Goal: Task Accomplishment & Management: Manage account settings

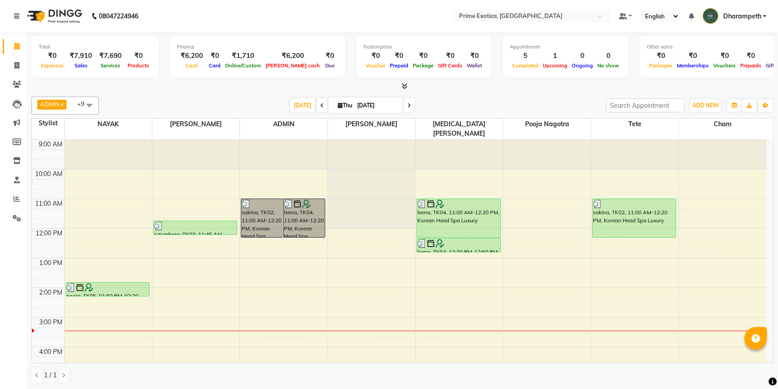
click at [17, 58] on li "Invoice" at bounding box center [13, 65] width 27 height 19
click at [17, 66] on icon at bounding box center [16, 65] width 5 height 7
select select "service"
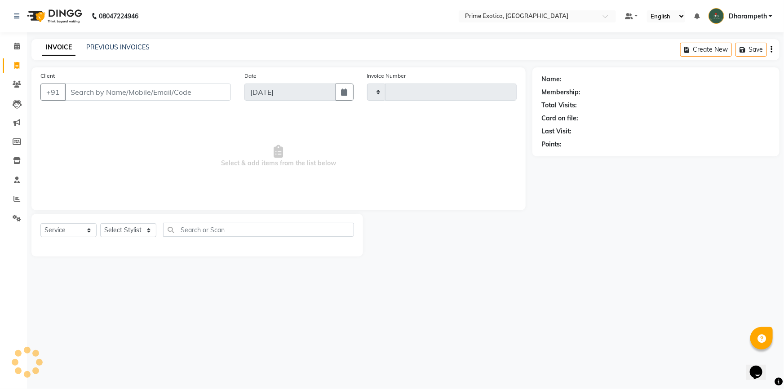
type input "0831"
select select "5380"
click at [18, 100] on icon at bounding box center [17, 104] width 9 height 9
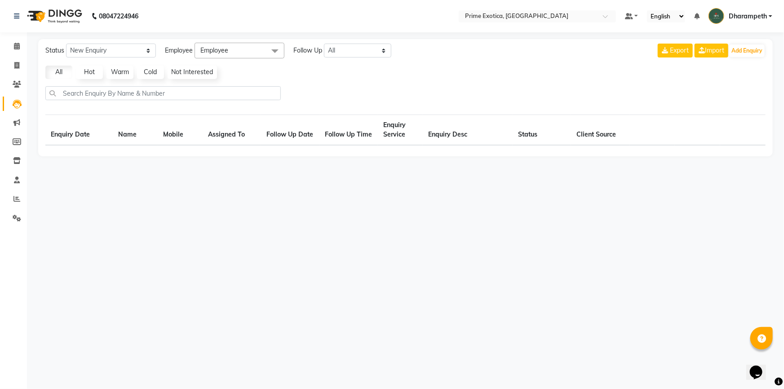
select select "10"
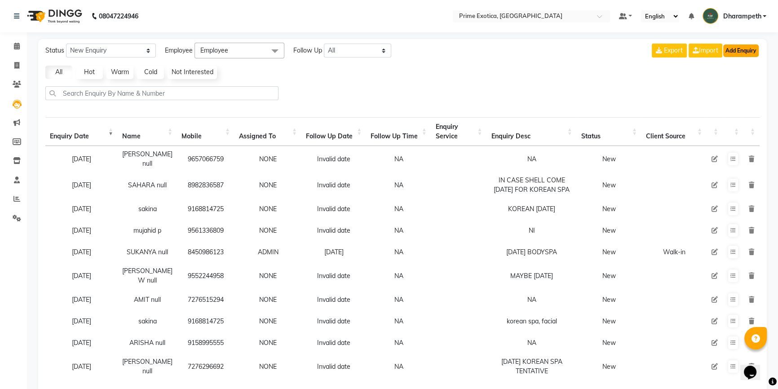
click at [747, 46] on button "Add Enquiry" at bounding box center [740, 50] width 35 height 13
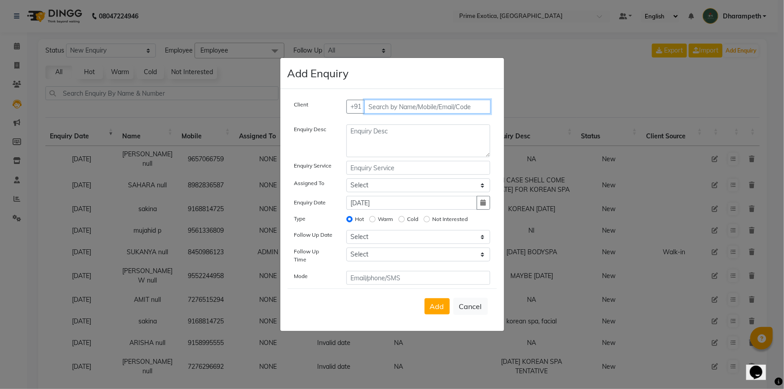
click at [408, 106] on input "text" at bounding box center [427, 107] width 126 height 14
drag, startPoint x: 399, startPoint y: 152, endPoint x: 428, endPoint y: 120, distance: 42.9
click at [428, 120] on div "Client [PHONE_NUMBER] Add Client" at bounding box center [392, 110] width 209 height 21
click at [430, 114] on input "7387517780" at bounding box center [408, 107] width 89 height 14
type input "73875177806"
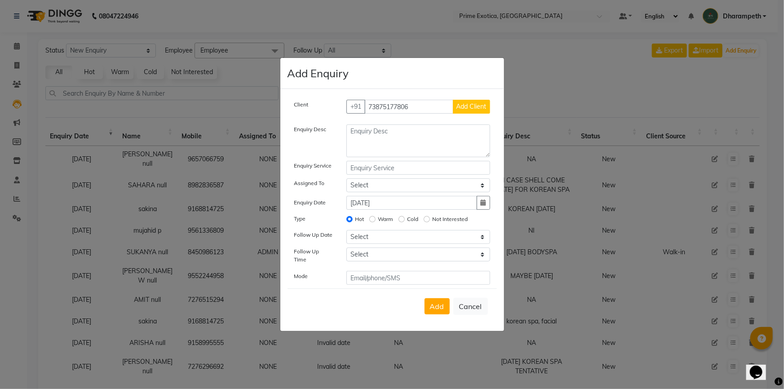
click at [463, 107] on span "Add Client" at bounding box center [472, 106] width 30 height 8
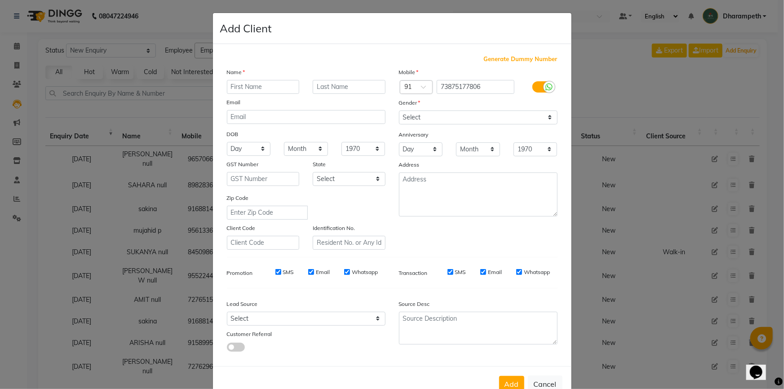
click at [243, 86] on input "text" at bounding box center [263, 87] width 73 height 14
type input "[PERSON_NAME][GEOGRAPHIC_DATA]"
click at [465, 117] on select "Select [DEMOGRAPHIC_DATA] [DEMOGRAPHIC_DATA] Other Prefer Not To Say" at bounding box center [478, 118] width 159 height 14
select select "[DEMOGRAPHIC_DATA]"
click at [399, 111] on select "Select [DEMOGRAPHIC_DATA] [DEMOGRAPHIC_DATA] Other Prefer Not To Say" at bounding box center [478, 118] width 159 height 14
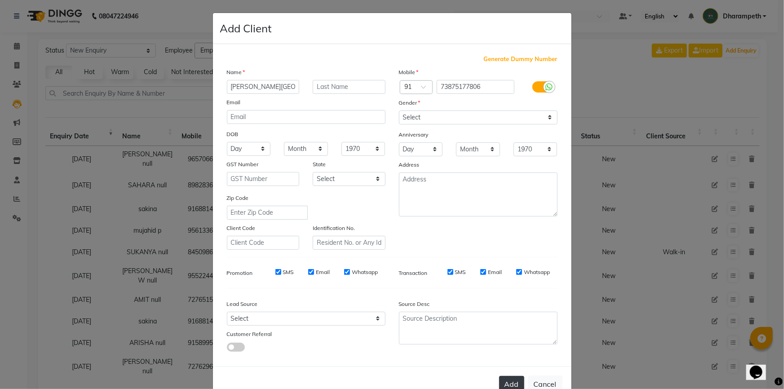
drag, startPoint x: 501, startPoint y: 383, endPoint x: 582, endPoint y: 302, distance: 115.0
click at [503, 382] on button "Add" at bounding box center [511, 384] width 25 height 16
select select
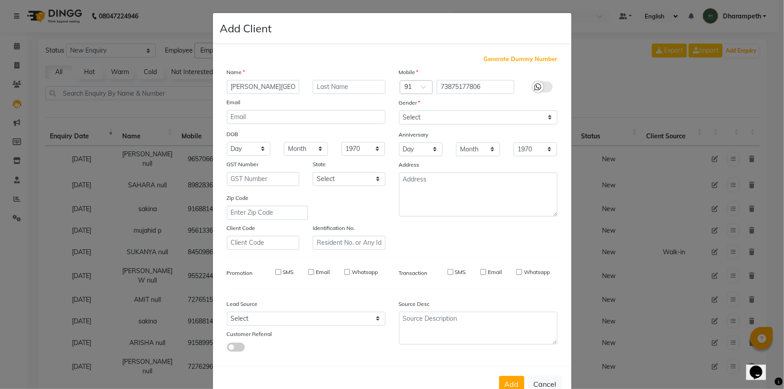
select select
checkbox input "false"
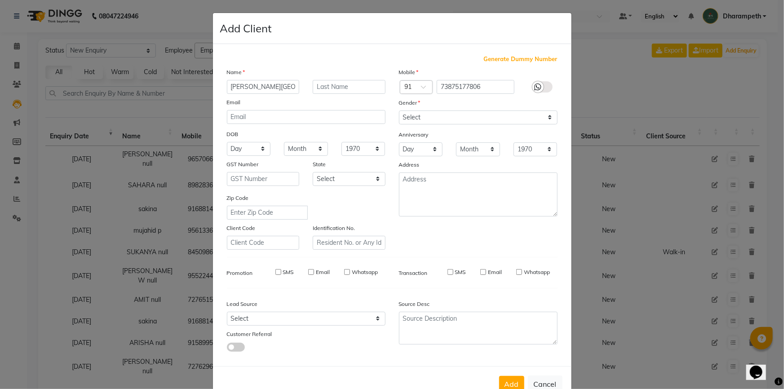
checkbox input "false"
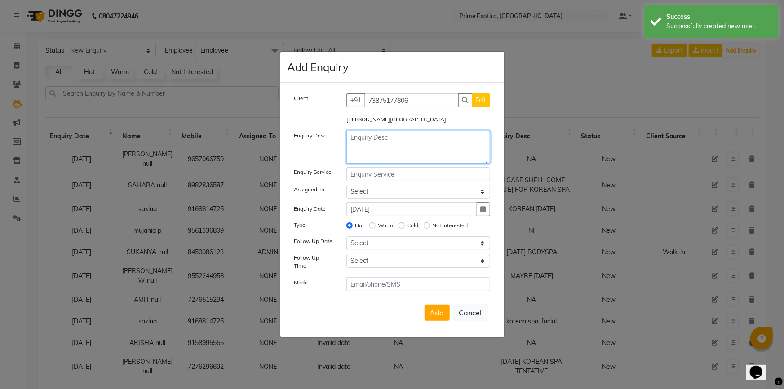
click at [402, 150] on textarea at bounding box center [418, 147] width 144 height 33
type textarea "[DATE] OT [DATE]"
click at [439, 319] on div "Add Cancel" at bounding box center [392, 312] width 209 height 35
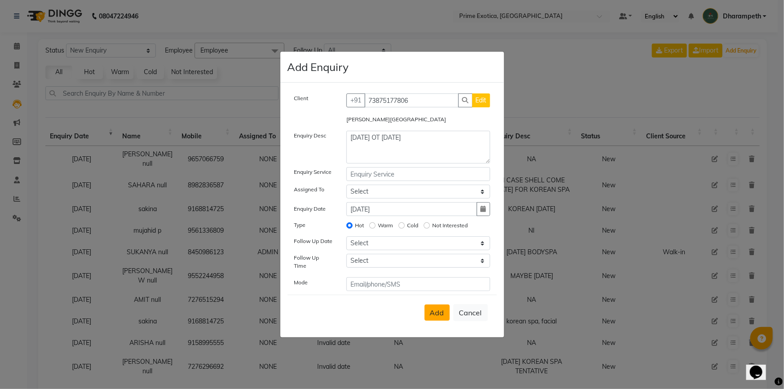
click at [435, 312] on span "Add" at bounding box center [437, 312] width 14 height 9
select select
radio input "false"
select select
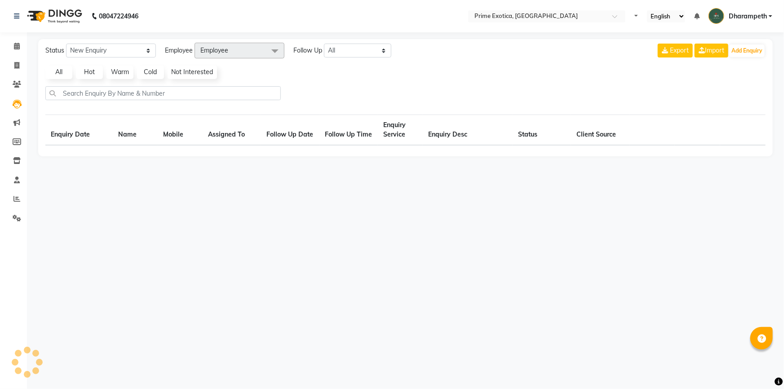
select select "10"
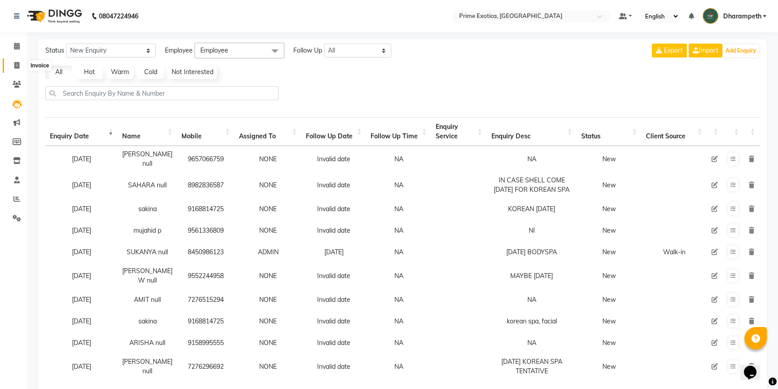
click at [14, 64] on icon at bounding box center [16, 65] width 5 height 7
select select "service"
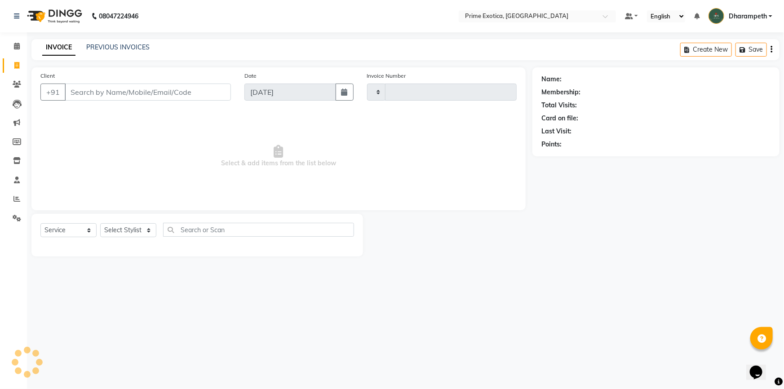
type input "0831"
select select "5380"
drag, startPoint x: 13, startPoint y: 198, endPoint x: 24, endPoint y: 193, distance: 12.1
click at [13, 198] on span at bounding box center [17, 199] width 16 height 10
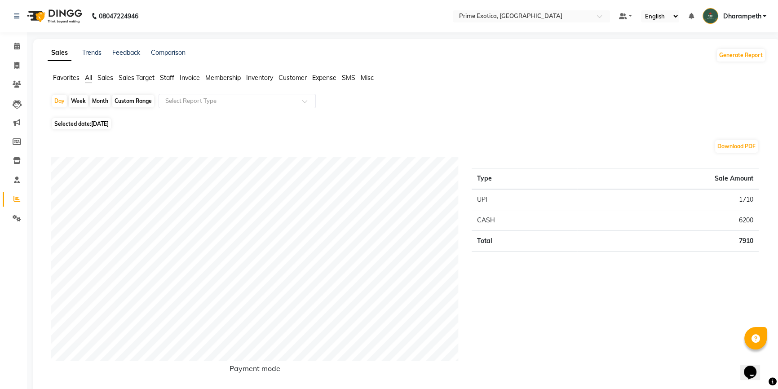
click at [88, 126] on span "Selected date: 04-09-2025" at bounding box center [81, 123] width 59 height 11
select select "9"
select select "2025"
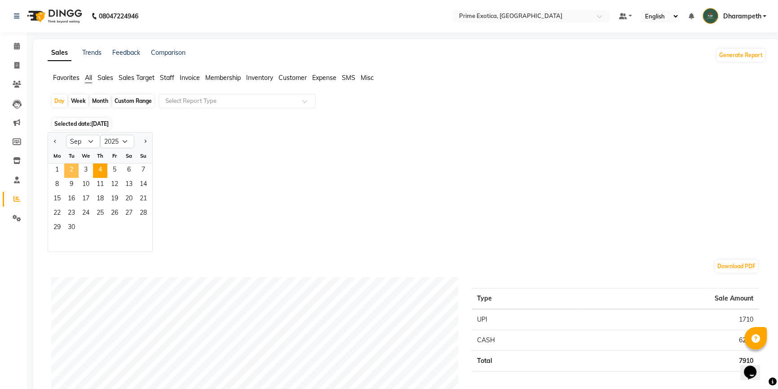
click at [75, 169] on span "2" at bounding box center [71, 171] width 14 height 14
click at [197, 106] on div "Select Report Type" at bounding box center [237, 101] width 157 height 14
click at [169, 77] on span "Staff" at bounding box center [167, 78] width 14 height 8
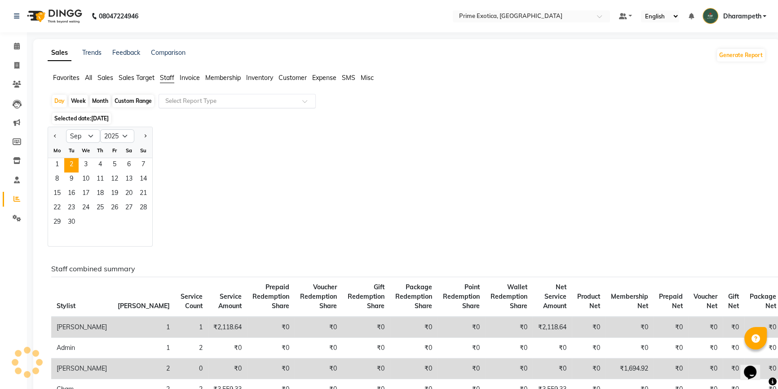
click at [196, 102] on input "text" at bounding box center [228, 101] width 129 height 9
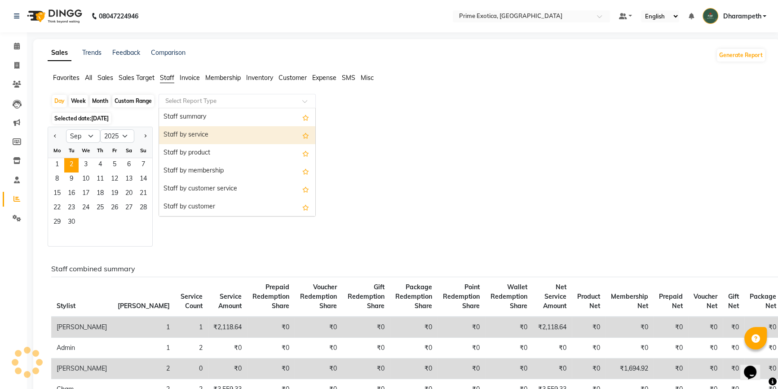
click at [197, 138] on div "Staff by service" at bounding box center [237, 135] width 156 height 18
select select "filtered_report"
select select "pdf"
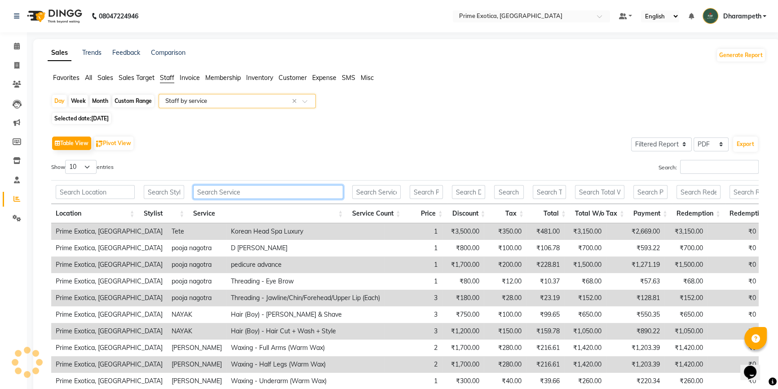
click at [215, 192] on input "text" at bounding box center [268, 192] width 150 height 14
type input "D"
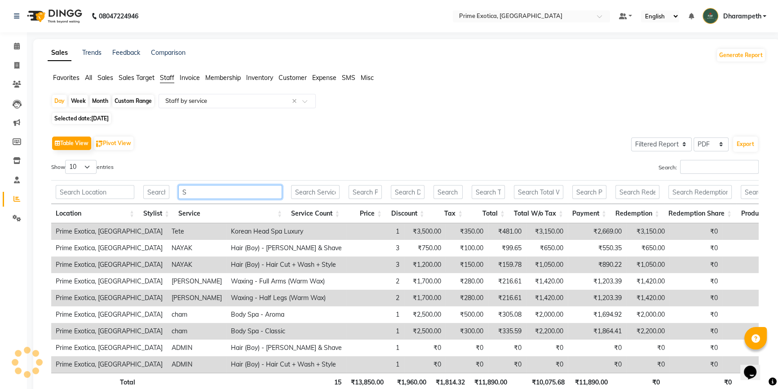
type input "SP"
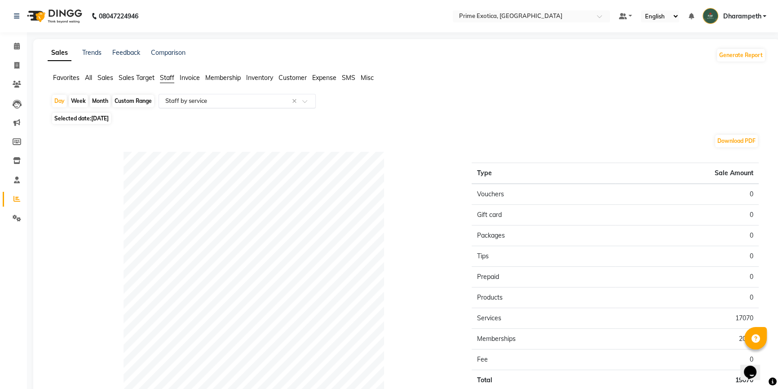
click at [175, 102] on input "text" at bounding box center [228, 101] width 129 height 9
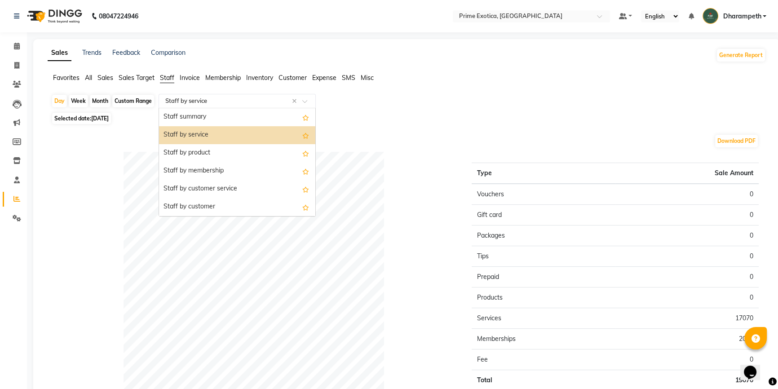
click at [186, 129] on div "Staff by service" at bounding box center [237, 135] width 156 height 18
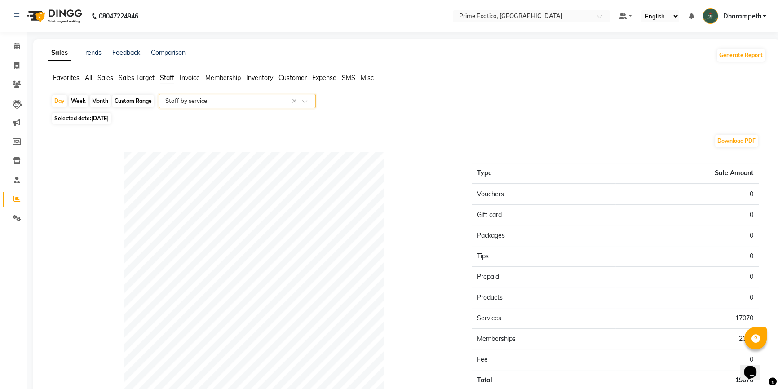
click at [194, 99] on input "text" at bounding box center [228, 101] width 129 height 9
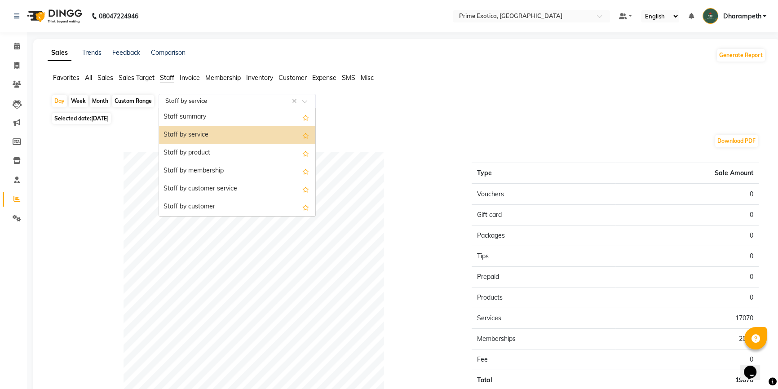
click at [199, 130] on div "Staff by service" at bounding box center [237, 135] width 156 height 18
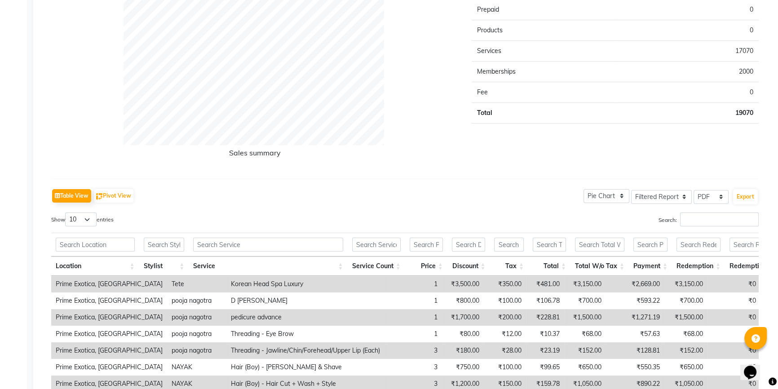
scroll to position [327, 0]
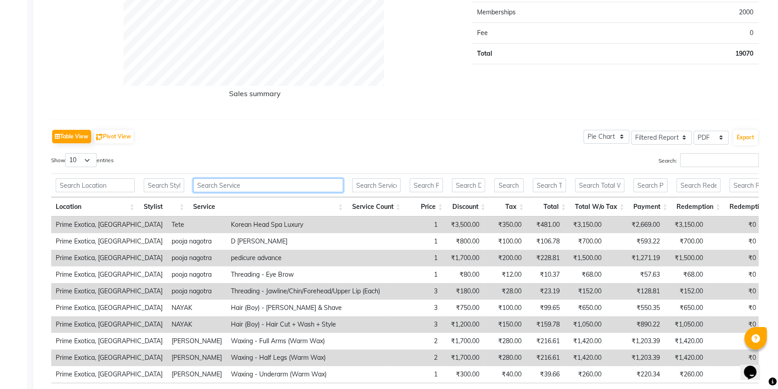
click at [241, 182] on input "text" at bounding box center [268, 185] width 150 height 14
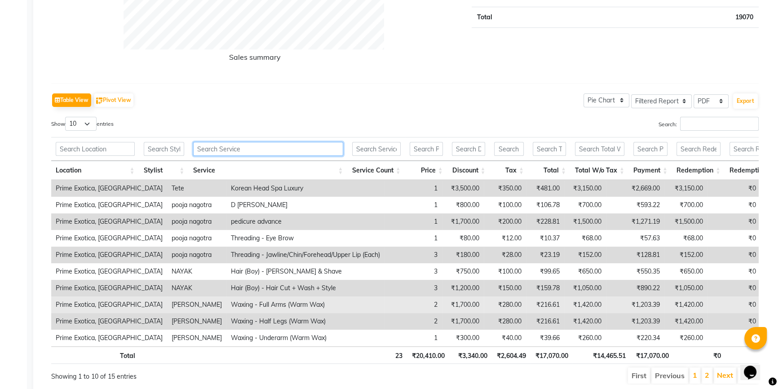
scroll to position [368, 0]
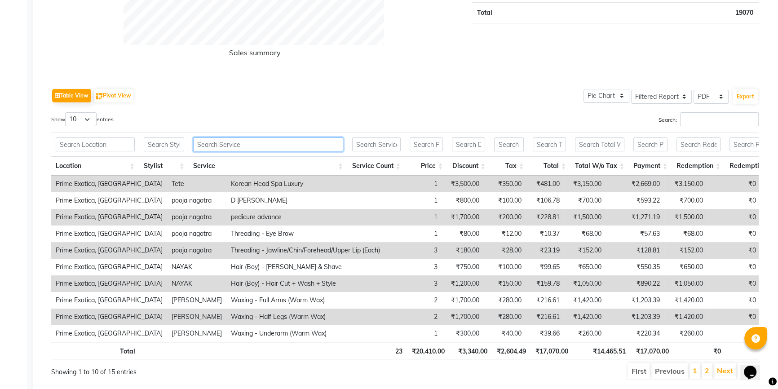
click at [200, 141] on input "text" at bounding box center [268, 144] width 150 height 14
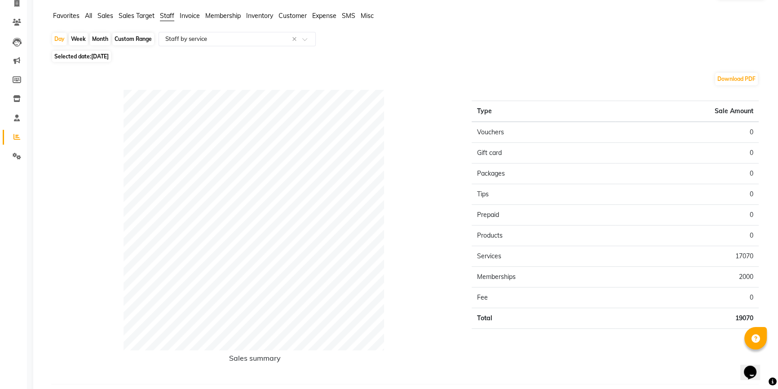
scroll to position [0, 0]
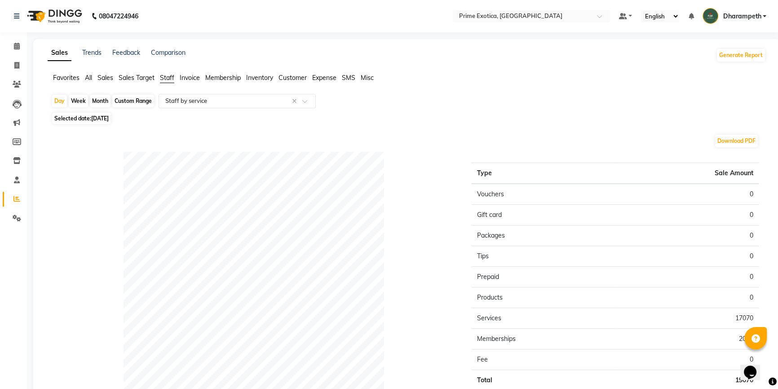
type input "SPA"
click at [103, 117] on span "02-09-2025" at bounding box center [100, 118] width 18 height 7
select select "9"
select select "2025"
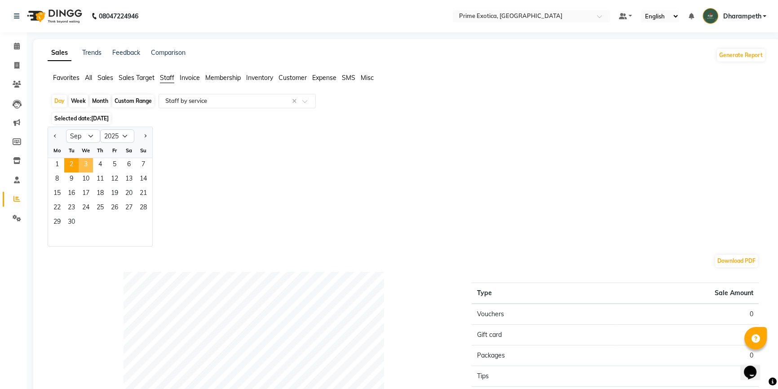
click at [86, 166] on span "3" at bounding box center [86, 165] width 14 height 14
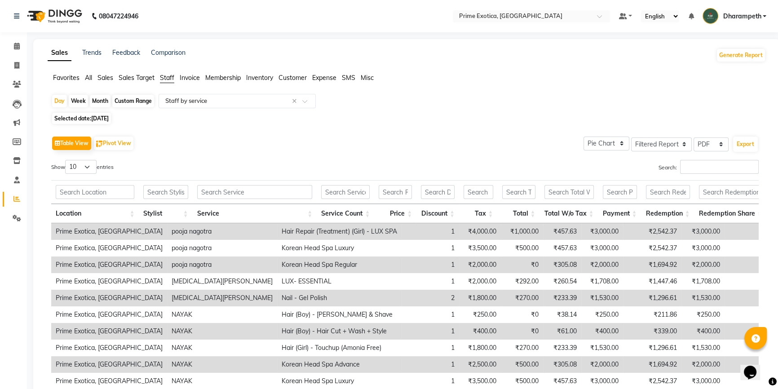
scroll to position [40, 0]
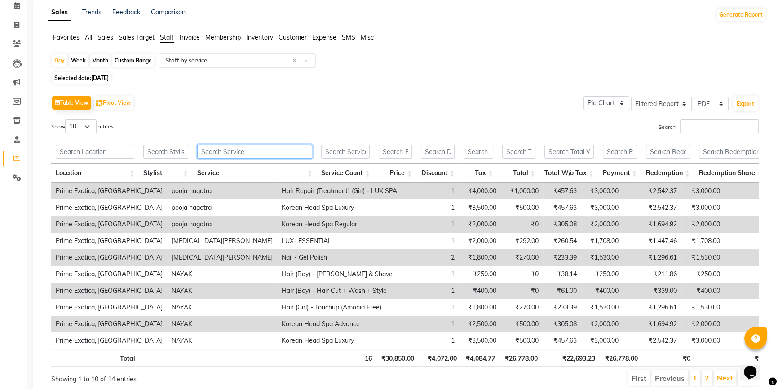
click at [260, 157] on input "text" at bounding box center [254, 152] width 115 height 14
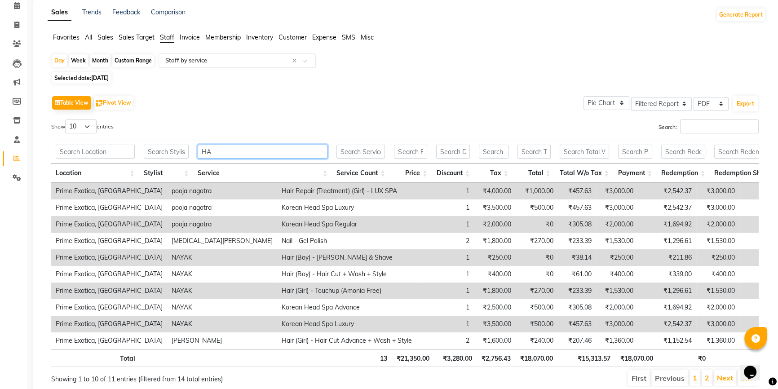
scroll to position [13, 0]
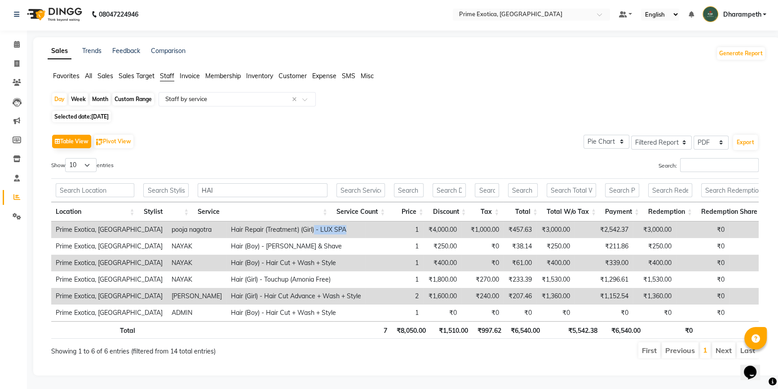
drag, startPoint x: 283, startPoint y: 213, endPoint x: 320, endPoint y: 210, distance: 37.8
click at [320, 222] on td "Hair Repair (Treatment) (Girl) - LUX SPA" at bounding box center [295, 230] width 139 height 17
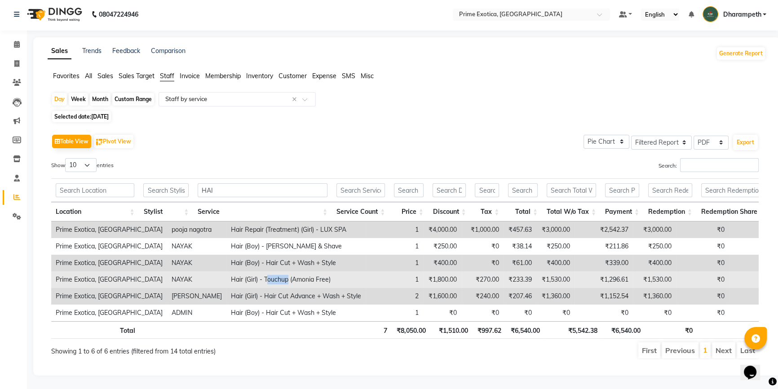
drag, startPoint x: 235, startPoint y: 269, endPoint x: 256, endPoint y: 268, distance: 20.2
click at [256, 271] on td "Hair (Girl) - Touchup (Amonia Free)" at bounding box center [295, 279] width 139 height 17
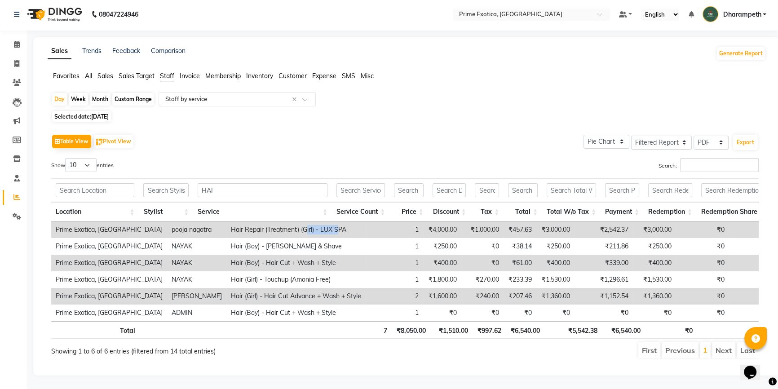
drag, startPoint x: 275, startPoint y: 217, endPoint x: 307, endPoint y: 217, distance: 32.4
click at [307, 222] on td "Hair Repair (Treatment) (Girl) - LUX SPA" at bounding box center [295, 230] width 139 height 17
click at [227, 183] on input "HAI" at bounding box center [263, 190] width 130 height 14
type input "H"
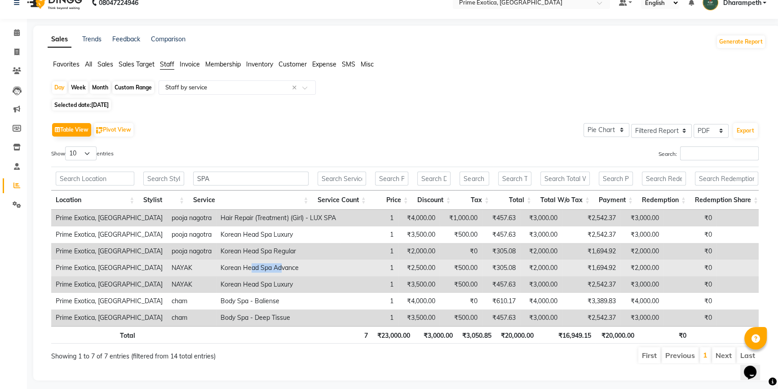
drag, startPoint x: 224, startPoint y: 270, endPoint x: 256, endPoint y: 270, distance: 31.9
click at [256, 270] on td "Korean Head Spa Advance" at bounding box center [278, 268] width 124 height 17
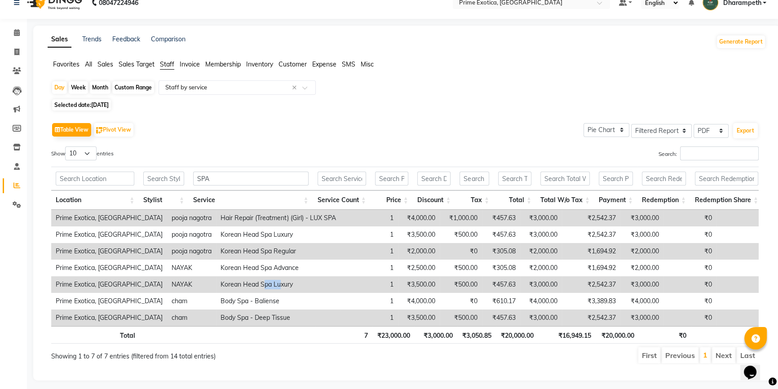
drag, startPoint x: 238, startPoint y: 286, endPoint x: 253, endPoint y: 285, distance: 15.3
click at [253, 285] on td "Korean Head Spa Luxury" at bounding box center [278, 284] width 124 height 17
click at [239, 182] on input "SPA" at bounding box center [250, 179] width 115 height 14
type input "S"
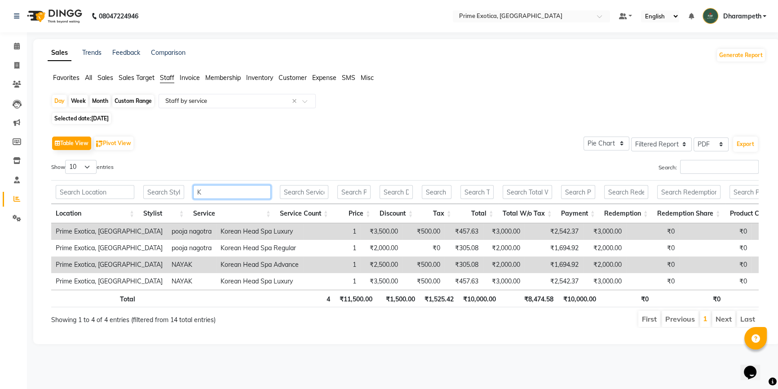
scroll to position [0, 0]
type input "KOR"
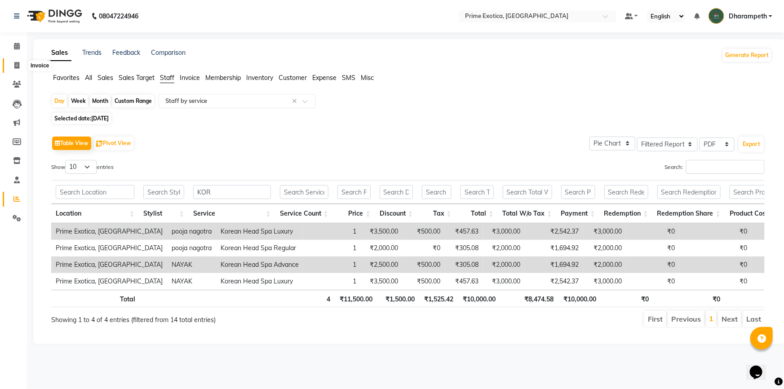
click at [20, 66] on span at bounding box center [17, 66] width 16 height 10
select select "service"
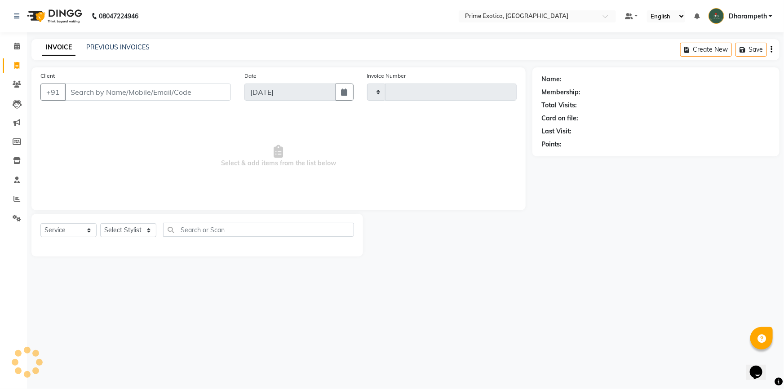
type input "0831"
select select "5380"
click at [122, 52] on div "PREVIOUS INVOICES" at bounding box center [117, 47] width 63 height 9
click at [126, 48] on link "PREVIOUS INVOICES" at bounding box center [117, 47] width 63 height 8
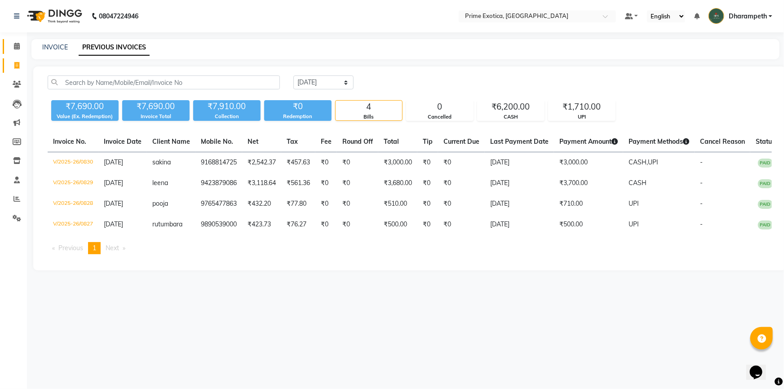
click at [17, 39] on link "Calendar" at bounding box center [14, 46] width 22 height 15
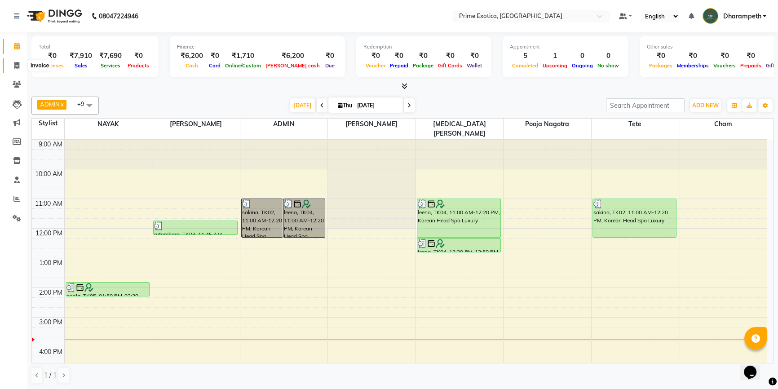
click at [22, 61] on span at bounding box center [17, 66] width 16 height 10
select select "5380"
select select "service"
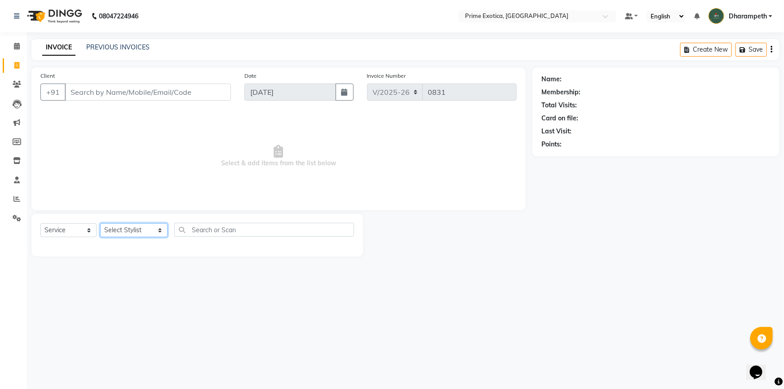
click at [133, 232] on select "Select Stylist Abhijet ADMIN ANGELA S JOHN cham Darshan Gaikwad Kashish Mukesh …" at bounding box center [133, 230] width 67 height 14
select select "61298"
click at [100, 223] on select "Select Stylist Abhijet ADMIN ANGELA S JOHN cham Darshan Gaikwad Kashish Mukesh …" at bounding box center [133, 230] width 67 height 14
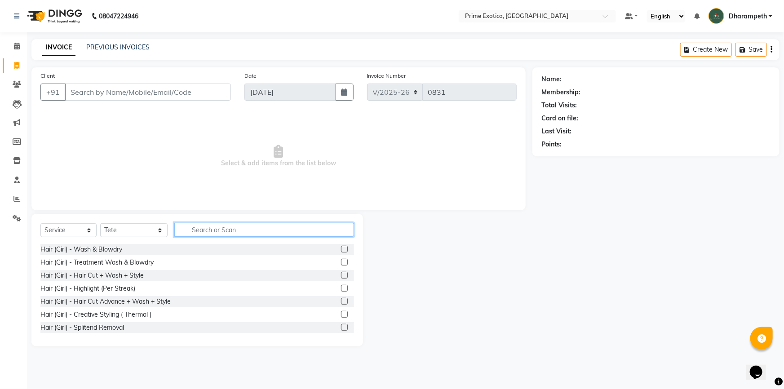
click at [179, 226] on input "text" at bounding box center [264, 230] width 180 height 14
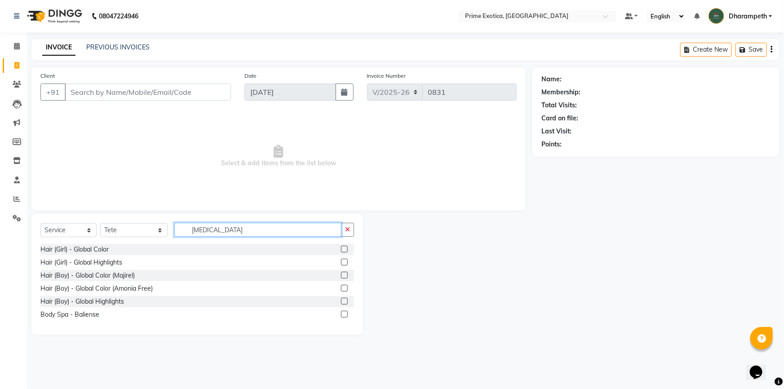
type input "BAL"
click at [344, 315] on label at bounding box center [344, 314] width 7 height 7
click at [344, 315] on input "checkbox" at bounding box center [344, 315] width 6 height 6
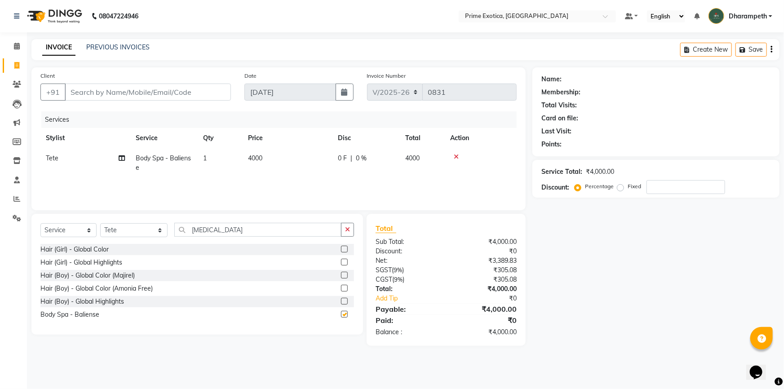
checkbox input "false"
click at [97, 91] on input "Client" at bounding box center [148, 92] width 166 height 17
click at [117, 85] on input "Client" at bounding box center [148, 92] width 166 height 17
type input "9"
type input "0"
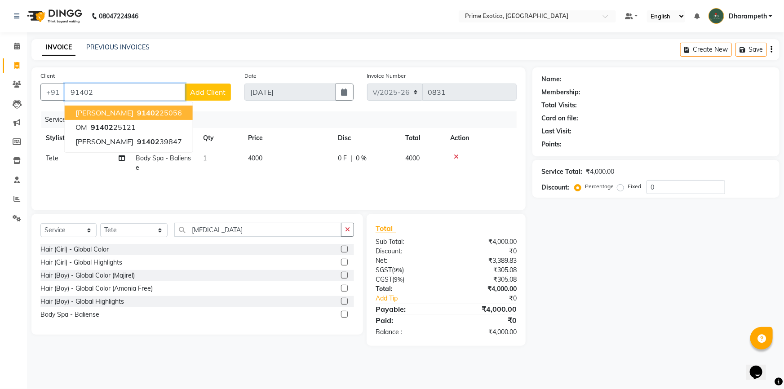
click at [137, 112] on span "91402" at bounding box center [148, 112] width 22 height 9
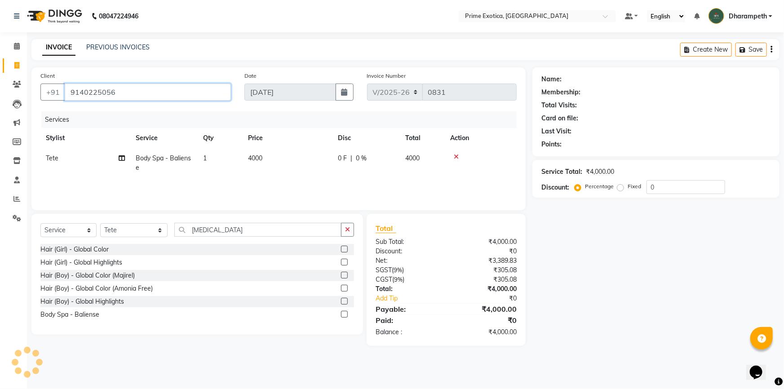
type input "9140225056"
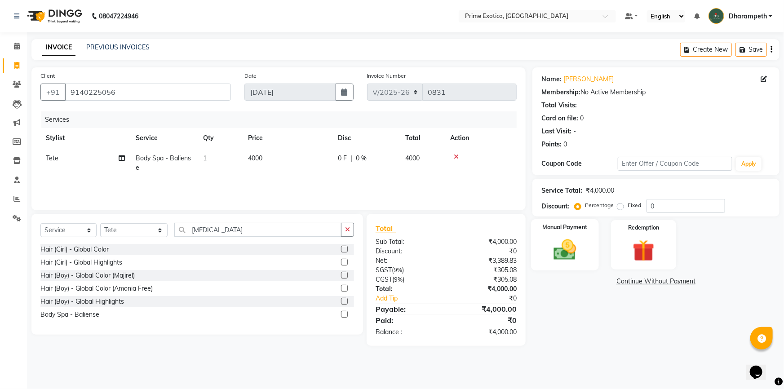
click at [580, 241] on img at bounding box center [565, 250] width 37 height 26
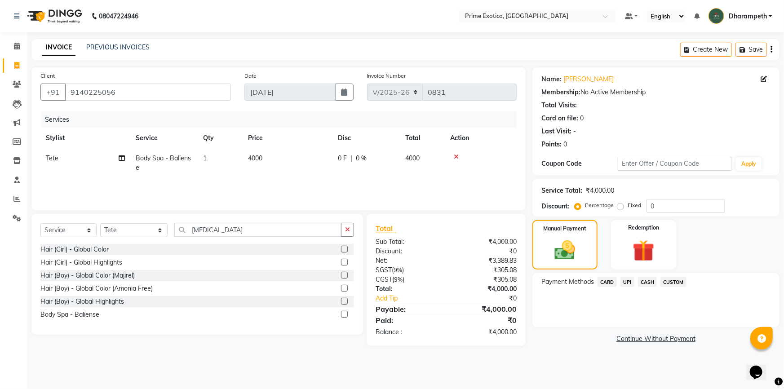
click at [647, 284] on span "CASH" at bounding box center [647, 282] width 19 height 10
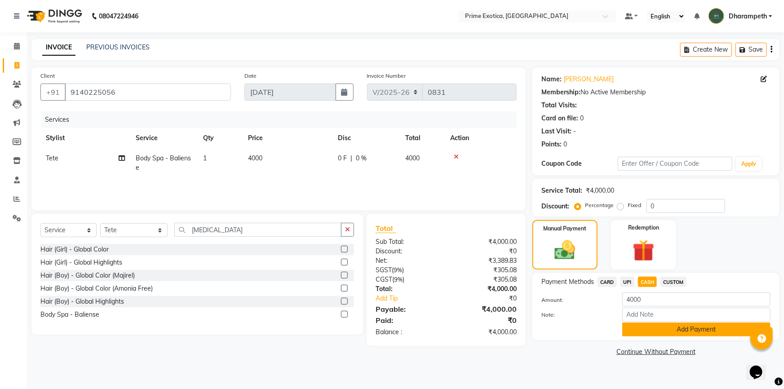
click at [662, 329] on button "Add Payment" at bounding box center [696, 330] width 148 height 14
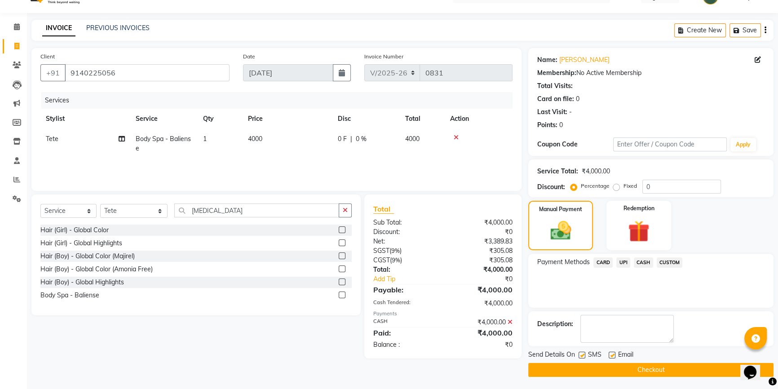
scroll to position [20, 0]
click at [657, 365] on button "Checkout" at bounding box center [650, 370] width 245 height 14
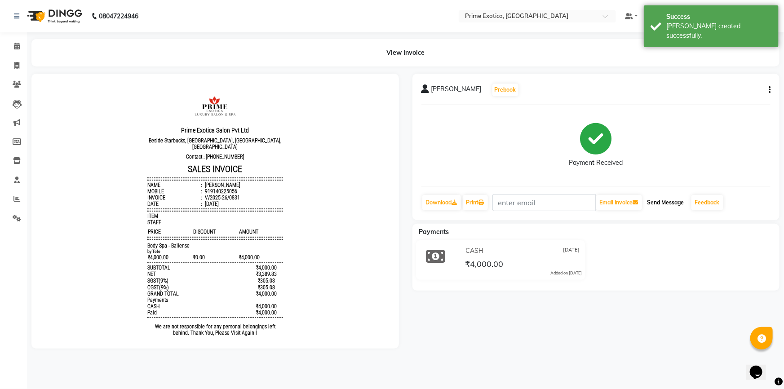
drag, startPoint x: 657, startPoint y: 205, endPoint x: 666, endPoint y: 204, distance: 9.4
click at [657, 205] on button "Send Message" at bounding box center [666, 202] width 44 height 15
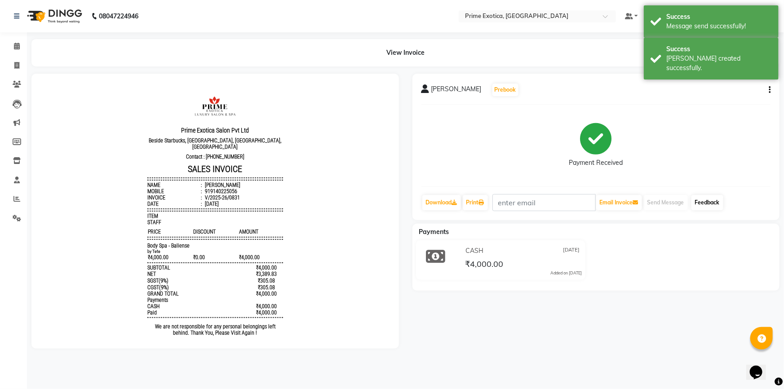
click at [703, 202] on link "Feedback" at bounding box center [708, 202] width 32 height 15
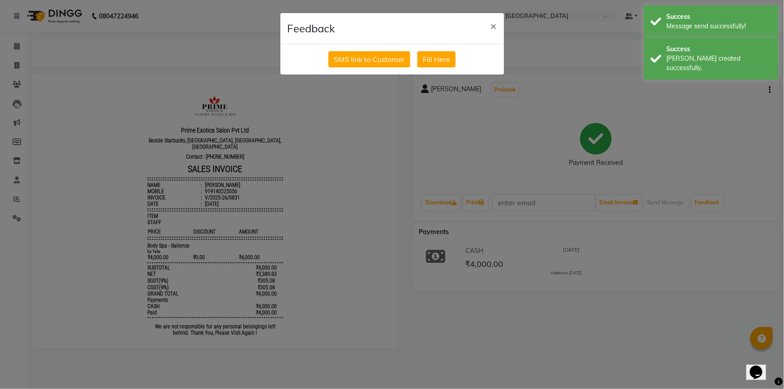
click at [377, 46] on div "SMS link to Customer Fill Here" at bounding box center [392, 59] width 224 height 31
click at [375, 63] on button "SMS link to Customer" at bounding box center [369, 59] width 82 height 16
click at [358, 57] on button "SMS link to Customer" at bounding box center [369, 59] width 82 height 16
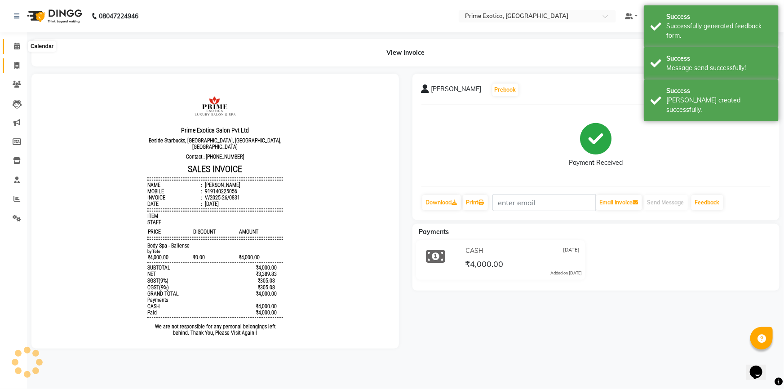
drag, startPoint x: 12, startPoint y: 47, endPoint x: 22, endPoint y: 59, distance: 15.9
click at [13, 46] on span at bounding box center [17, 46] width 16 height 10
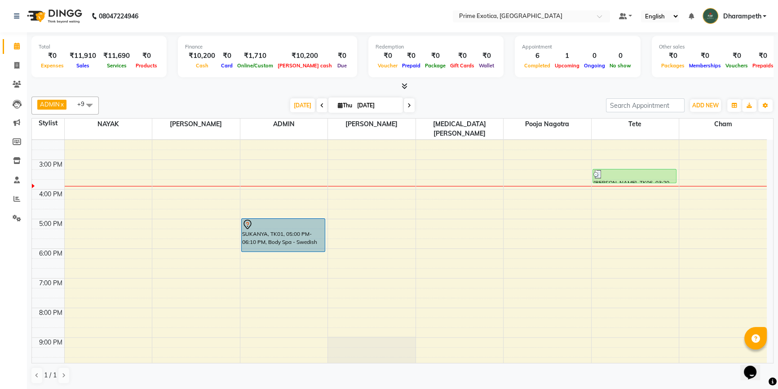
scroll to position [180, 0]
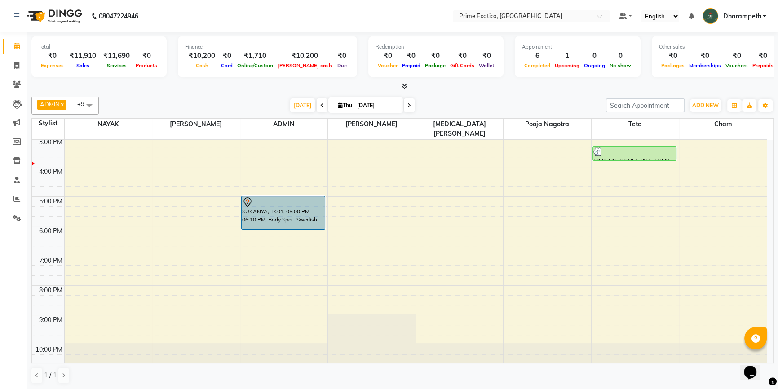
click at [90, 106] on span at bounding box center [89, 105] width 18 height 17
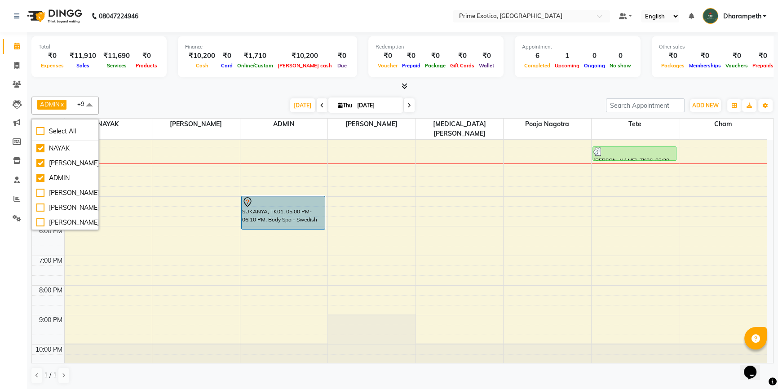
click at [168, 83] on div at bounding box center [402, 86] width 742 height 9
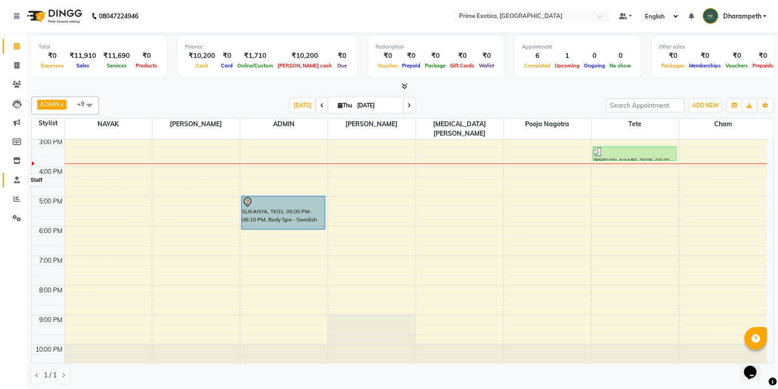
click at [16, 180] on icon at bounding box center [17, 180] width 6 height 7
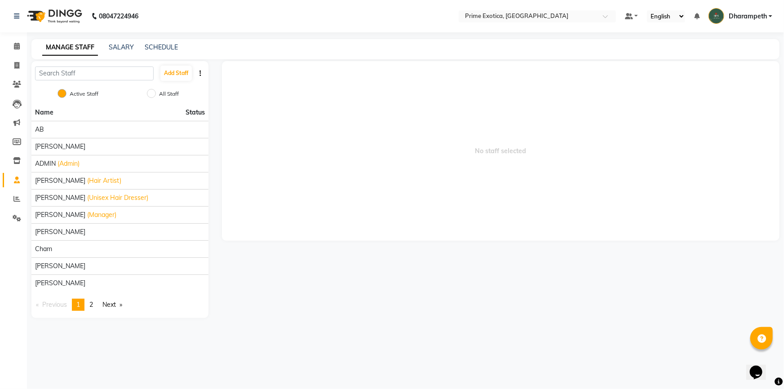
click at [16, 209] on li "Settings" at bounding box center [13, 218] width 27 height 19
click at [16, 215] on icon at bounding box center [17, 218] width 9 height 7
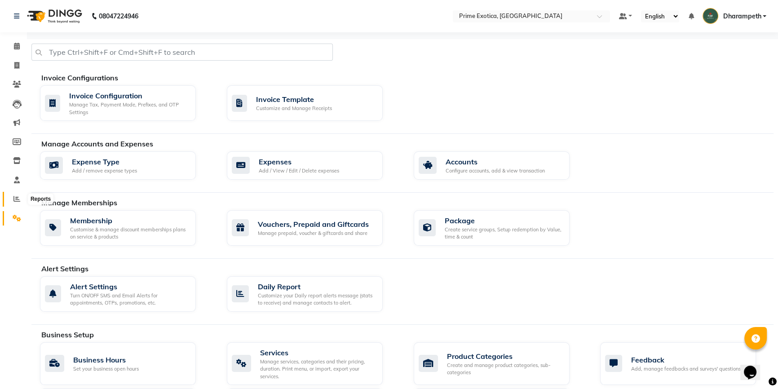
click at [11, 197] on span at bounding box center [17, 199] width 16 height 10
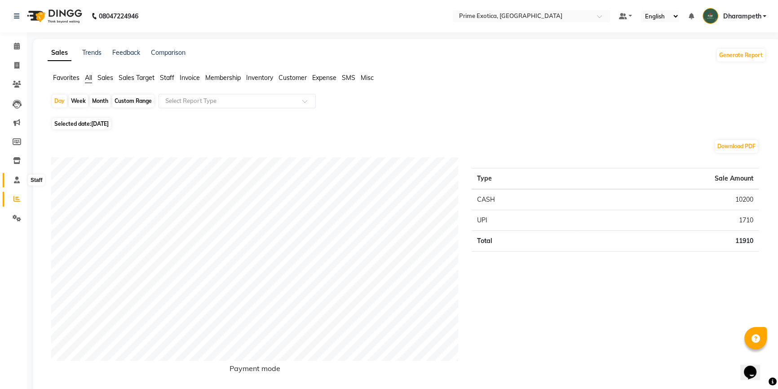
click at [17, 181] on icon at bounding box center [17, 180] width 6 height 7
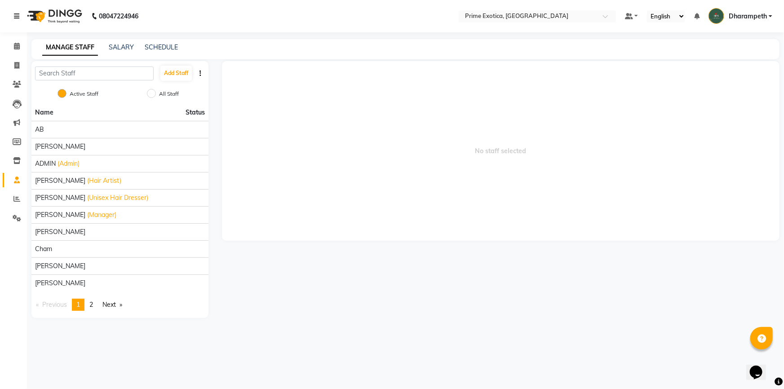
click at [14, 18] on icon at bounding box center [16, 16] width 5 height 6
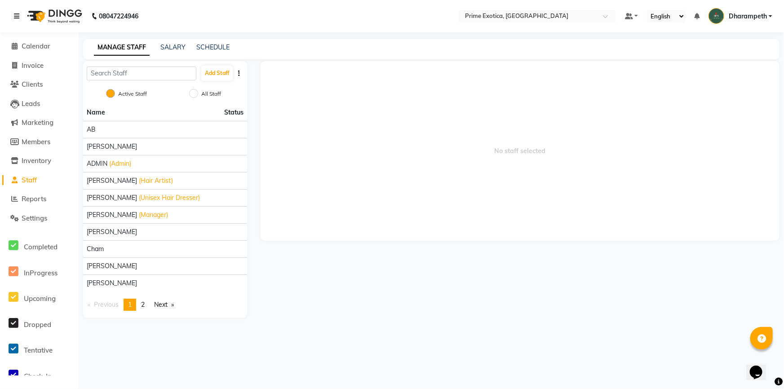
click at [17, 18] on icon at bounding box center [16, 16] width 5 height 6
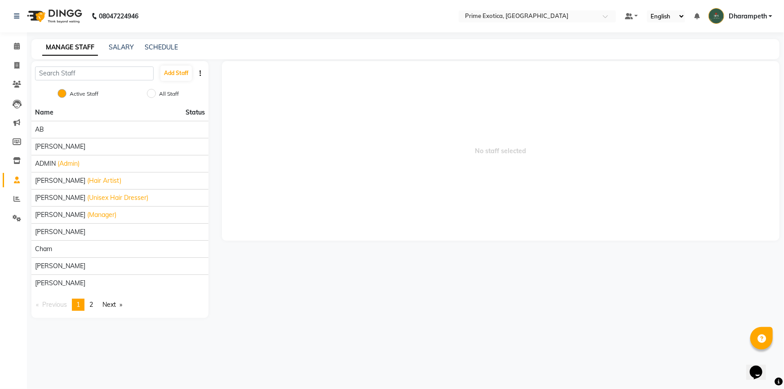
click at [313, 175] on span "No staff selected" at bounding box center [501, 151] width 558 height 180
click at [13, 192] on link "Reports" at bounding box center [14, 199] width 22 height 15
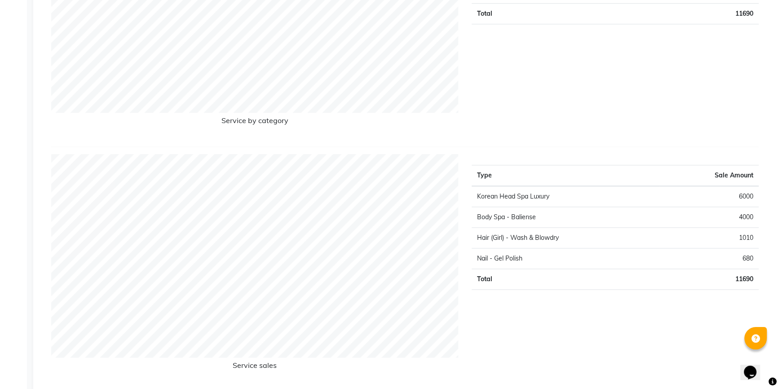
scroll to position [1037, 0]
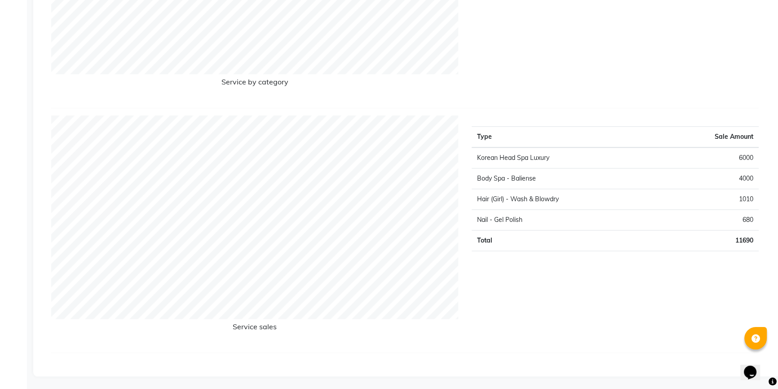
click at [525, 319] on div "Type Sale Amount Korean Head Spa Luxury 6000 Body Spa - Baliense 4000 Hair (Gir…" at bounding box center [615, 230] width 301 height 230
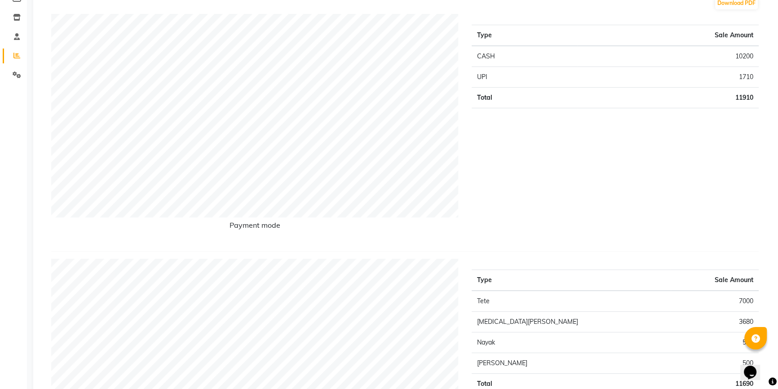
scroll to position [98, 0]
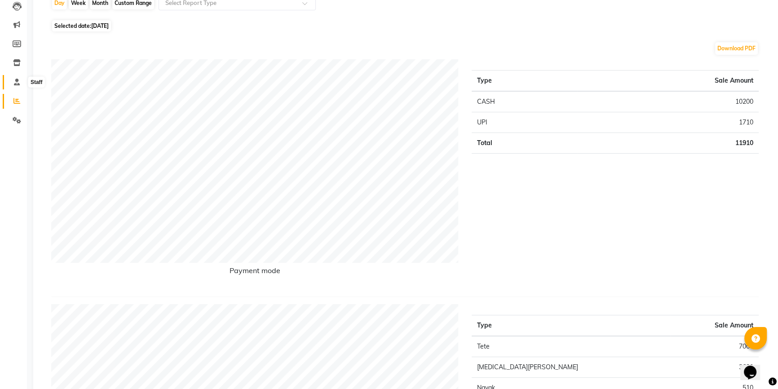
click at [19, 83] on icon at bounding box center [17, 82] width 6 height 7
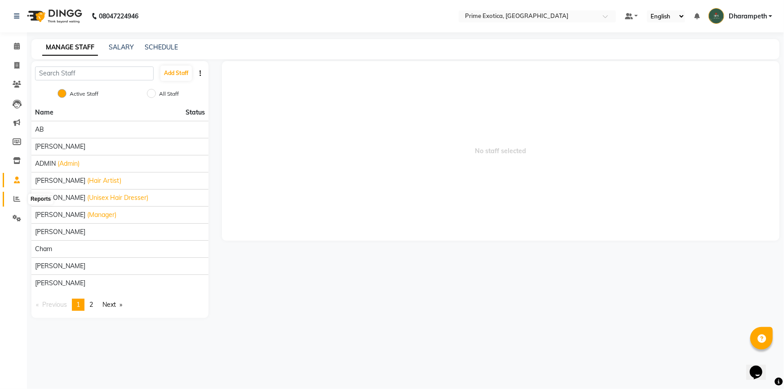
click at [17, 198] on icon at bounding box center [16, 198] width 7 height 7
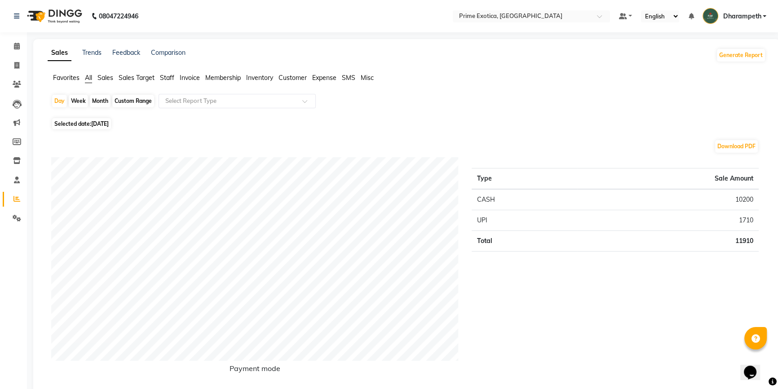
click at [106, 102] on div "Month" at bounding box center [100, 101] width 21 height 13
select select "9"
select select "2025"
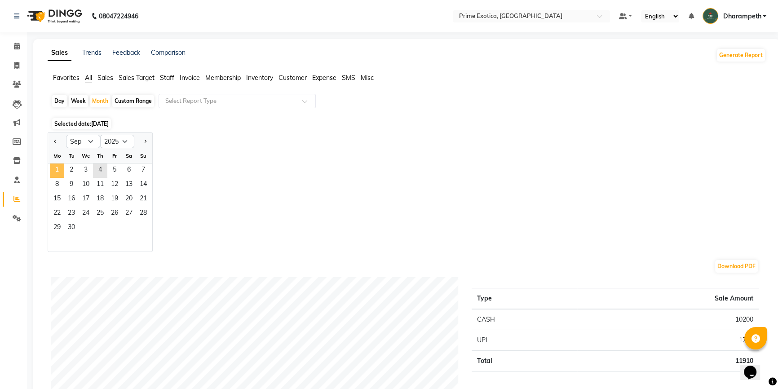
click at [57, 171] on span "1" at bounding box center [57, 171] width 14 height 14
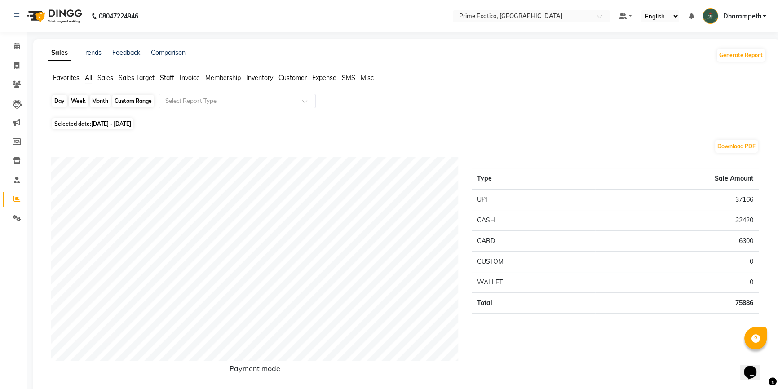
click at [98, 101] on div "Month" at bounding box center [100, 101] width 21 height 13
select select "9"
select select "2025"
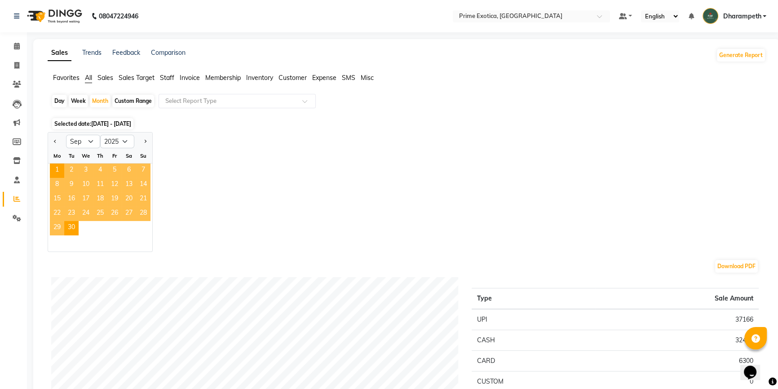
click at [103, 166] on span "4" at bounding box center [100, 171] width 14 height 14
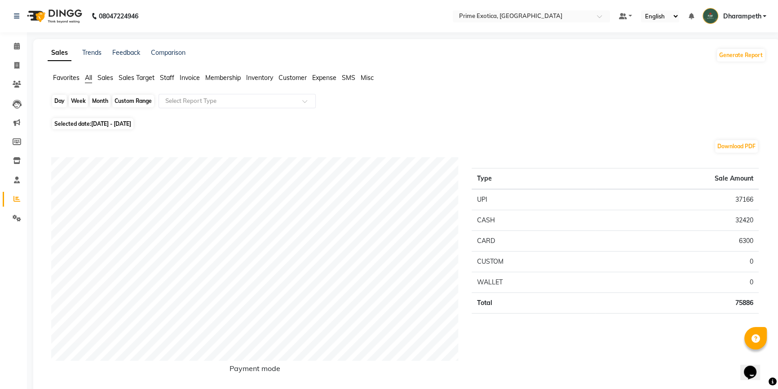
click at [98, 100] on div "Month" at bounding box center [100, 101] width 21 height 13
select select "9"
select select "2025"
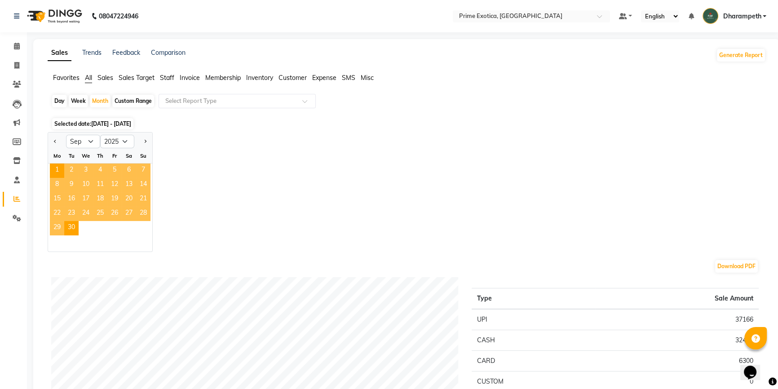
click at [61, 102] on div "Day" at bounding box center [59, 101] width 15 height 13
select select "9"
select select "2025"
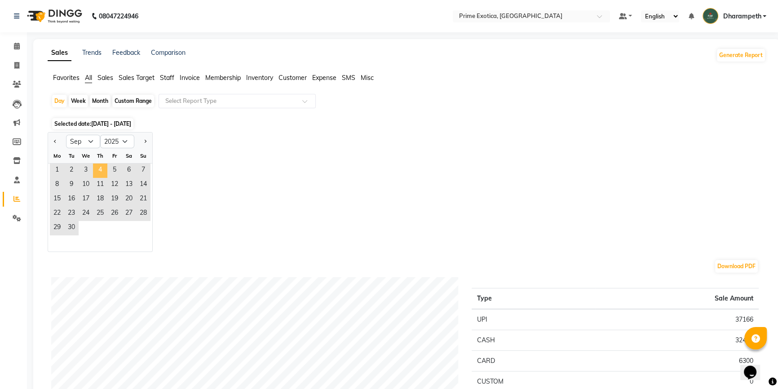
click at [99, 166] on span "4" at bounding box center [100, 171] width 14 height 14
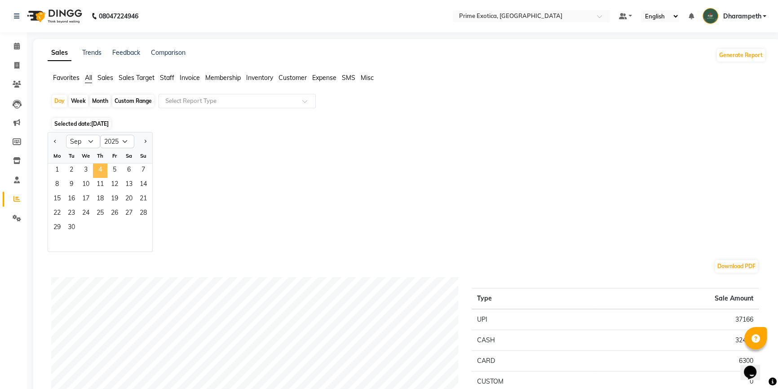
click at [100, 167] on span "4" at bounding box center [100, 171] width 14 height 14
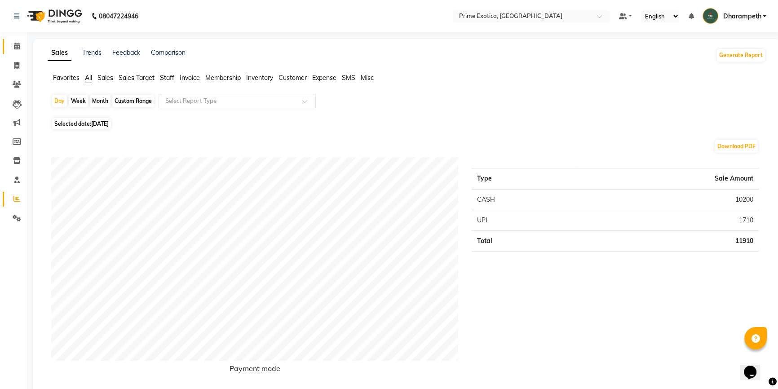
click at [7, 45] on link "Calendar" at bounding box center [14, 46] width 22 height 15
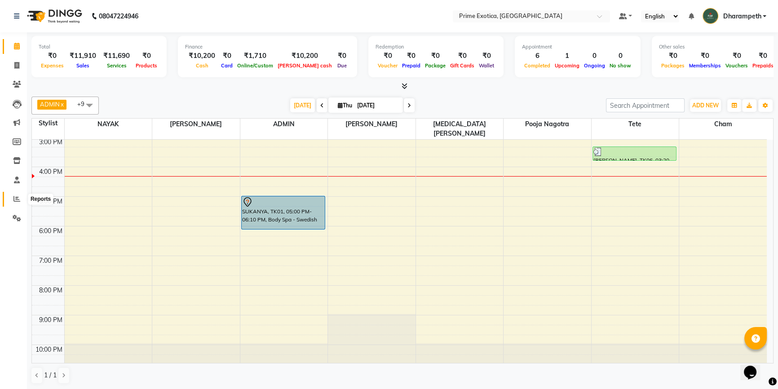
click at [18, 195] on icon at bounding box center [16, 198] width 7 height 7
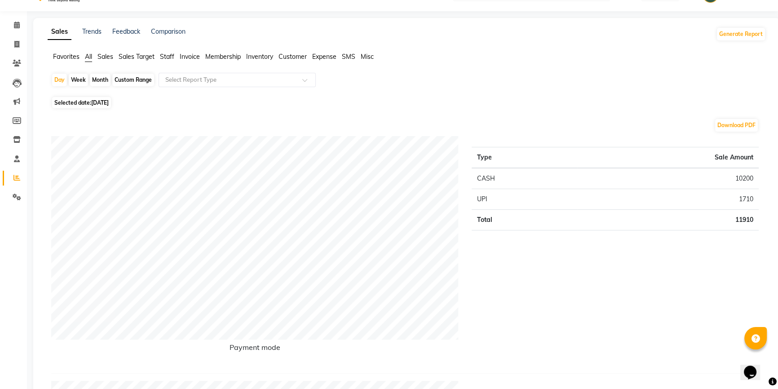
scroll to position [40, 0]
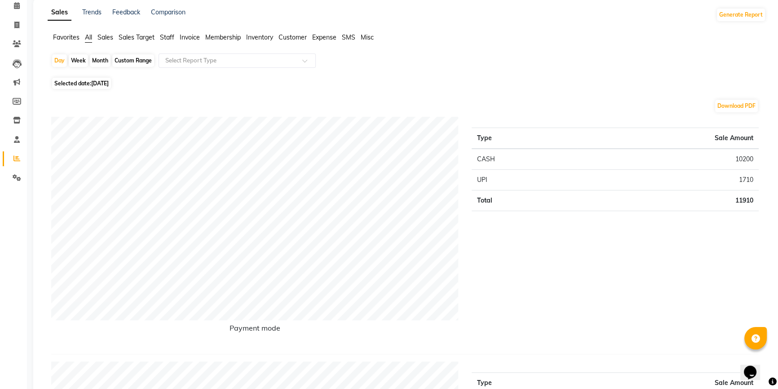
click at [95, 59] on div "Month" at bounding box center [100, 60] width 21 height 13
select select "9"
select select "2025"
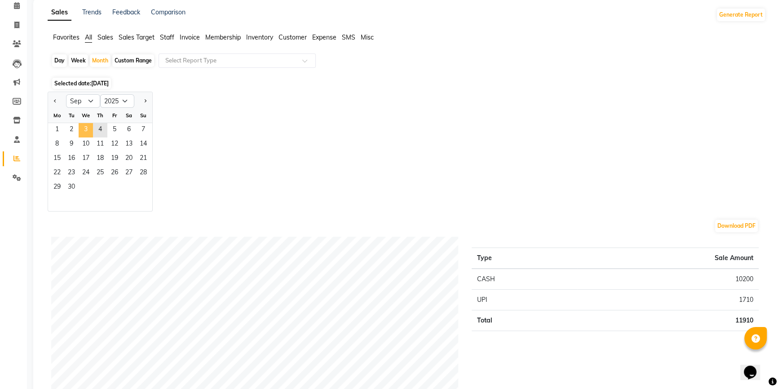
click at [88, 127] on span "3" at bounding box center [86, 130] width 14 height 14
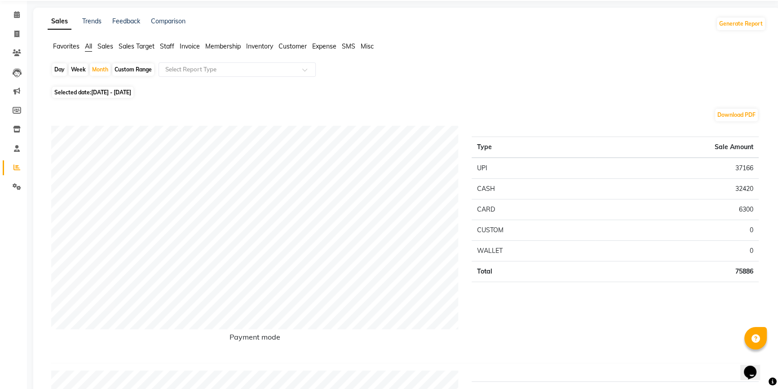
scroll to position [0, 0]
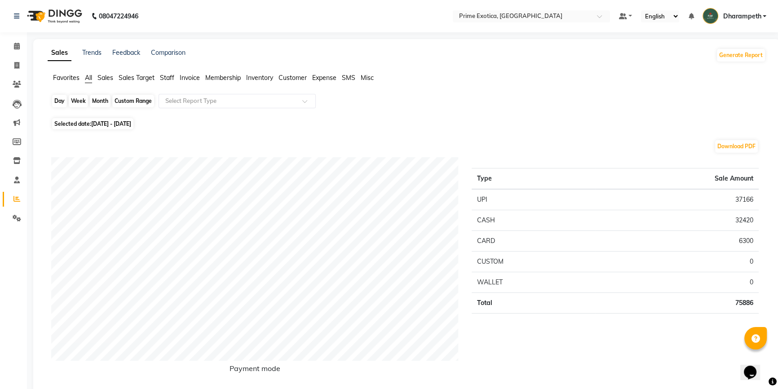
click at [98, 103] on div "Month" at bounding box center [100, 101] width 21 height 13
select select "9"
select select "2025"
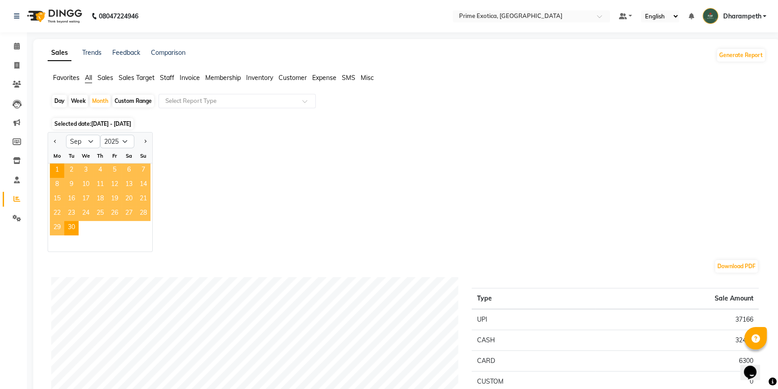
click at [61, 97] on div "Day" at bounding box center [59, 101] width 15 height 13
select select "9"
select select "2025"
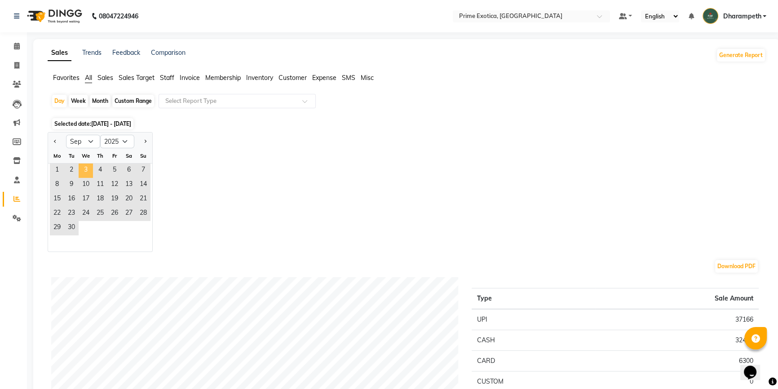
click at [84, 169] on span "3" at bounding box center [86, 171] width 14 height 14
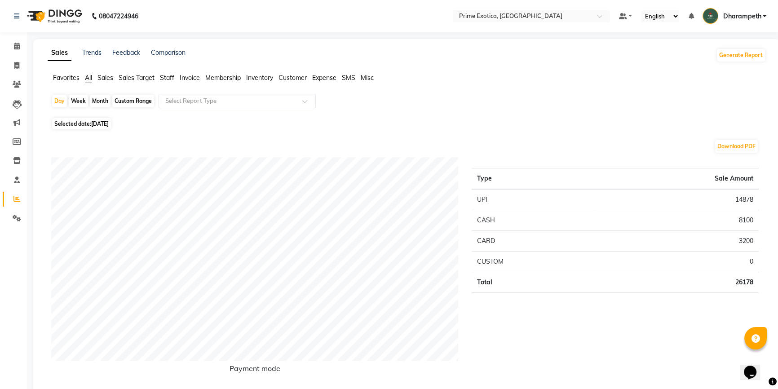
click at [80, 103] on div "Week" at bounding box center [78, 101] width 19 height 13
select select "9"
select select "2025"
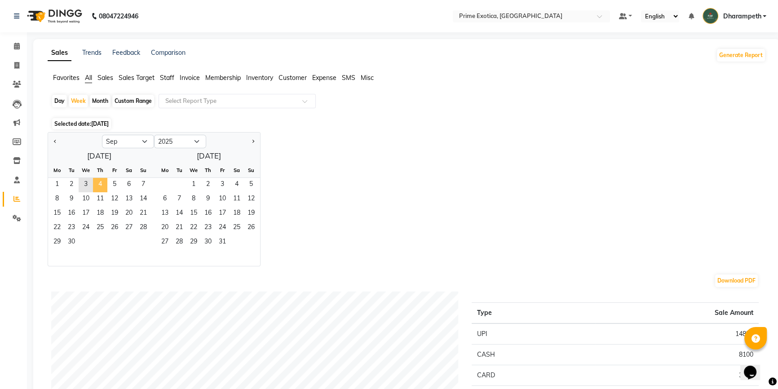
click at [98, 182] on span "4" at bounding box center [100, 185] width 14 height 14
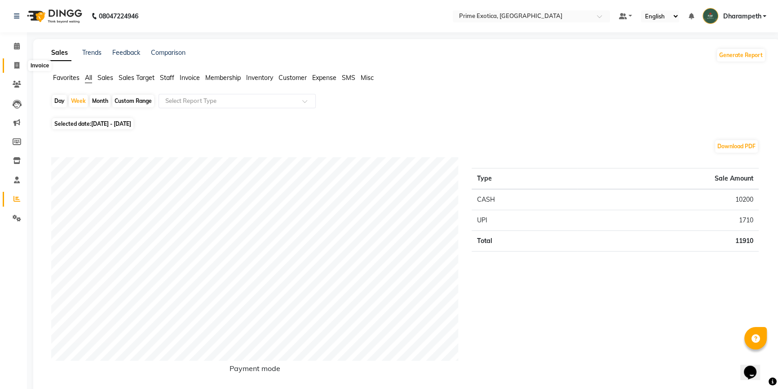
click at [14, 64] on icon at bounding box center [16, 65] width 5 height 7
select select "5380"
select select "service"
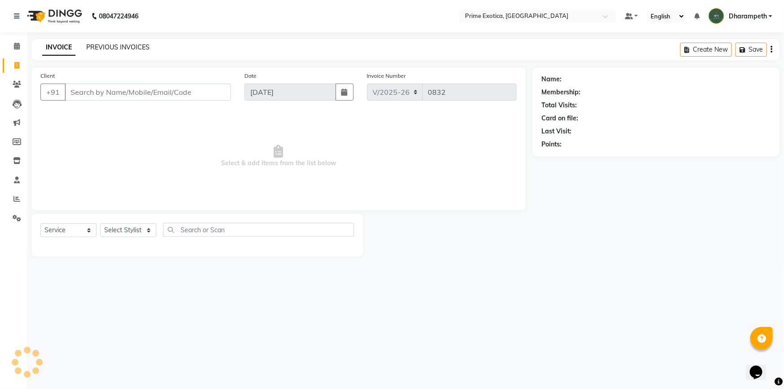
click at [129, 48] on link "PREVIOUS INVOICES" at bounding box center [117, 47] width 63 height 8
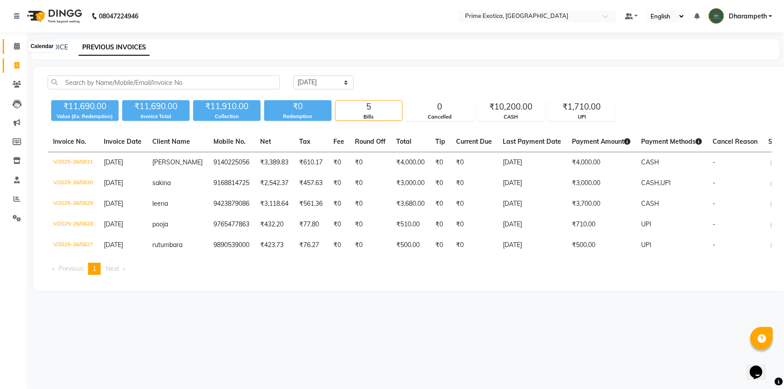
click at [18, 44] on icon at bounding box center [17, 46] width 6 height 7
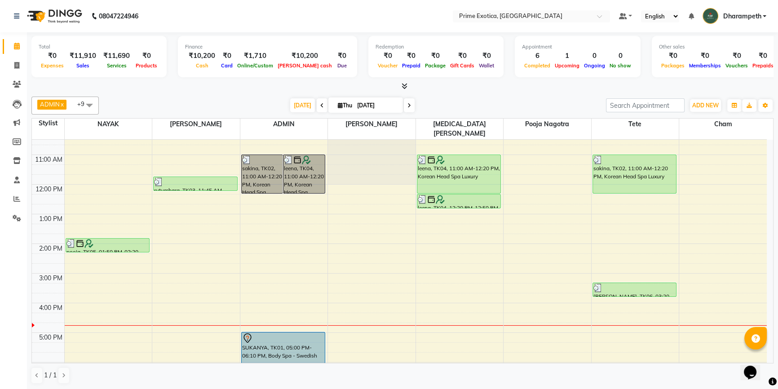
scroll to position [81, 0]
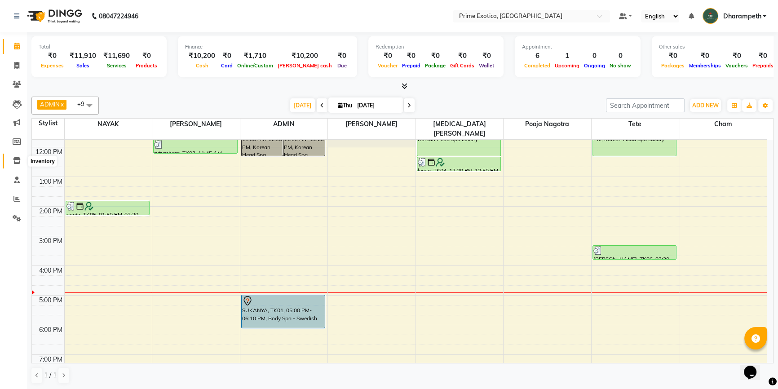
click at [21, 158] on span at bounding box center [17, 161] width 16 height 10
select select
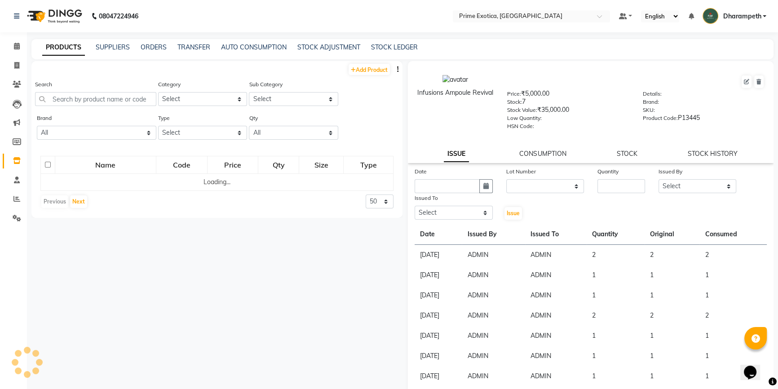
click at [125, 89] on div "Search" at bounding box center [95, 93] width 121 height 27
click at [124, 96] on input "text" at bounding box center [95, 99] width 121 height 14
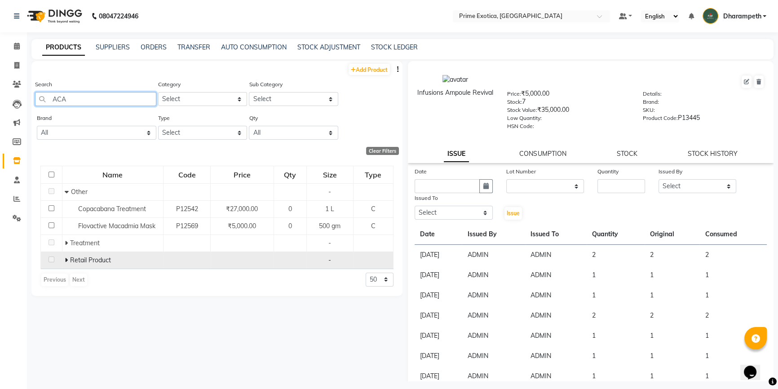
type input "ACA"
click at [71, 262] on span "Retail Product" at bounding box center [90, 260] width 41 height 8
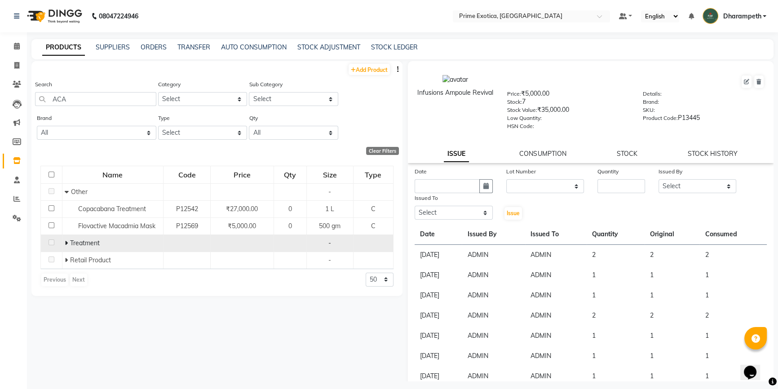
click at [66, 245] on icon at bounding box center [66, 243] width 3 height 6
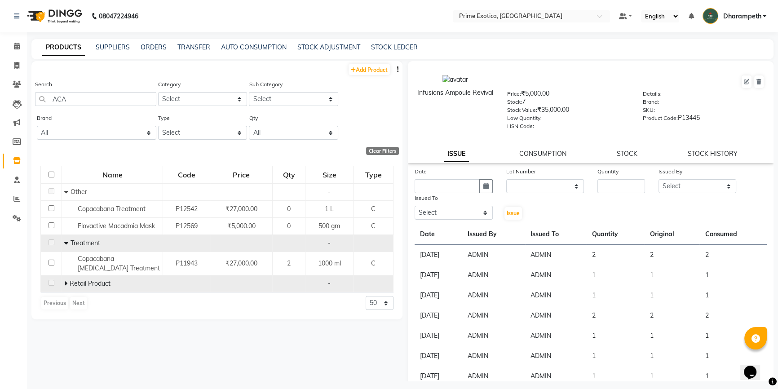
click at [64, 286] on icon at bounding box center [65, 283] width 3 height 6
click at [744, 81] on icon at bounding box center [746, 81] width 5 height 5
select select "C"
select select "803701100"
select select "true"
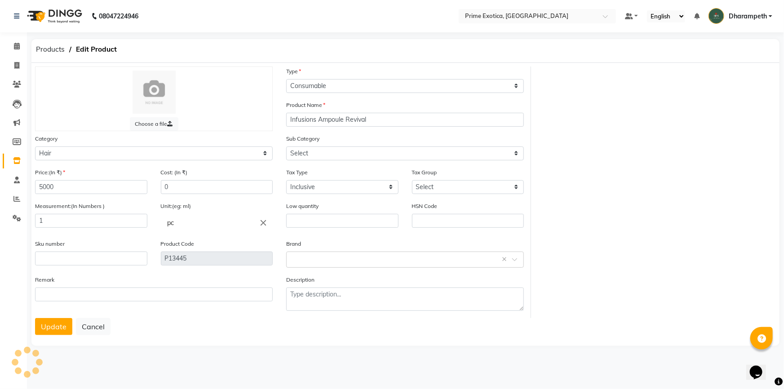
select select "803701109"
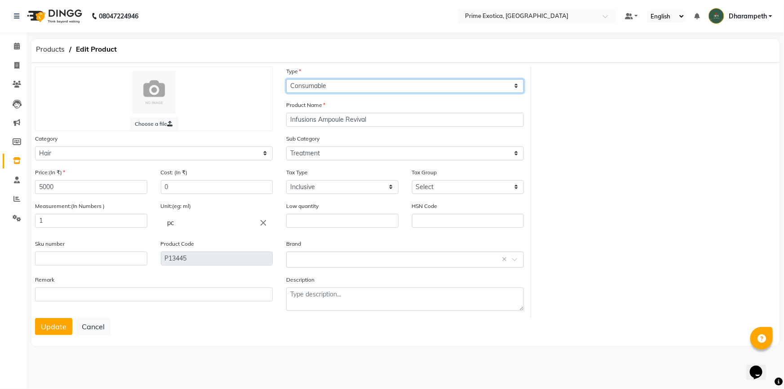
click at [368, 87] on select "Select Type Both Retail Consumable" at bounding box center [405, 86] width 238 height 14
click at [286, 79] on select "Select Type Both Retail Consumable" at bounding box center [405, 86] width 238 height 14
click at [48, 328] on button "Update" at bounding box center [53, 326] width 37 height 17
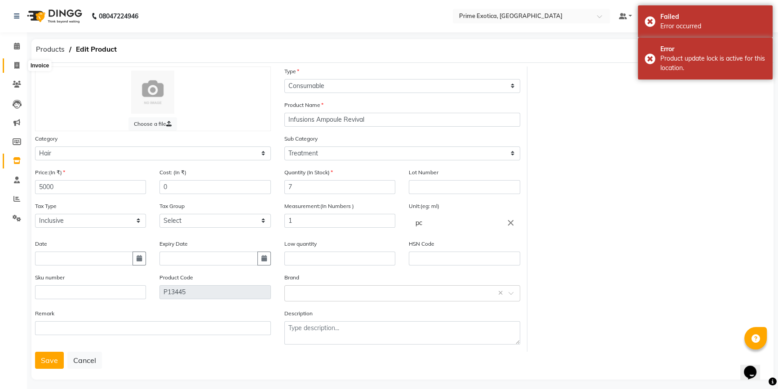
click at [18, 64] on icon at bounding box center [16, 65] width 5 height 7
select select "5380"
select select "service"
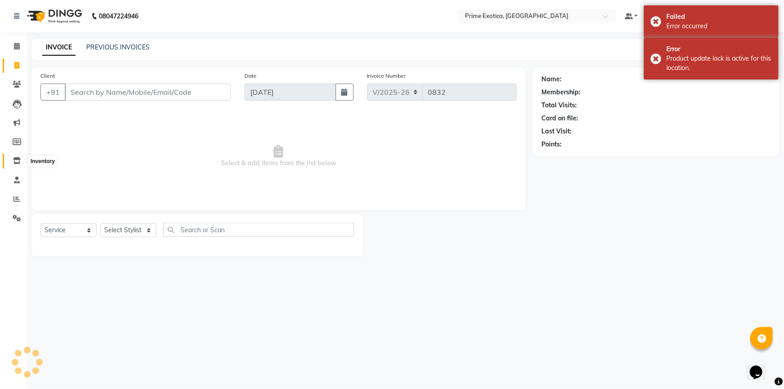
click at [15, 158] on icon at bounding box center [17, 160] width 8 height 7
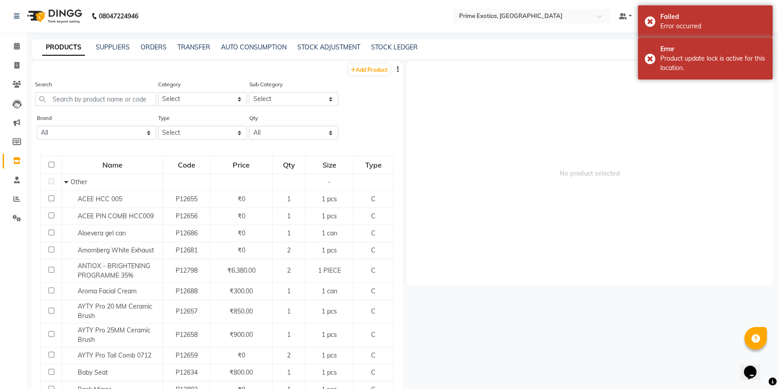
click at [137, 92] on div "Search" at bounding box center [95, 93] width 121 height 27
click at [135, 102] on input "text" at bounding box center [95, 99] width 121 height 14
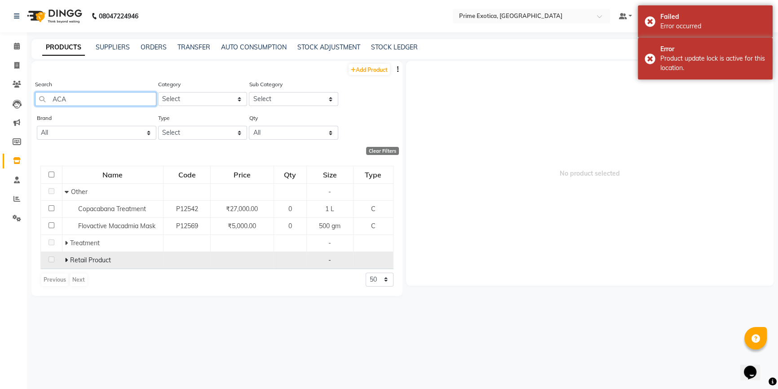
type input "ACA"
click at [67, 257] on icon at bounding box center [66, 260] width 3 height 6
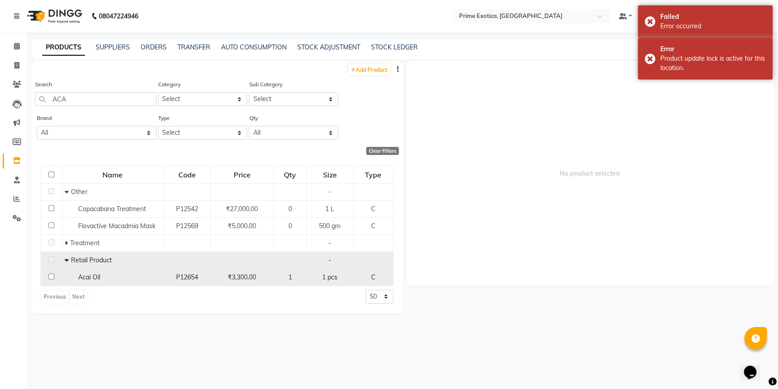
click at [51, 276] on input "checkbox" at bounding box center [52, 277] width 6 height 6
checkbox input "true"
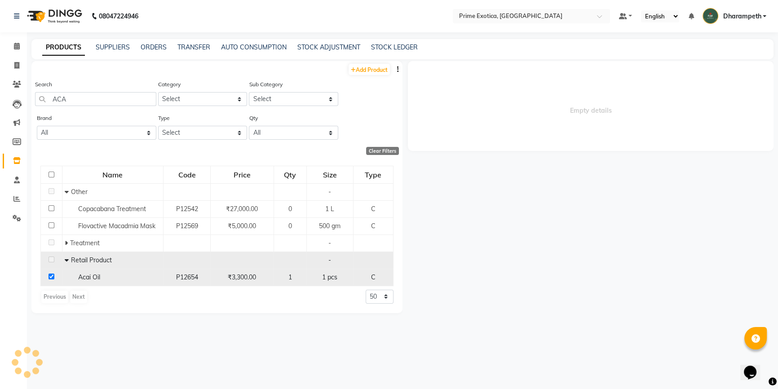
select select
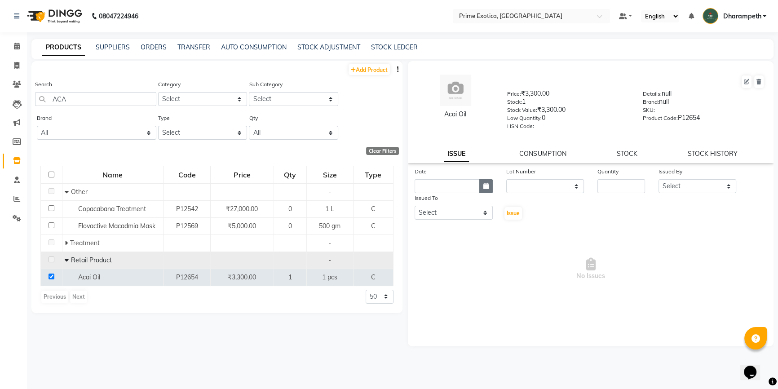
click at [481, 191] on button "button" at bounding box center [485, 186] width 13 height 14
select select "9"
select select "2025"
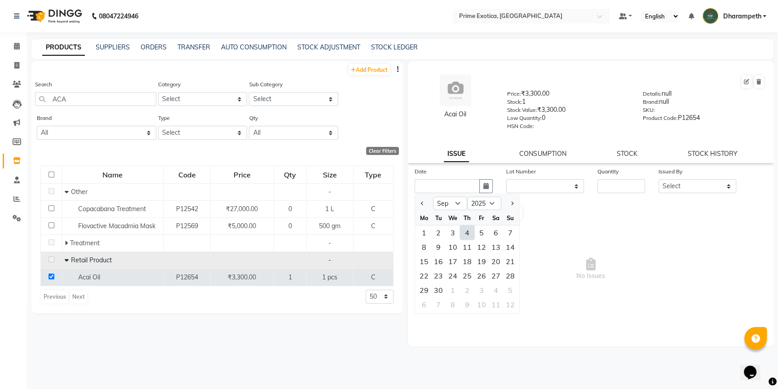
click at [461, 238] on div "4" at bounding box center [467, 233] width 14 height 14
type input "[DATE]"
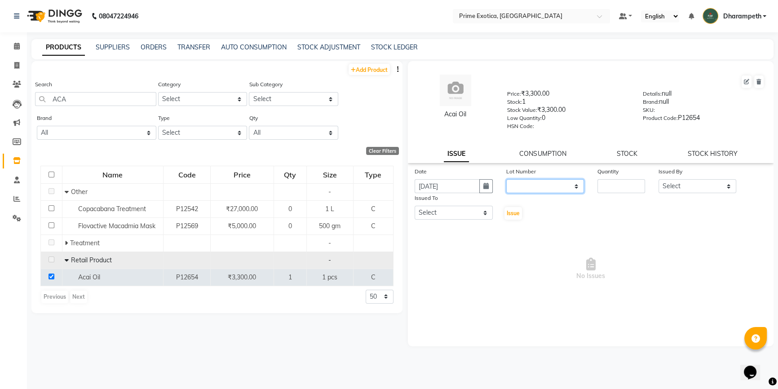
click at [538, 189] on select "None" at bounding box center [545, 186] width 78 height 14
select select "0: null"
click at [506, 181] on select "None" at bounding box center [545, 186] width 78 height 14
drag, startPoint x: 619, startPoint y: 188, endPoint x: 611, endPoint y: 185, distance: 8.1
click at [618, 188] on input "number" at bounding box center [622, 186] width 48 height 14
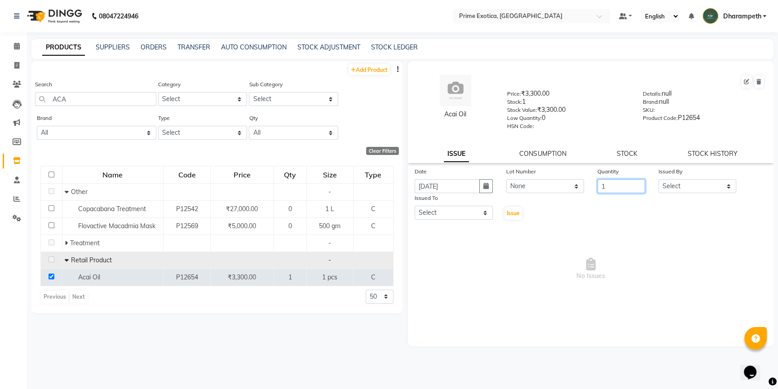
type input "1"
click at [674, 190] on select "Select Abhijet ADMIN ANGELA S JOHN cham Darshan Gaikwad Kashish Mukesh Wawre NA…" at bounding box center [698, 186] width 78 height 14
select select "37067"
click at [659, 181] on select "Select Abhijet ADMIN ANGELA S JOHN cham Darshan Gaikwad Kashish Mukesh Wawre NA…" at bounding box center [698, 186] width 78 height 14
click at [461, 215] on select "Select Abhijet ADMIN ANGELA S JOHN cham Darshan Gaikwad Kashish Mukesh Wawre NA…" at bounding box center [454, 213] width 78 height 14
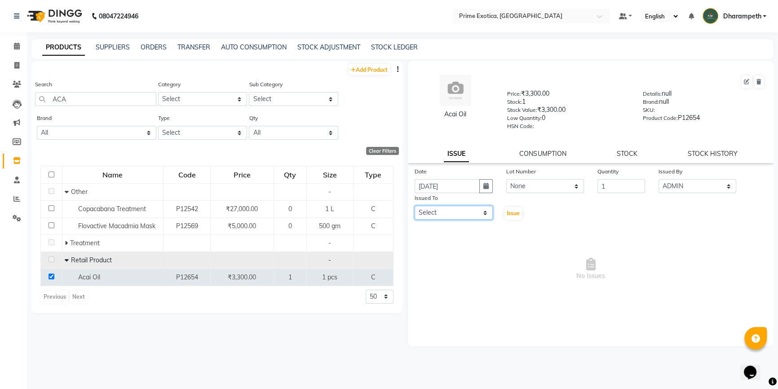
select select "37067"
click at [415, 208] on select "Select Abhijet ADMIN ANGELA S JOHN cham Darshan Gaikwad Kashish Mukesh Wawre NA…" at bounding box center [454, 213] width 78 height 14
click at [515, 210] on button "Issue" at bounding box center [514, 213] width 18 height 13
select select
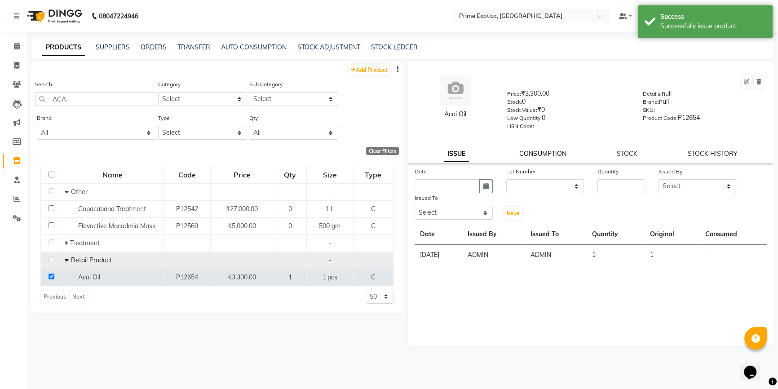
click at [557, 157] on link "CONSUMPTION" at bounding box center [542, 154] width 47 height 8
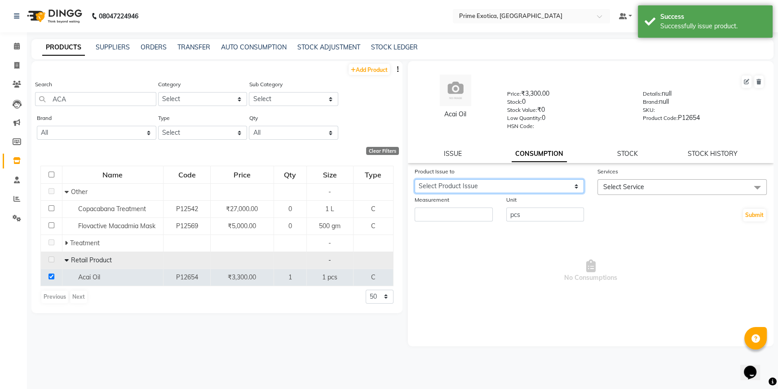
click at [538, 186] on select "Select Product Issue 2025-09-04, Issued to: ADMIN, Balance: 1" at bounding box center [499, 186] width 169 height 14
select select "1204594"
click at [415, 181] on select "Select Product Issue 2025-09-04, Issued to: ADMIN, Balance: 1" at bounding box center [499, 186] width 169 height 14
click at [656, 182] on span "Select Service" at bounding box center [682, 187] width 169 height 16
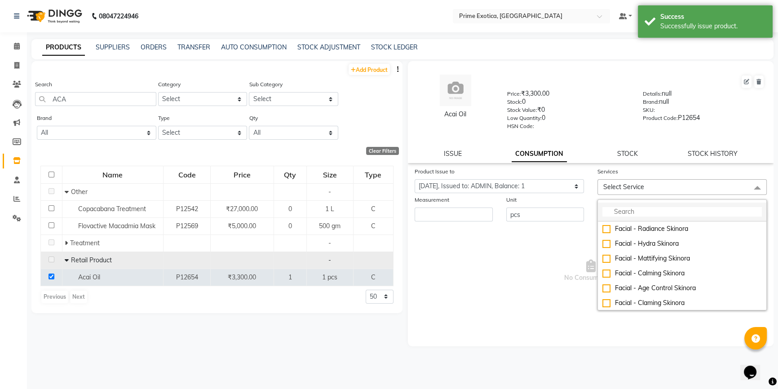
click at [652, 209] on input "multiselect-search" at bounding box center [683, 211] width 160 height 9
click at [644, 206] on li at bounding box center [682, 212] width 168 height 19
click at [647, 215] on input "multiselect-search" at bounding box center [683, 211] width 160 height 9
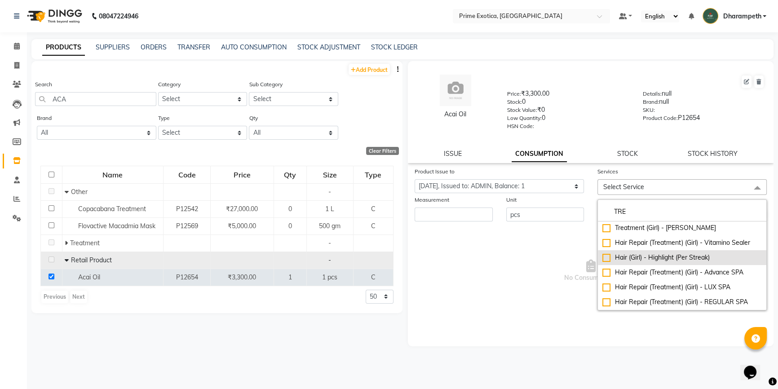
scroll to position [81, 0]
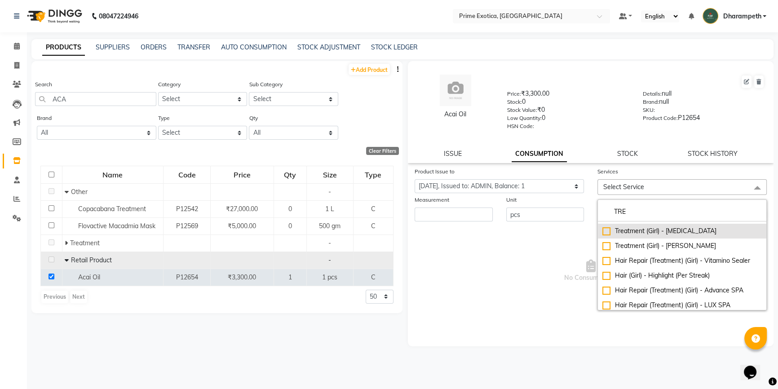
type input "TRE"
click at [608, 232] on div "Treatment (Girl) - Botox" at bounding box center [683, 230] width 160 height 9
checkbox input "true"
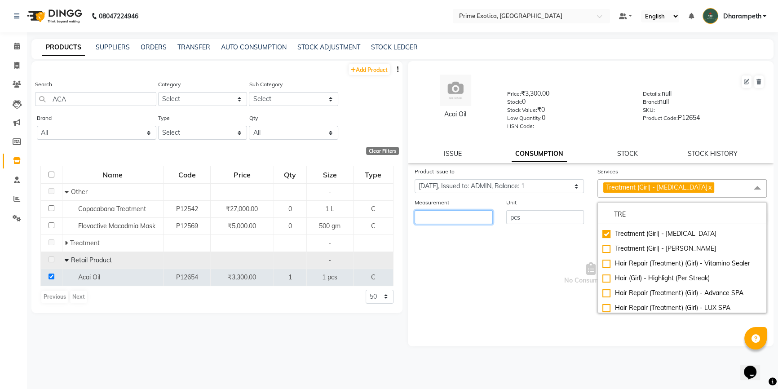
click at [485, 221] on input "number" at bounding box center [454, 217] width 78 height 14
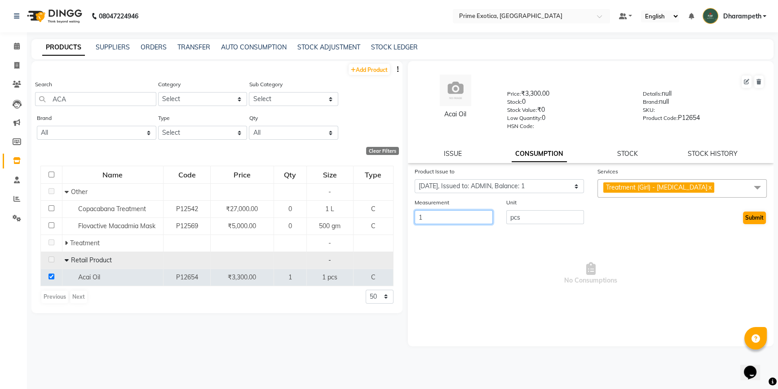
type input "1"
click at [743, 223] on button "Submit" at bounding box center [754, 218] width 23 height 13
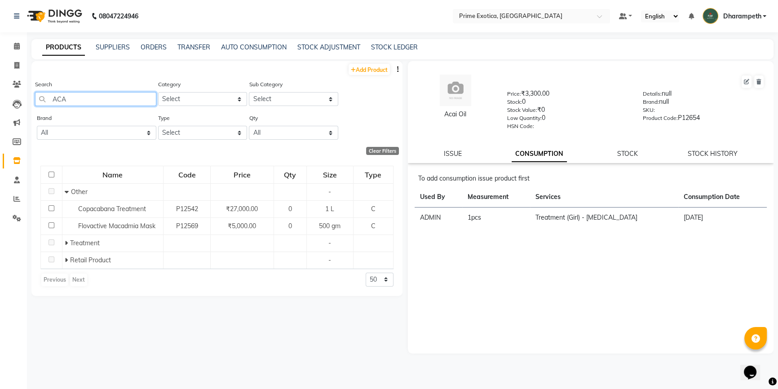
click at [76, 105] on input "ACA" at bounding box center [95, 99] width 121 height 14
type input "A"
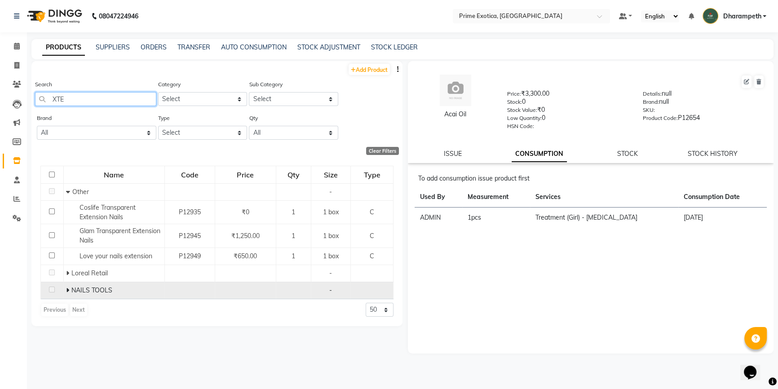
type input "XTE"
click at [66, 290] on icon at bounding box center [67, 290] width 3 height 6
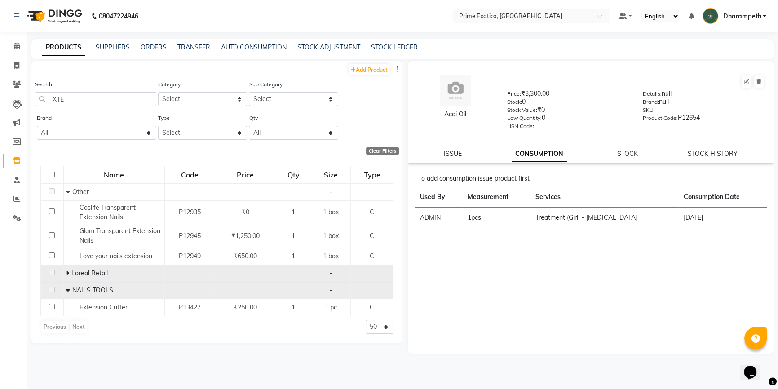
click at [67, 272] on icon at bounding box center [67, 273] width 3 height 6
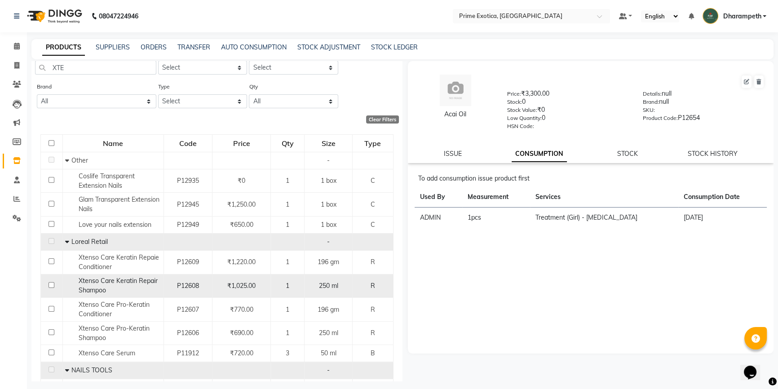
scroll to position [73, 0]
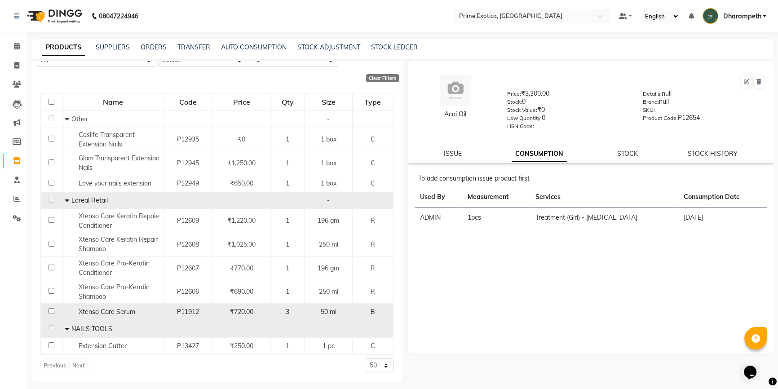
click at [49, 312] on input "checkbox" at bounding box center [52, 311] width 6 height 6
checkbox input "true"
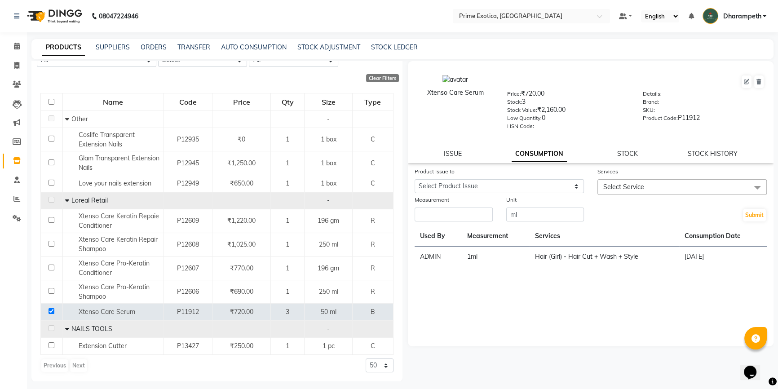
click at [463, 151] on div "ISSUE CONSUMPTION STOCK STOCK HISTORY" at bounding box center [591, 153] width 344 height 9
click at [457, 153] on link "ISSUE" at bounding box center [453, 154] width 18 height 8
select select
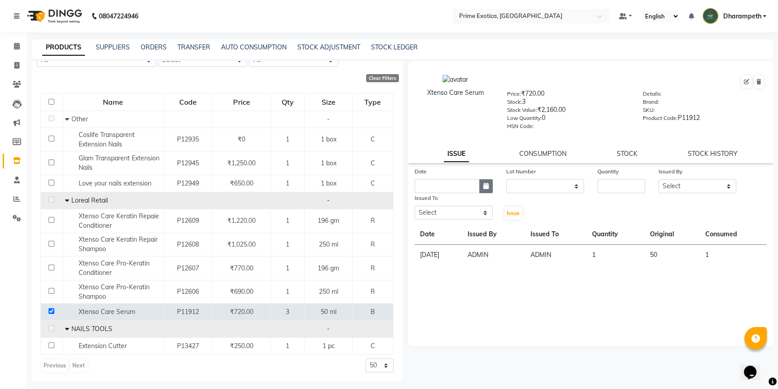
click at [485, 189] on icon "button" at bounding box center [485, 186] width 5 height 6
select select "9"
select select "2025"
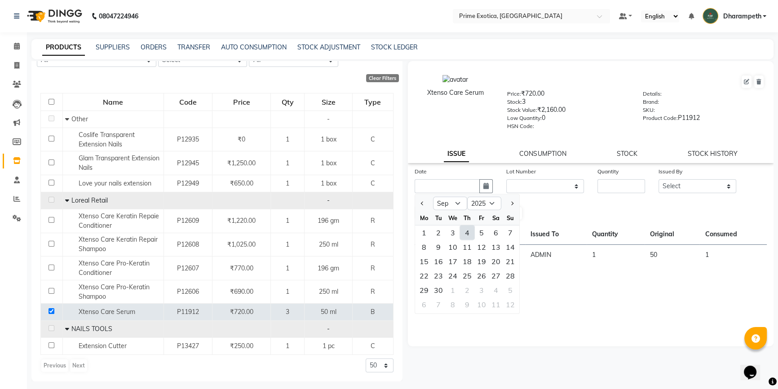
click at [468, 235] on div "4" at bounding box center [467, 233] width 14 height 14
type input "[DATE]"
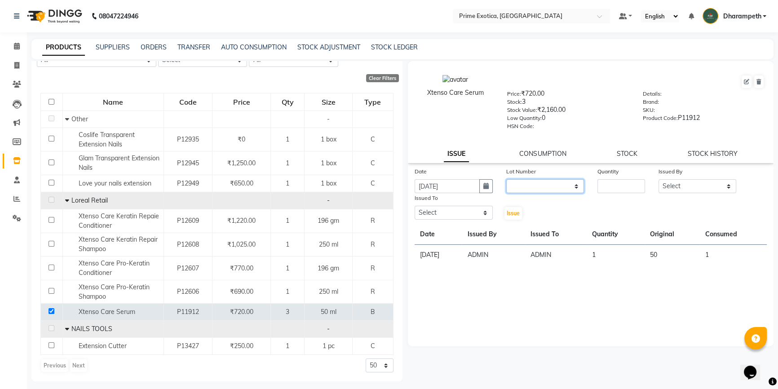
click at [528, 186] on select "None" at bounding box center [545, 186] width 78 height 14
select select "0: null"
click at [506, 181] on select "None" at bounding box center [545, 186] width 78 height 14
click at [621, 188] on input "number" at bounding box center [622, 186] width 48 height 14
type input "1"
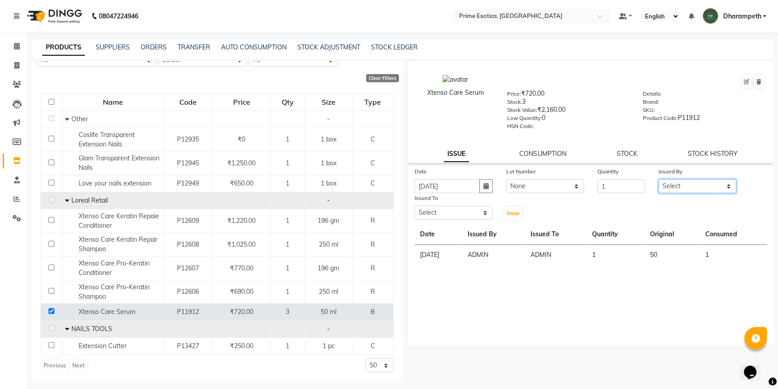
click at [699, 188] on select "Select Abhijet ADMIN ANGELA S JOHN cham Darshan Gaikwad Kashish Mukesh Wawre NA…" at bounding box center [698, 186] width 78 height 14
select select "37067"
click at [659, 181] on select "Select Abhijet ADMIN ANGELA S JOHN cham Darshan Gaikwad Kashish Mukesh Wawre NA…" at bounding box center [698, 186] width 78 height 14
click at [474, 214] on select "Select Abhijet ADMIN ANGELA S JOHN cham Darshan Gaikwad Kashish Mukesh Wawre NA…" at bounding box center [454, 213] width 78 height 14
select select "37067"
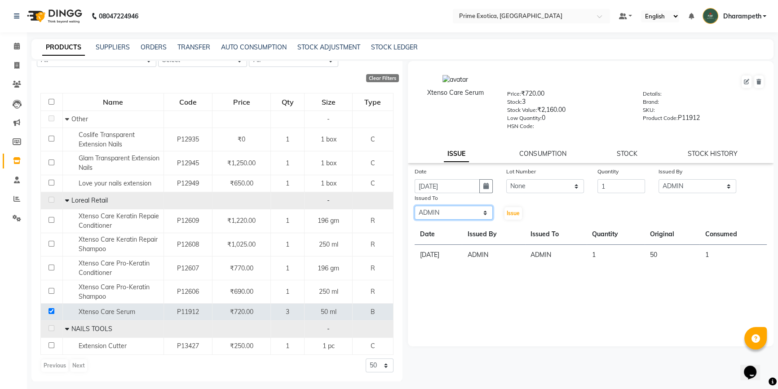
click at [415, 208] on select "Select Abhijet ADMIN ANGELA S JOHN cham Darshan Gaikwad Kashish Mukesh Wawre NA…" at bounding box center [454, 213] width 78 height 14
click at [507, 220] on button "Issue" at bounding box center [514, 213] width 18 height 13
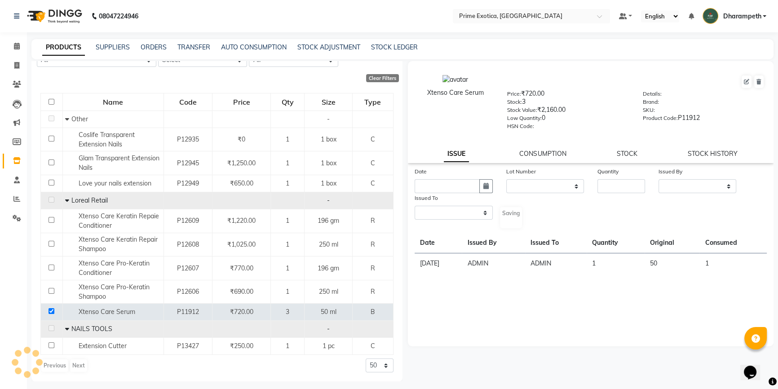
select select
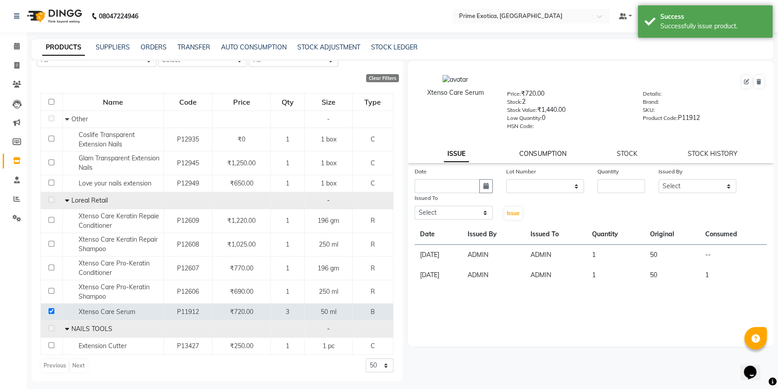
click at [549, 155] on link "CONSUMPTION" at bounding box center [542, 154] width 47 height 8
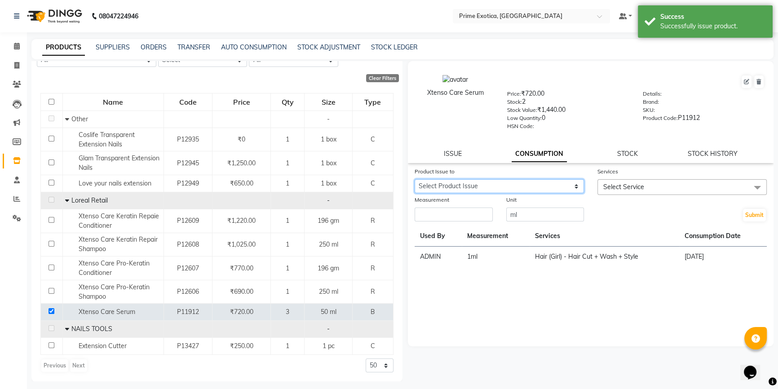
click at [555, 190] on select "Select Product Issue 2025-09-04, Issued to: ADMIN, Balance: 50 2025-03-30, Issu…" at bounding box center [499, 186] width 169 height 14
select select "1204600"
click at [415, 181] on select "Select Product Issue 2025-09-04, Issued to: ADMIN, Balance: 50 2025-03-30, Issu…" at bounding box center [499, 186] width 169 height 14
click at [665, 193] on span "Select Service" at bounding box center [682, 187] width 169 height 16
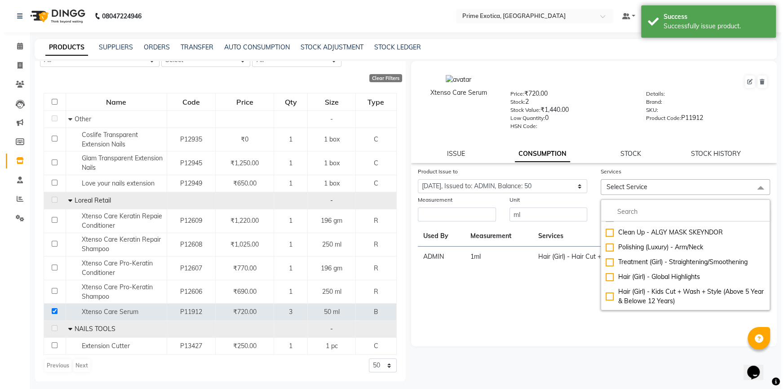
scroll to position [245, 0]
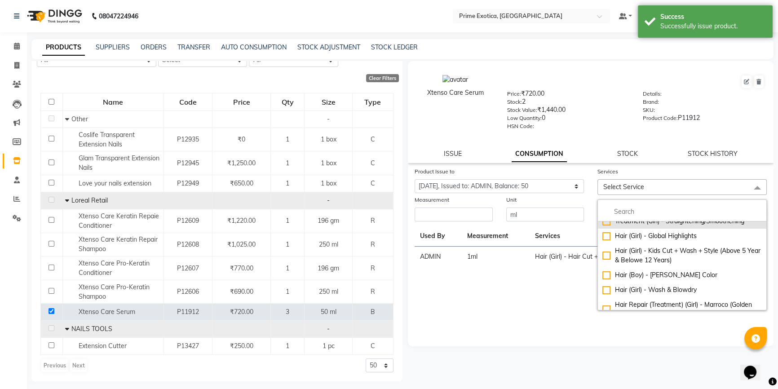
click at [654, 229] on li "Treatment (Girl) - Straightening/Smoothening" at bounding box center [682, 221] width 168 height 15
checkbox input "true"
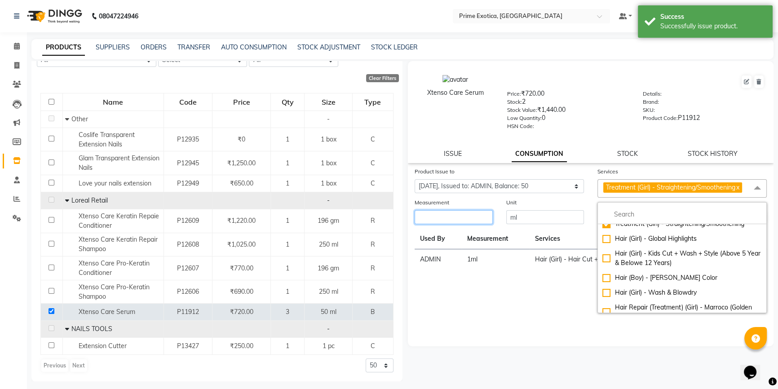
click at [461, 224] on input "number" at bounding box center [454, 217] width 78 height 14
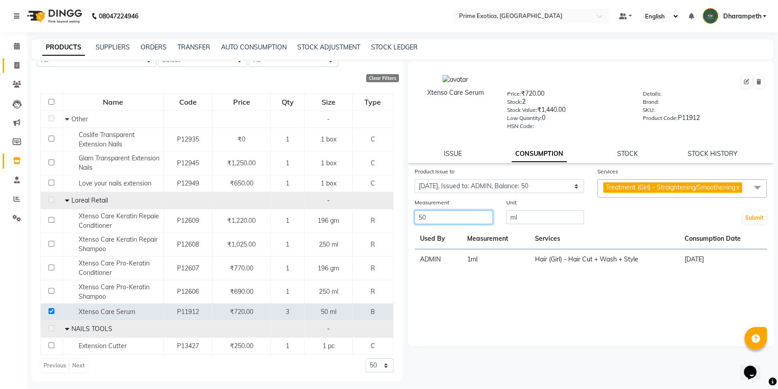
type input "50"
click at [16, 49] on span at bounding box center [17, 46] width 16 height 10
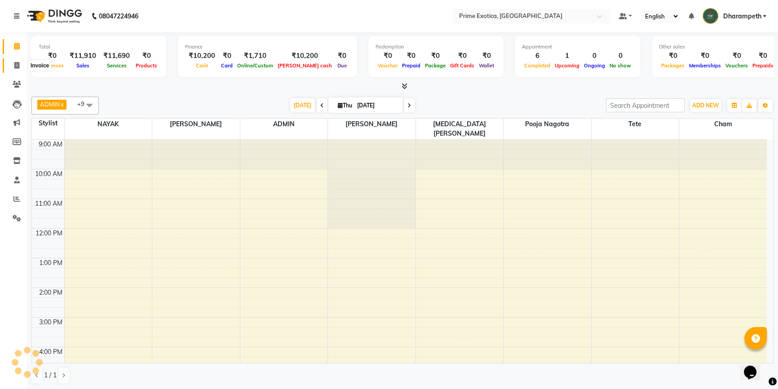
click at [17, 66] on icon at bounding box center [16, 65] width 5 height 7
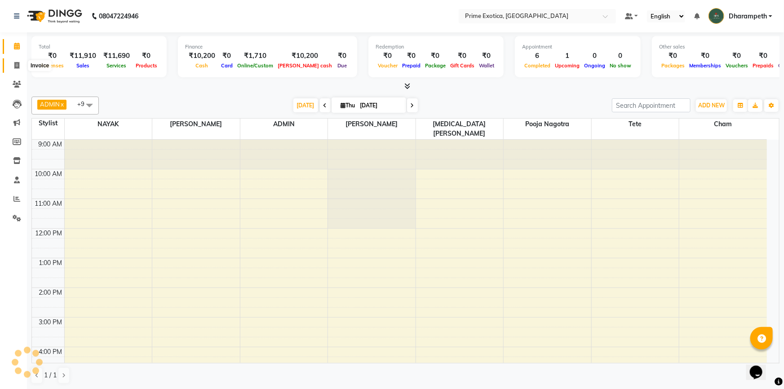
select select "service"
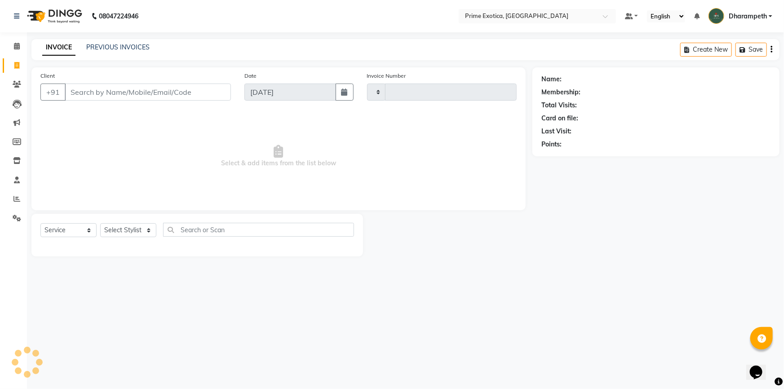
type input "0832"
select select "5380"
click at [16, 49] on icon at bounding box center [17, 46] width 6 height 7
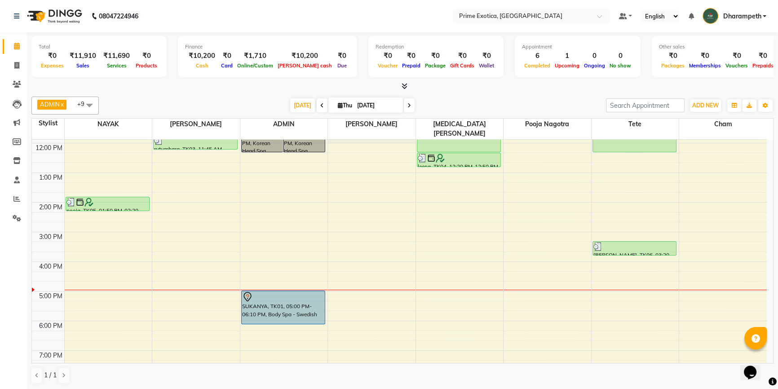
scroll to position [122, 0]
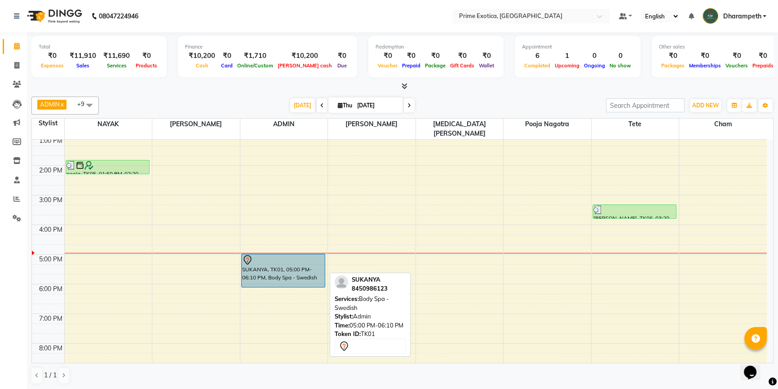
click at [267, 256] on div "SUKANYA, TK01, 05:00 PM-06:10 PM, Body Spa - Swedish" at bounding box center [284, 270] width 84 height 33
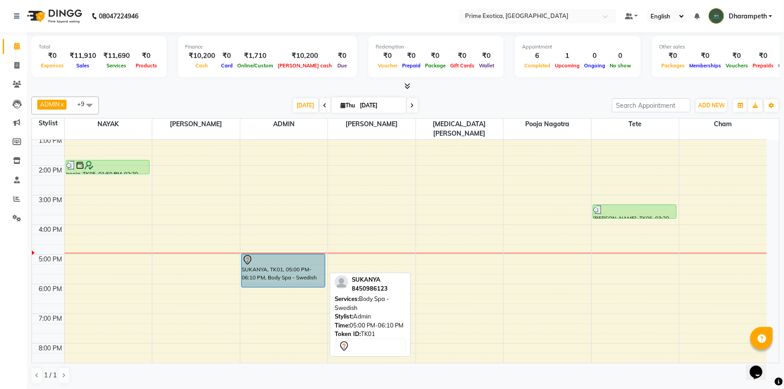
select select "7"
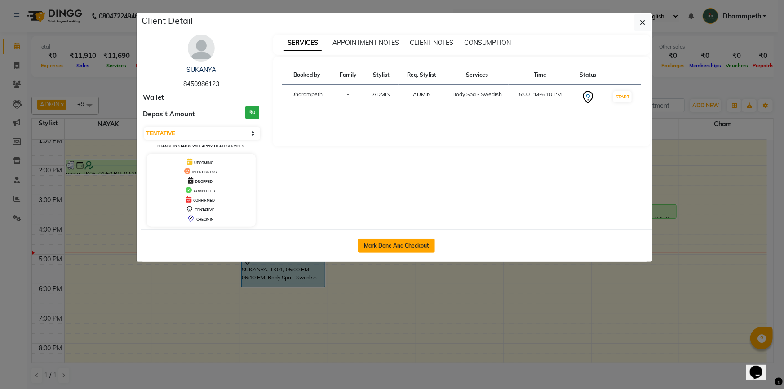
click at [400, 246] on button "Mark Done And Checkout" at bounding box center [396, 246] width 77 height 14
select select "5380"
select select "service"
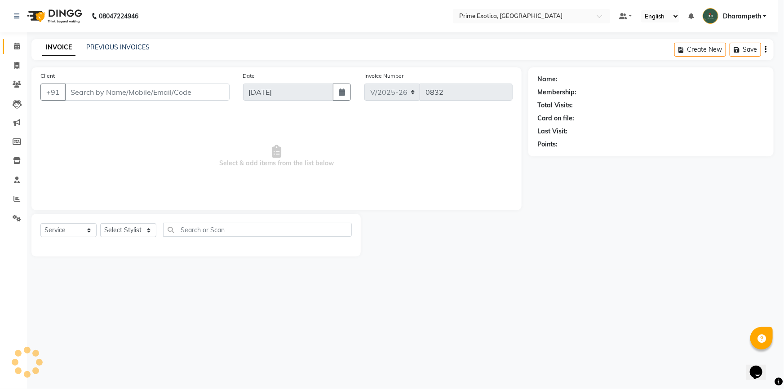
select select "3"
type input "8450986123"
select select "37067"
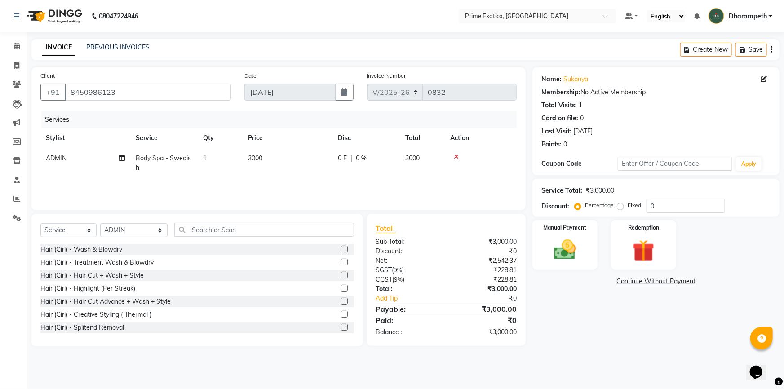
click at [79, 161] on td "ADMIN" at bounding box center [85, 163] width 90 height 30
select select "37067"
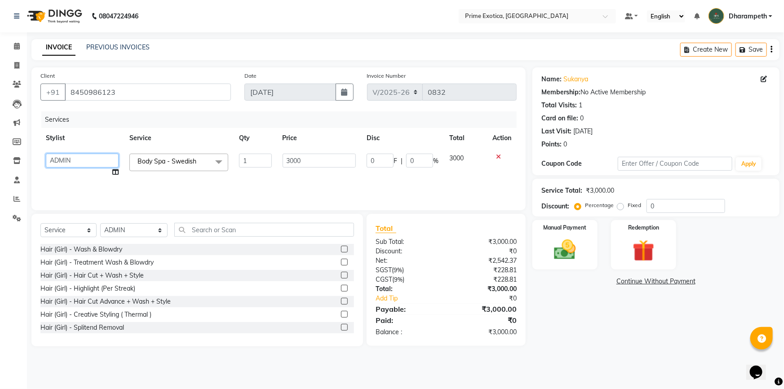
click at [87, 165] on select "Abhijet ADMIN ANGELA S JOHN cham Darshan Gaikwad Kashish Mukesh Wawre NAYAK nik…" at bounding box center [82, 161] width 73 height 14
select select "88020"
click at [319, 166] on input "3000" at bounding box center [320, 161] width 74 height 14
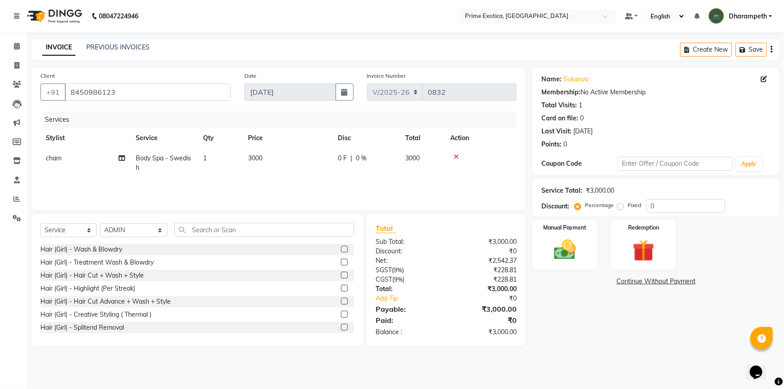
click at [360, 169] on td "0 F | 0 %" at bounding box center [365, 163] width 67 height 30
select select "88020"
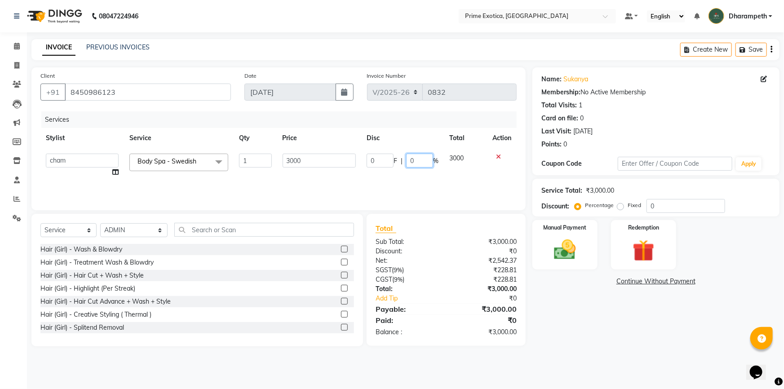
click at [422, 157] on input "0" at bounding box center [419, 161] width 27 height 14
type input "10"
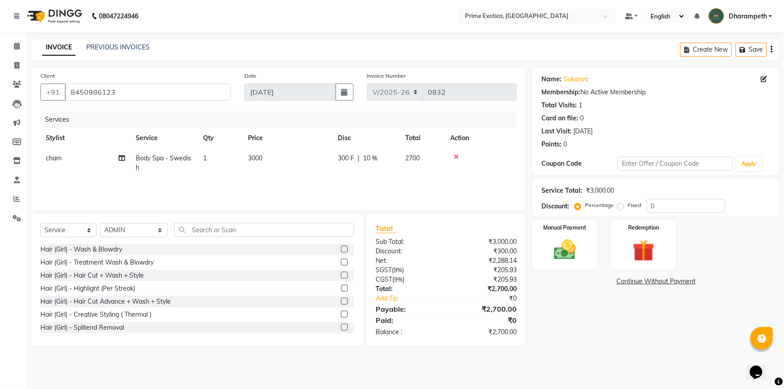
click at [437, 189] on div "Services Stylist Service Qty Price Disc Total Action cham Body Spa - Swedish 1 …" at bounding box center [278, 156] width 476 height 90
click at [639, 368] on div "08047224946 Select Location × Prime Exotica, Dharampeth Default Panel My Panel …" at bounding box center [392, 194] width 784 height 389
click at [570, 259] on img at bounding box center [565, 250] width 37 height 26
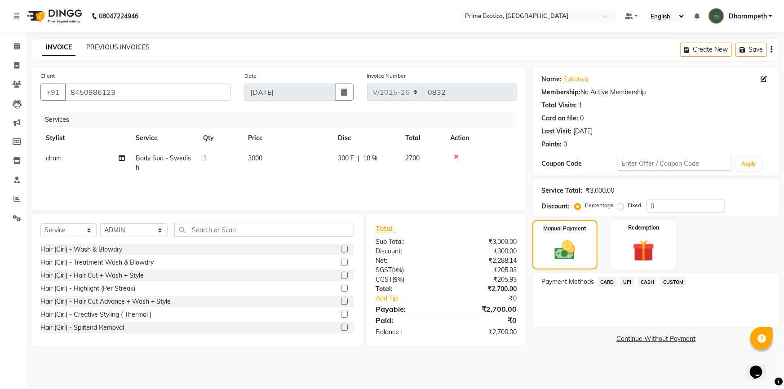
click at [629, 278] on span "UPI" at bounding box center [628, 282] width 14 height 10
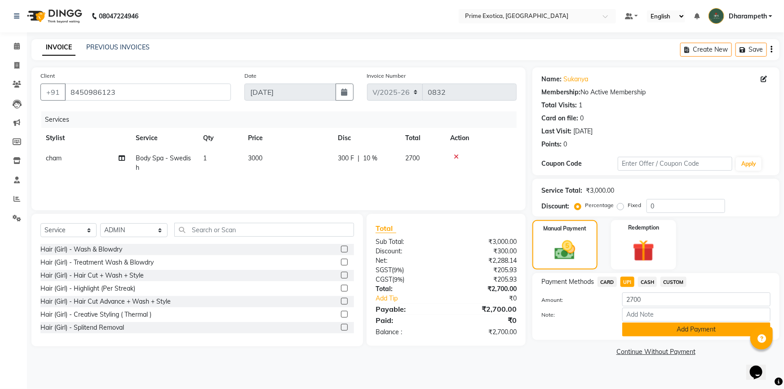
click at [665, 328] on button "Add Payment" at bounding box center [696, 330] width 148 height 14
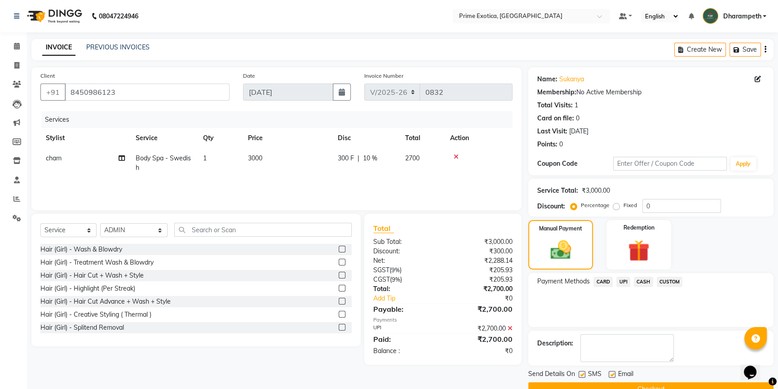
scroll to position [20, 0]
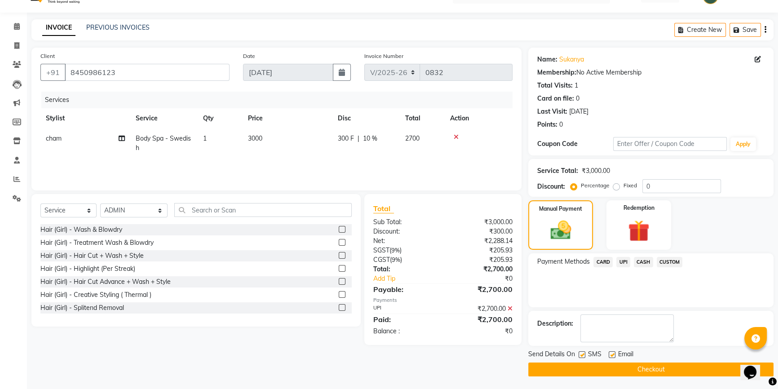
click at [662, 370] on button "Checkout" at bounding box center [650, 370] width 245 height 14
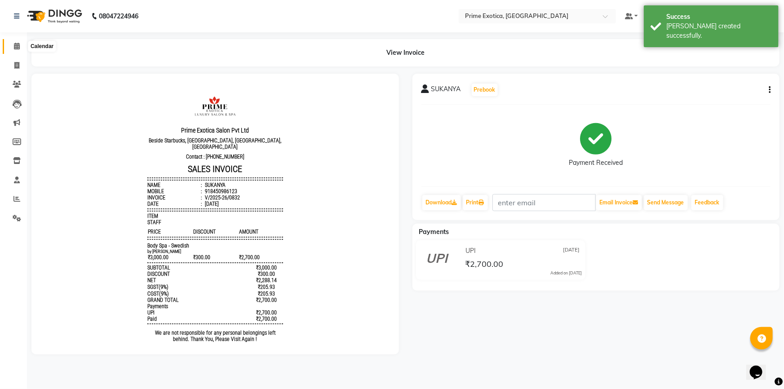
click at [14, 44] on icon at bounding box center [17, 46] width 6 height 7
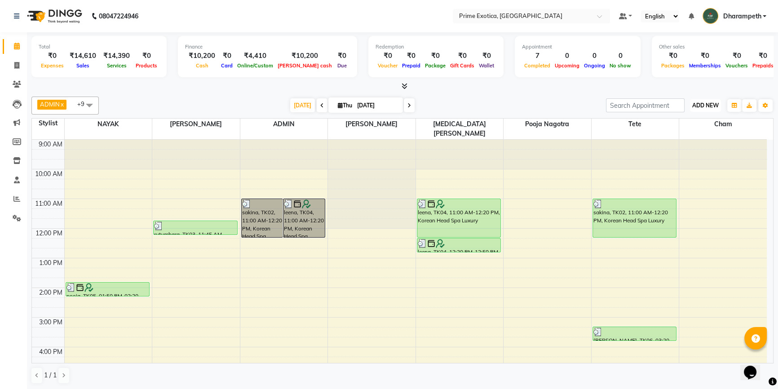
click at [690, 103] on button "ADD NEW Toggle Dropdown" at bounding box center [705, 105] width 31 height 13
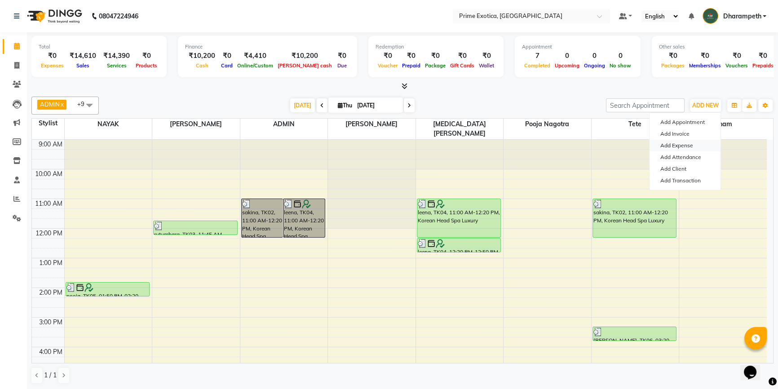
click at [685, 140] on link "Add Expense" at bounding box center [685, 146] width 71 height 12
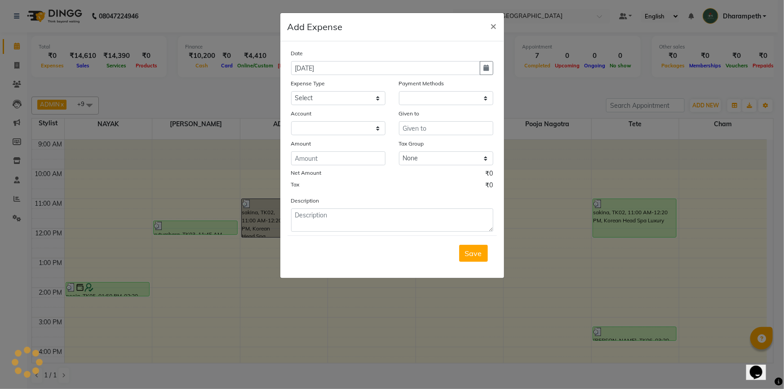
select select "1"
select select "4307"
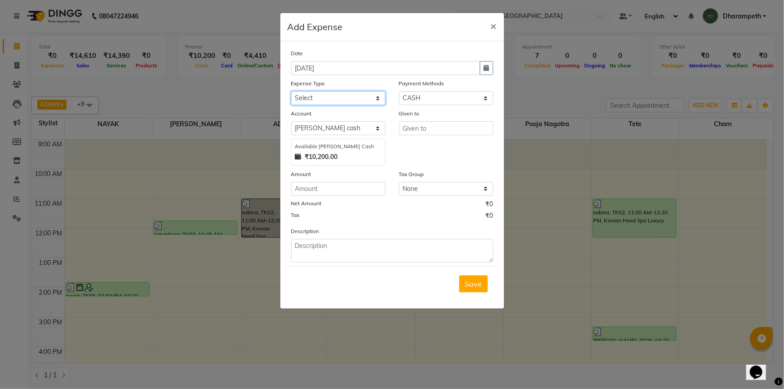
click at [304, 97] on select "Select ABC Advance Salary Bank charges Car maintenance Cash transfer to bank Ca…" at bounding box center [338, 98] width 94 height 14
select select "11912"
click at [291, 92] on select "Select ABC Advance Salary Bank charges Car maintenance Cash transfer to bank Ca…" at bounding box center [338, 98] width 94 height 14
click at [440, 132] on input "text" at bounding box center [446, 128] width 94 height 14
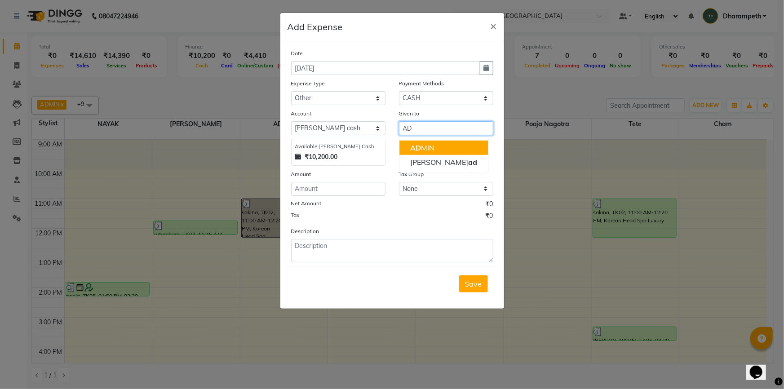
click at [441, 144] on button "AD MIN" at bounding box center [443, 148] width 89 height 14
type input "ADMIN"
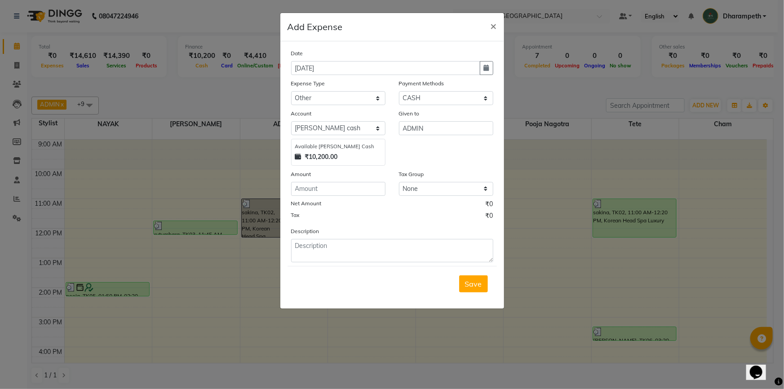
click at [350, 181] on div "Amount" at bounding box center [338, 175] width 94 height 13
click at [323, 190] on input "number" at bounding box center [338, 189] width 94 height 14
type input "536"
click at [326, 250] on textarea at bounding box center [392, 250] width 202 height 23
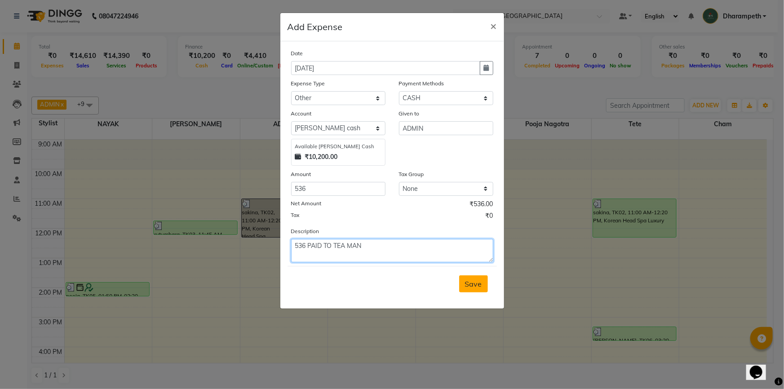
type textarea "536 PAID TO TEA MAN"
click at [467, 282] on span "Save" at bounding box center [473, 283] width 17 height 9
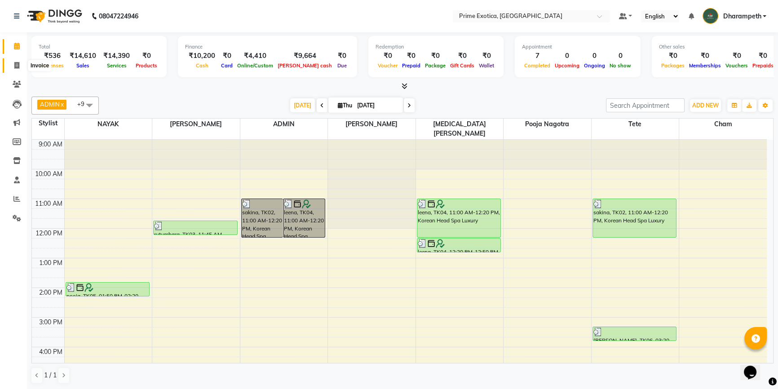
click at [17, 64] on icon at bounding box center [16, 65] width 5 height 7
select select "service"
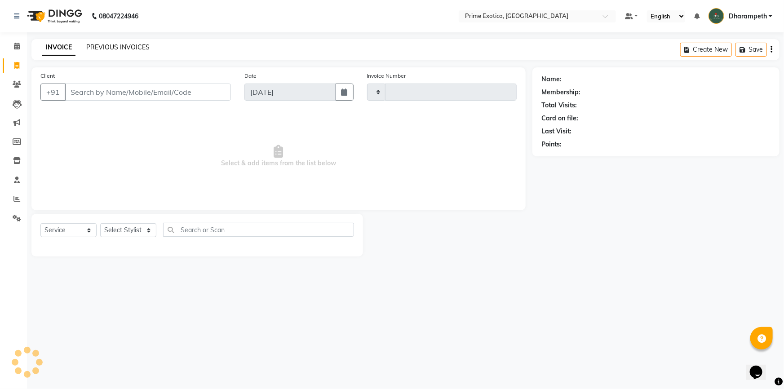
click at [128, 49] on link "PREVIOUS INVOICES" at bounding box center [117, 47] width 63 height 8
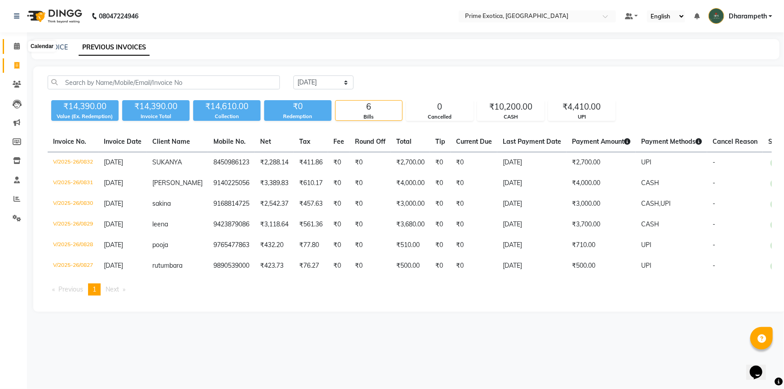
click at [13, 47] on span at bounding box center [17, 46] width 16 height 10
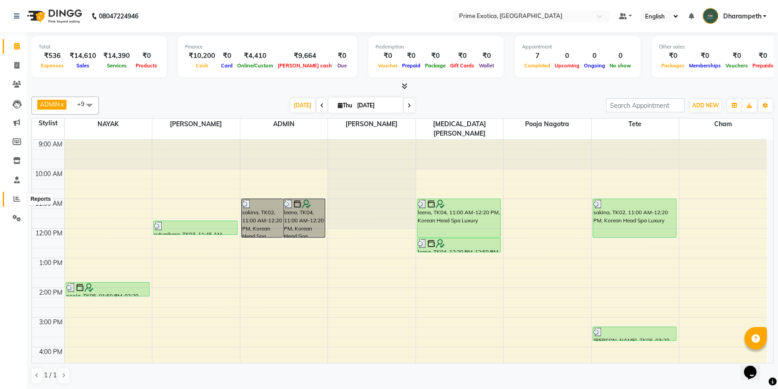
click at [18, 197] on icon at bounding box center [16, 198] width 7 height 7
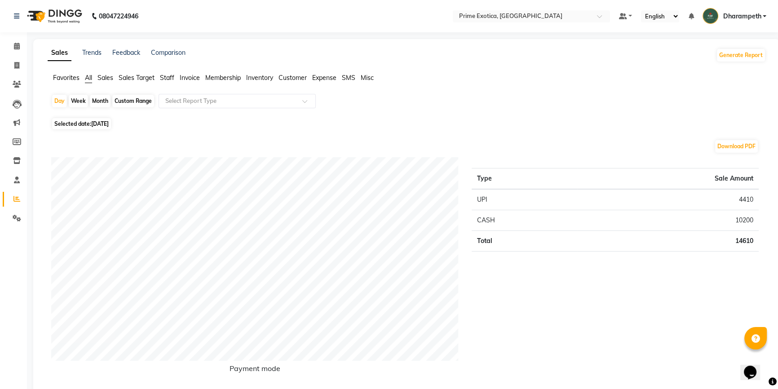
click at [82, 123] on span "Selected date: 04-09-2025" at bounding box center [81, 123] width 59 height 11
select select "9"
select select "2025"
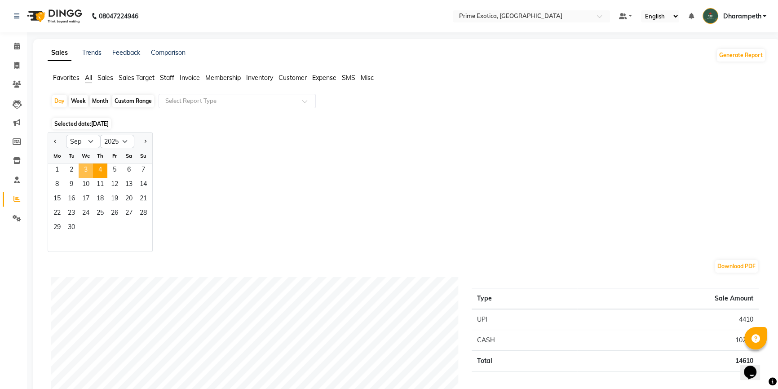
click at [90, 171] on span "3" at bounding box center [86, 171] width 14 height 14
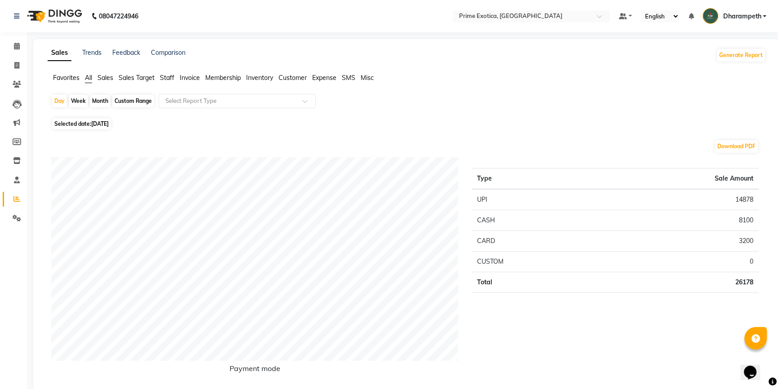
click at [168, 80] on span "Staff" at bounding box center [167, 78] width 14 height 8
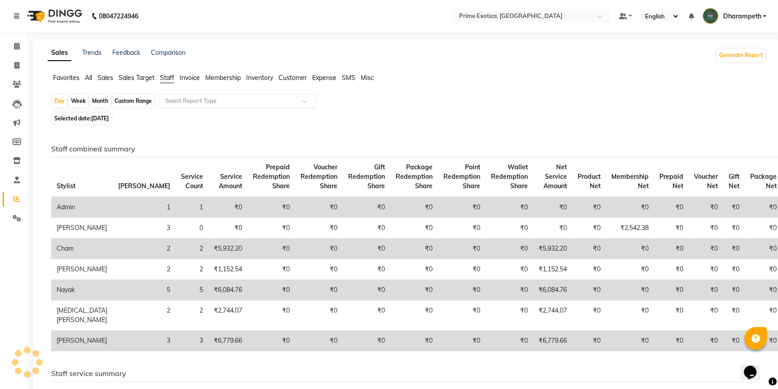
click at [197, 101] on input "text" at bounding box center [228, 101] width 129 height 9
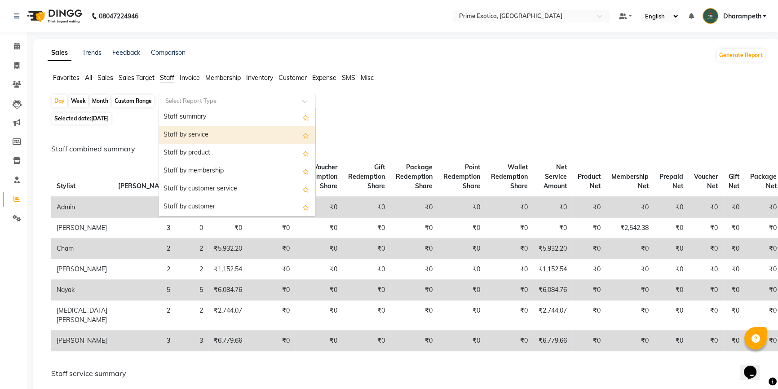
click at [201, 139] on div "Staff by service" at bounding box center [237, 135] width 156 height 18
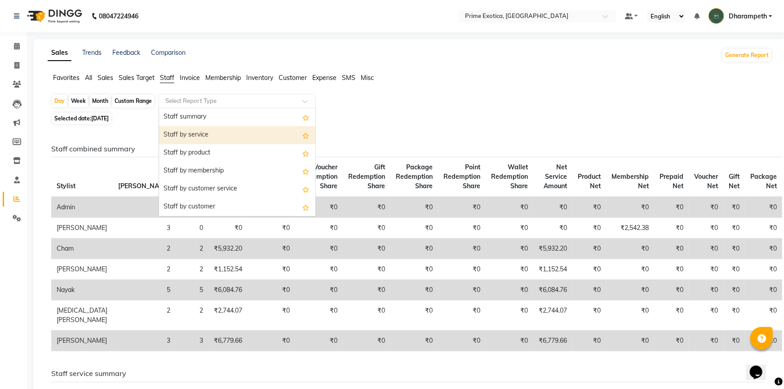
select select "filtered_report"
select select "pdf"
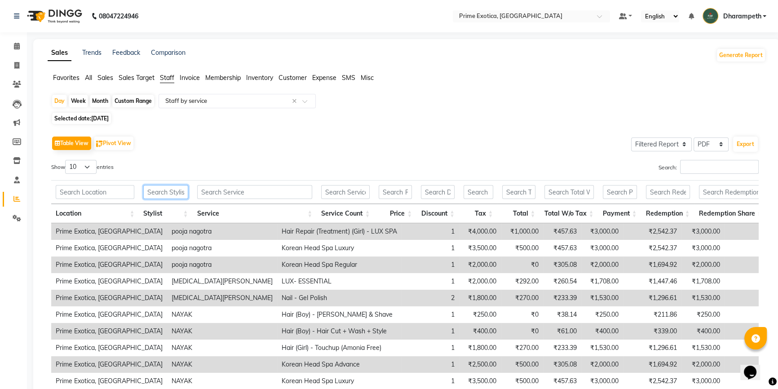
click at [156, 194] on input "text" at bounding box center [165, 192] width 44 height 14
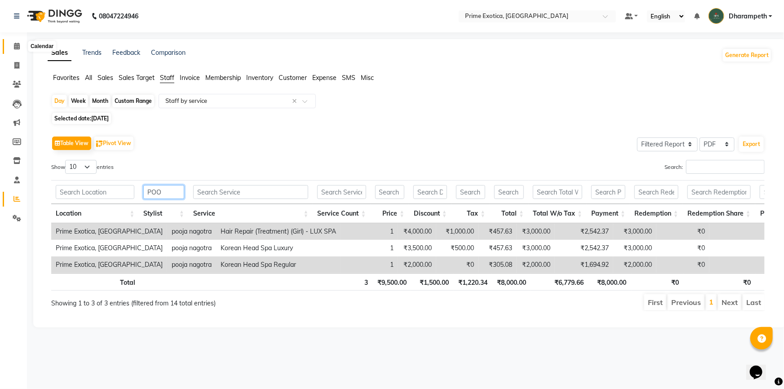
type input "POO"
click at [14, 48] on icon at bounding box center [17, 46] width 6 height 7
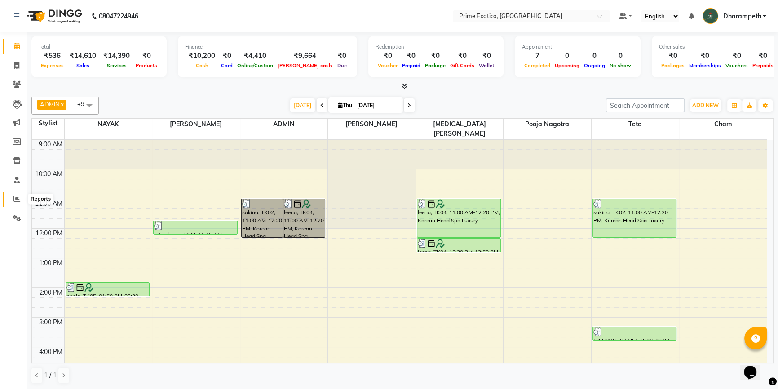
click at [16, 199] on icon at bounding box center [16, 198] width 7 height 7
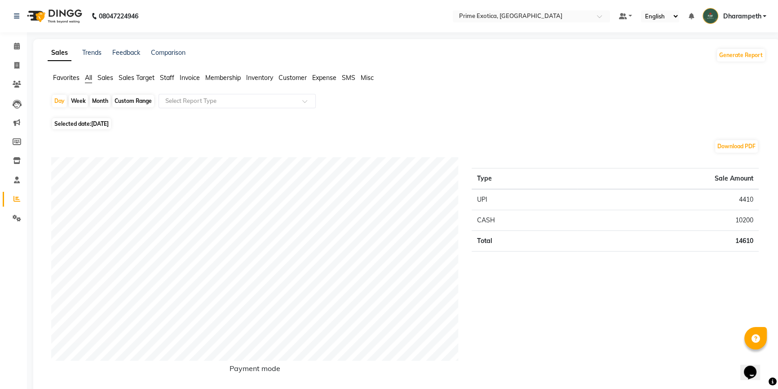
click at [96, 126] on span "[DATE]" at bounding box center [100, 123] width 18 height 7
select select "9"
select select "2025"
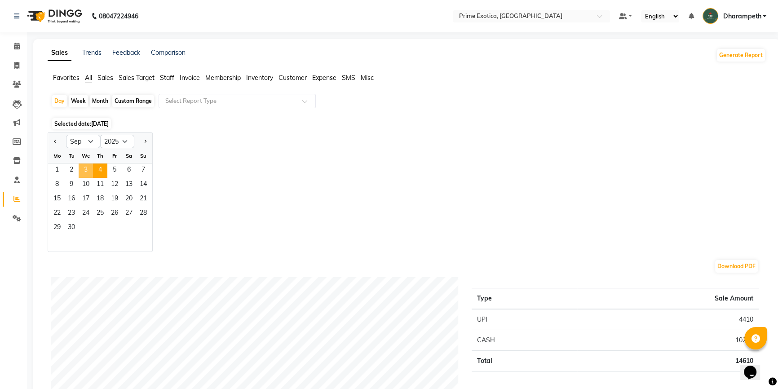
click at [90, 168] on span "3" at bounding box center [86, 171] width 14 height 14
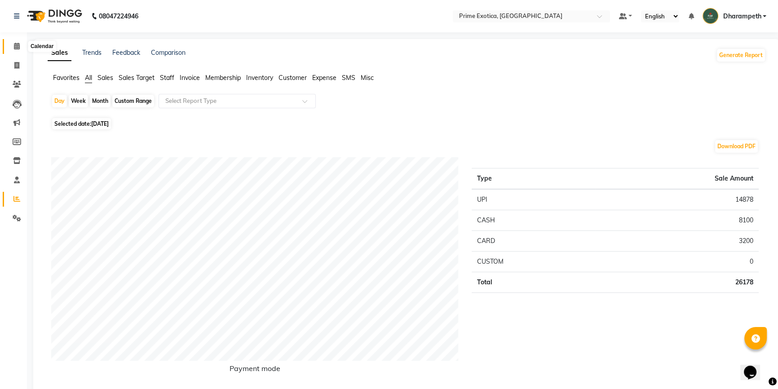
click at [9, 43] on span at bounding box center [17, 46] width 16 height 10
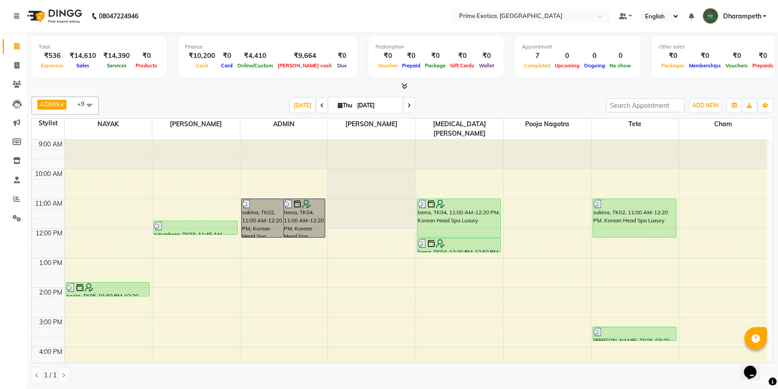
click at [408, 103] on icon at bounding box center [410, 105] width 4 height 5
type input "05-09-2025"
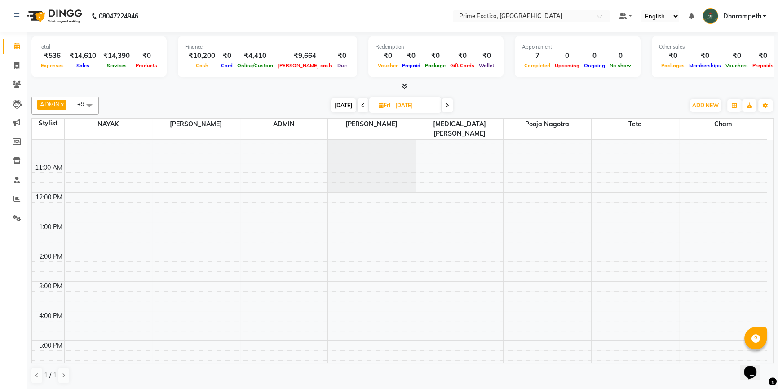
scroll to position [17, 0]
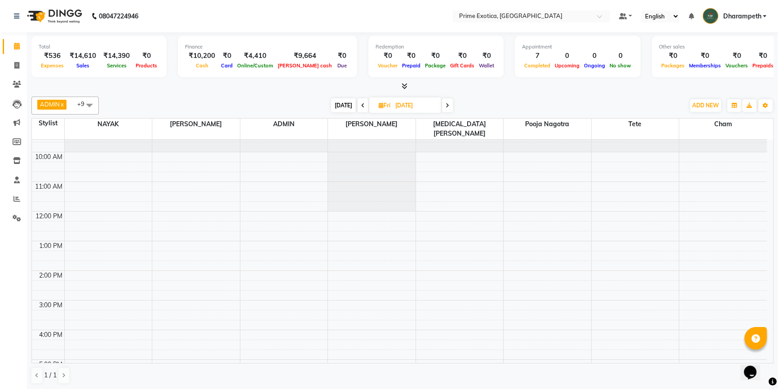
click at [255, 264] on div "9:00 AM 10:00 AM 11:00 AM 12:00 PM 1:00 PM 2:00 PM 3:00 PM 4:00 PM 5:00 PM 6:00…" at bounding box center [399, 330] width 735 height 415
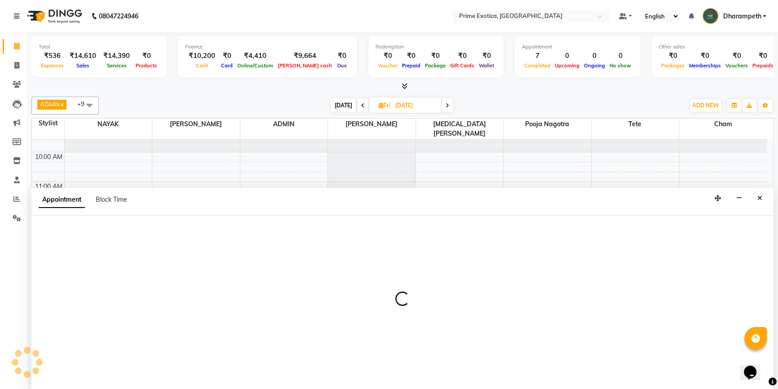
scroll to position [0, 0]
select select "37067"
select select "840"
select select "tentative"
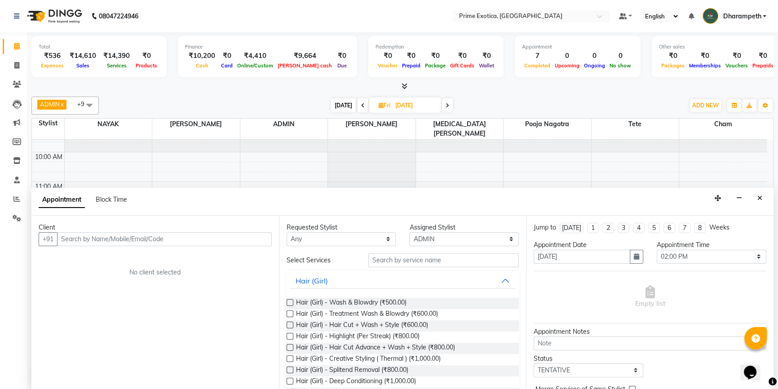
click at [88, 236] on input "text" at bounding box center [164, 239] width 215 height 14
type input "9422104998"
click at [256, 238] on span "Add Client" at bounding box center [253, 239] width 30 height 8
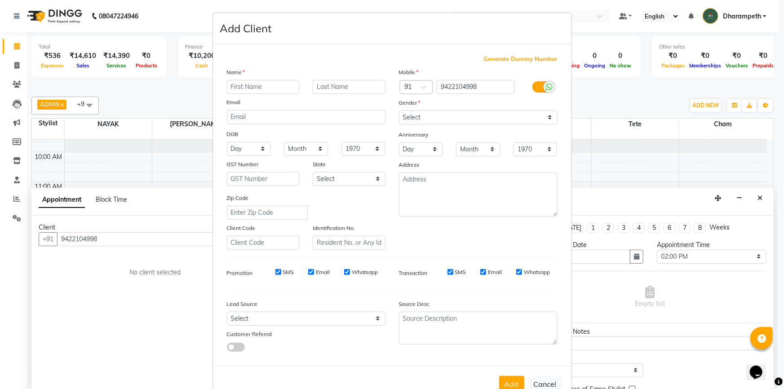
click at [265, 89] on input "text" at bounding box center [263, 87] width 73 height 14
type input "ASHLEKHA"
click at [431, 124] on select "Select [DEMOGRAPHIC_DATA] [DEMOGRAPHIC_DATA] Other Prefer Not To Say" at bounding box center [478, 118] width 159 height 14
select select "[DEMOGRAPHIC_DATA]"
click at [399, 111] on select "Select [DEMOGRAPHIC_DATA] [DEMOGRAPHIC_DATA] Other Prefer Not To Say" at bounding box center [478, 118] width 159 height 14
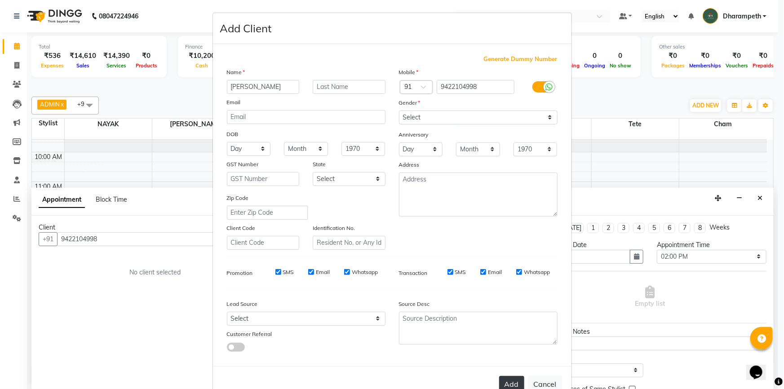
click at [516, 382] on button "Add" at bounding box center [511, 384] width 25 height 16
select select
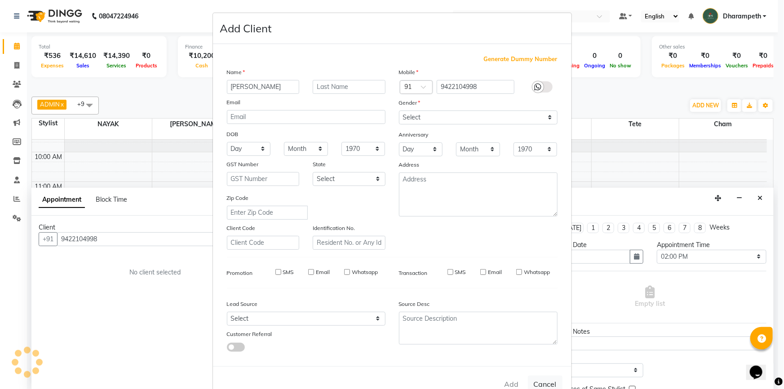
select select
checkbox input "false"
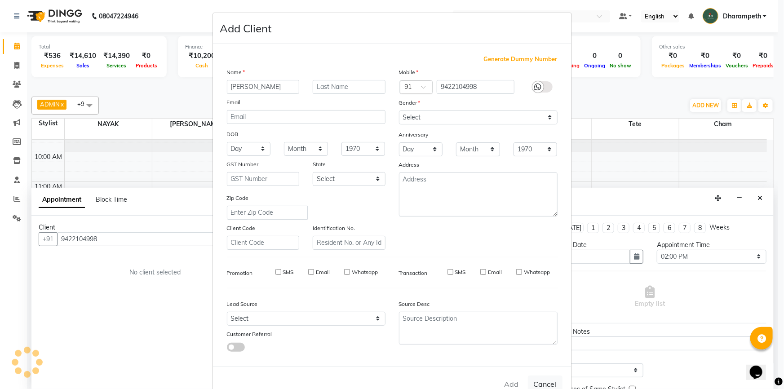
checkbox input "false"
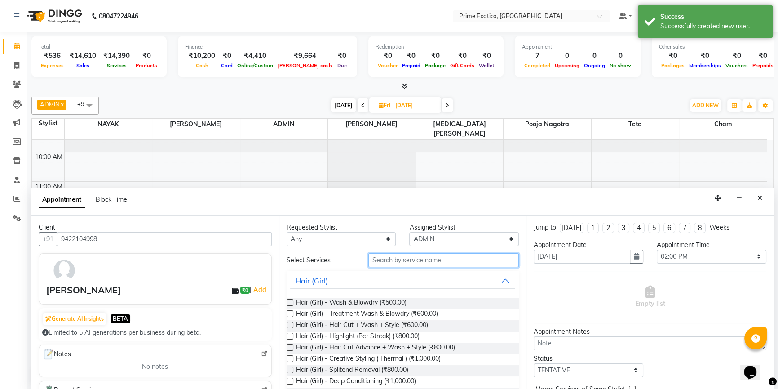
click at [393, 254] on input "text" at bounding box center [443, 260] width 151 height 14
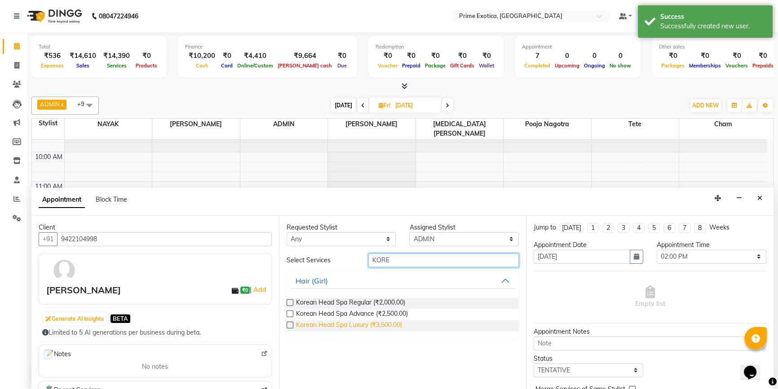
type input "KORE"
click at [370, 321] on span "Korean Head Spa Luxury (₹3,500.00)" at bounding box center [349, 325] width 106 height 11
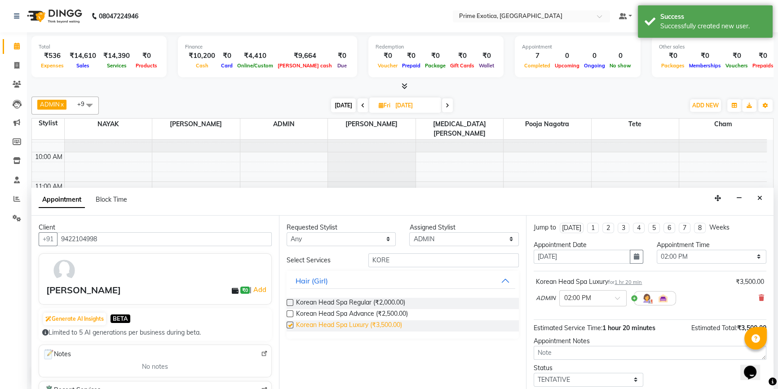
checkbox input "false"
click at [408, 256] on input "KORE" at bounding box center [443, 260] width 151 height 14
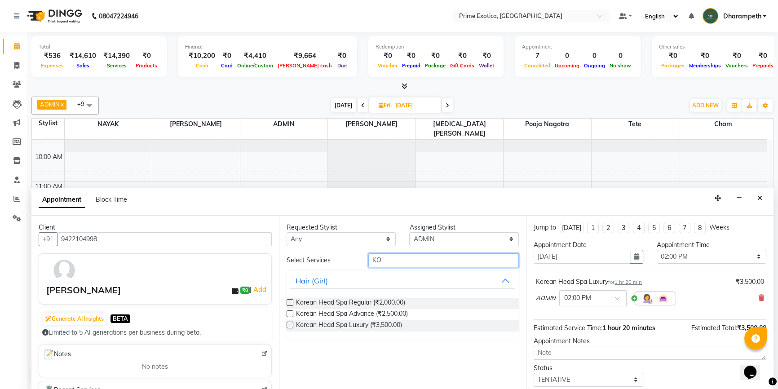
type input "K"
type input "FAC"
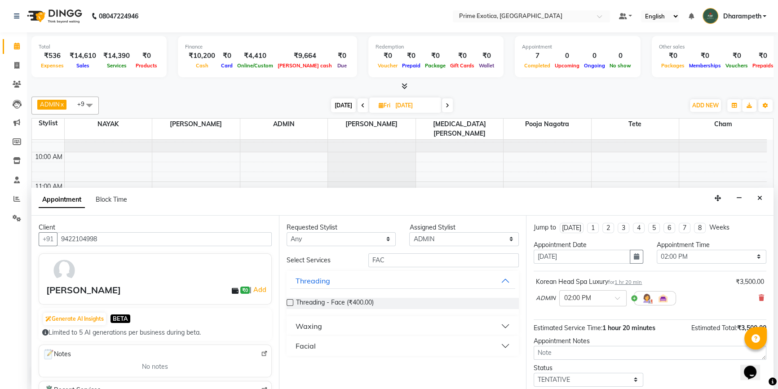
click at [303, 346] on div "Facial" at bounding box center [306, 346] width 20 height 11
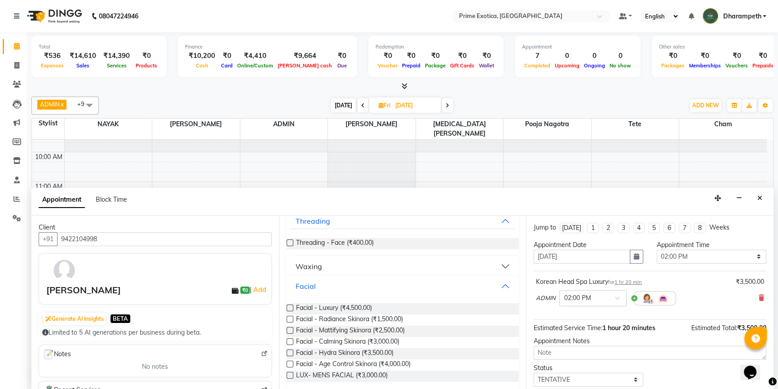
scroll to position [64, 0]
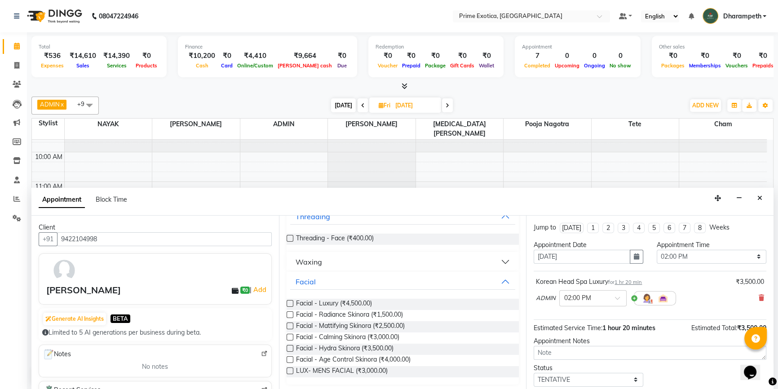
click at [290, 314] on label at bounding box center [290, 314] width 7 height 7
click at [290, 314] on input "checkbox" at bounding box center [290, 316] width 6 height 6
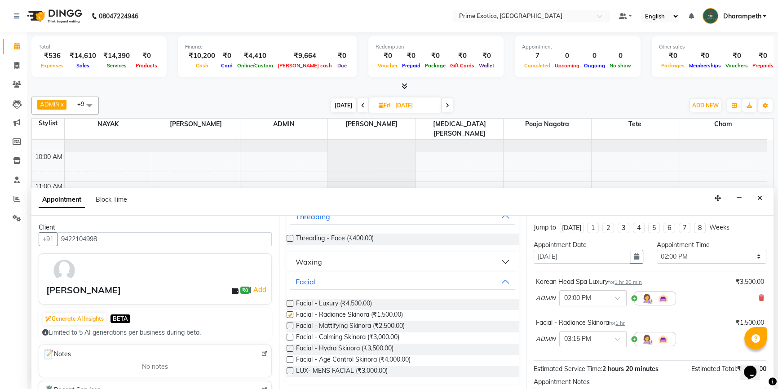
checkbox input "false"
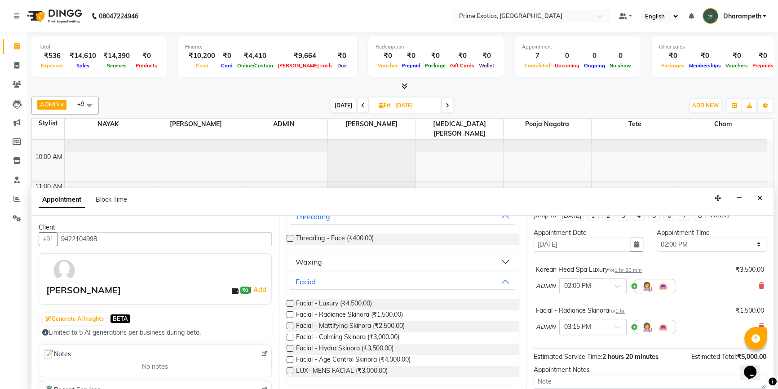
scroll to position [94, 0]
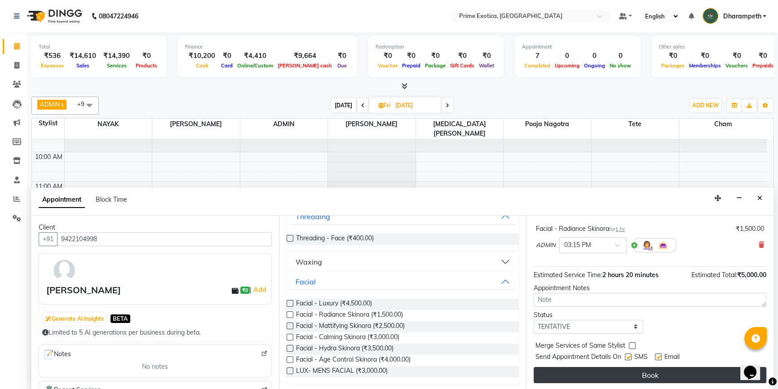
click at [637, 368] on button "Book" at bounding box center [650, 375] width 233 height 16
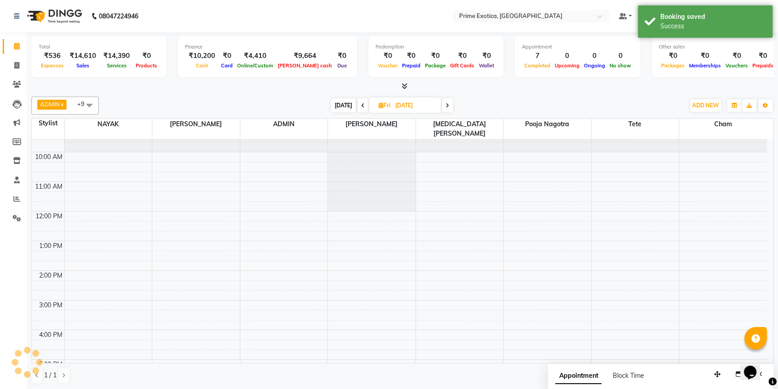
scroll to position [0, 0]
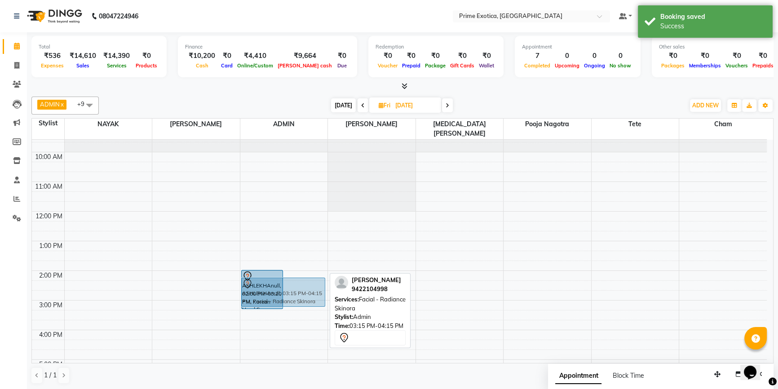
drag, startPoint x: 306, startPoint y: 314, endPoint x: 307, endPoint y: 280, distance: 34.2
click at [307, 280] on div "ASHLEKHAnull, 02:00 PM-03:20 PM, Korean Head Spa Luxury ASHLEKHAnull, 03:15 PM-…" at bounding box center [284, 330] width 88 height 415
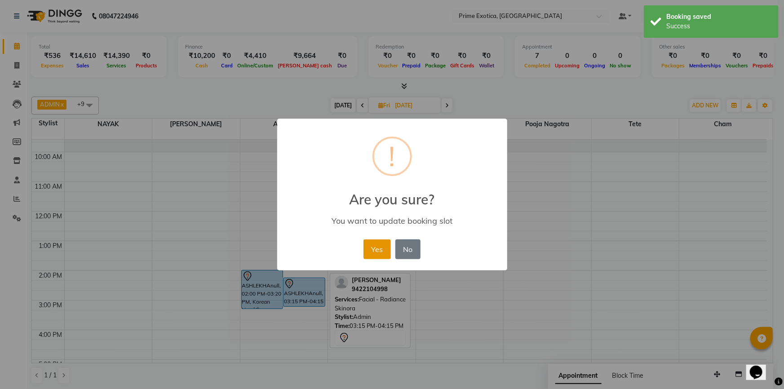
click at [368, 254] on button "Yes" at bounding box center [377, 249] width 27 height 20
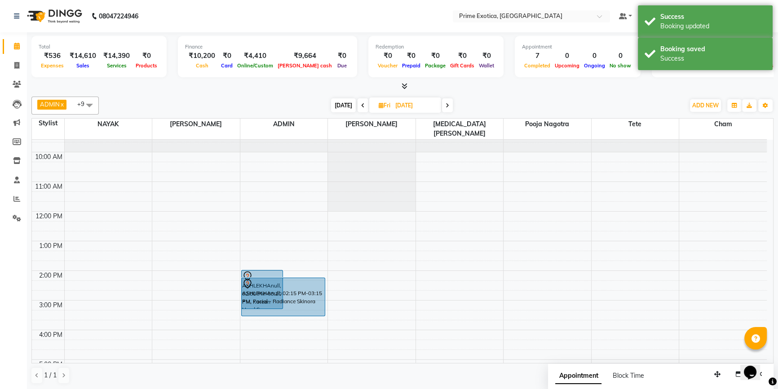
drag, startPoint x: 305, startPoint y: 296, endPoint x: 306, endPoint y: 301, distance: 5.0
click at [306, 301] on div "ASHLEKHAnull, 02:00 PM-03:20 PM, Korean Head Spa Luxury ASHLEKHAnull, 02:15 PM-…" at bounding box center [284, 330] width 88 height 415
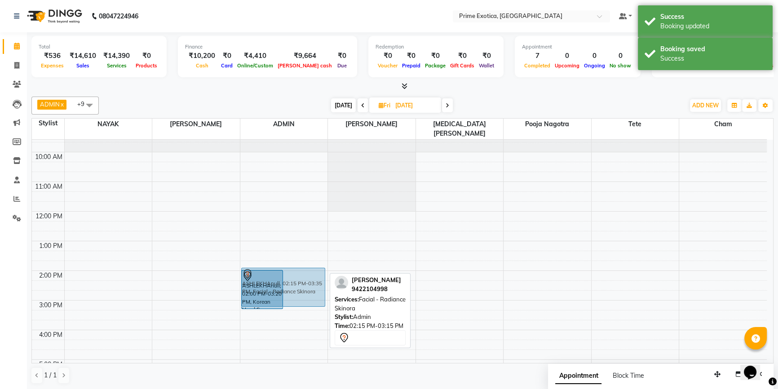
click at [302, 268] on div "ASHLEKHAnull, 02:00 PM-03:20 PM, Korean Head Spa Luxury ASHLEKHAnull, 02:15 PM-…" at bounding box center [284, 330] width 88 height 415
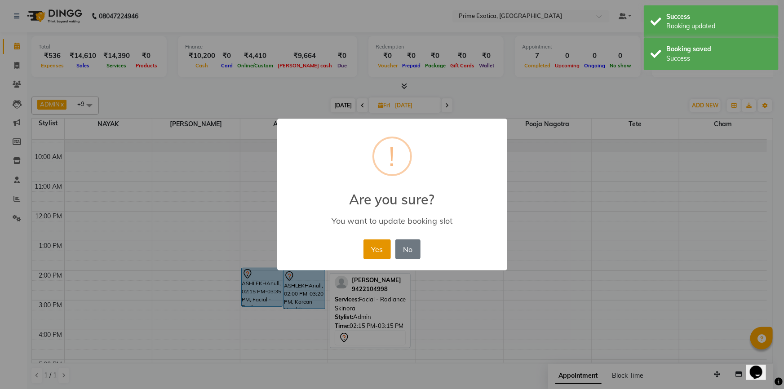
click at [372, 253] on button "Yes" at bounding box center [377, 249] width 27 height 20
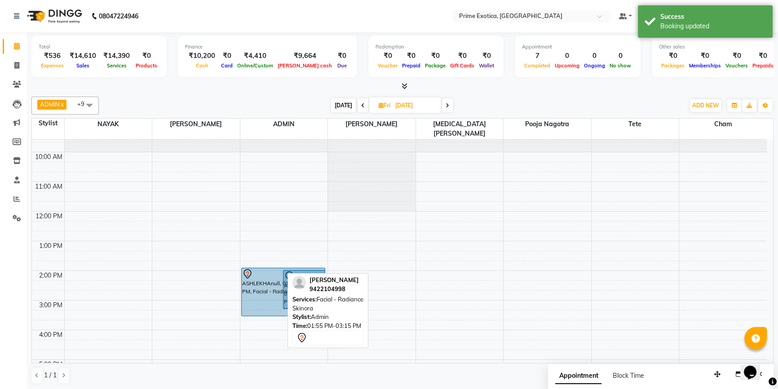
click at [264, 300] on div "ASHLEKHAnull, 01:55 PM-03:15 PM, Facial - Radiance Skinora ASHLEKHAnull, 02:00 …" at bounding box center [284, 330] width 88 height 415
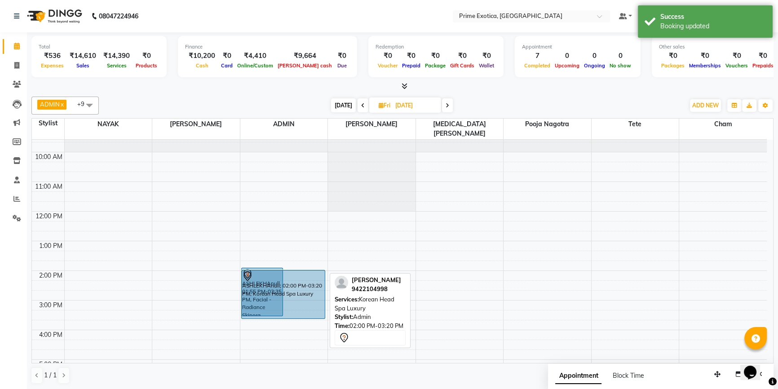
click at [318, 301] on div "ASHLEKHAnull, 01:55 PM-03:35 PM, Facial - Radiance Skinora ASHLEKHAnull, 02:00 …" at bounding box center [284, 330] width 88 height 415
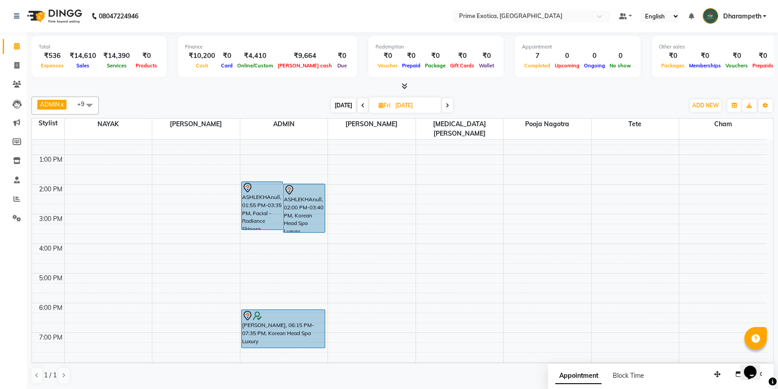
scroll to position [180, 0]
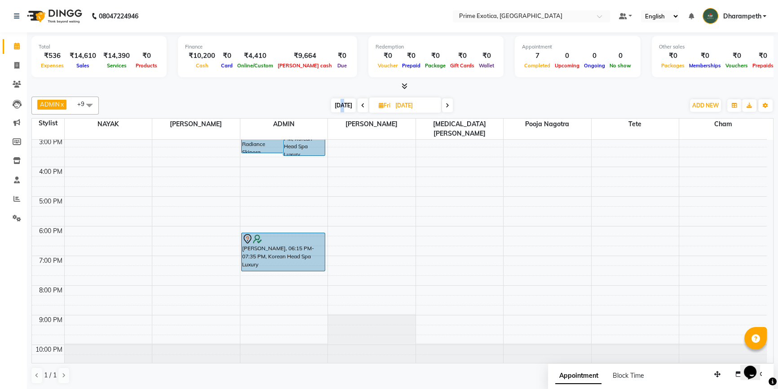
click at [342, 103] on span "[DATE]" at bounding box center [343, 105] width 25 height 14
type input "[DATE]"
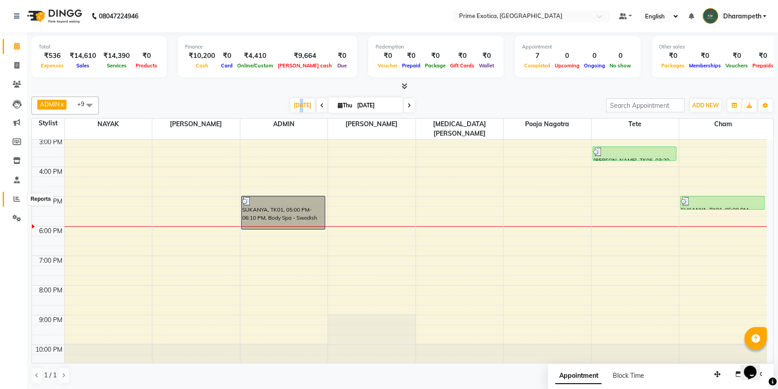
click at [14, 194] on span at bounding box center [17, 199] width 16 height 10
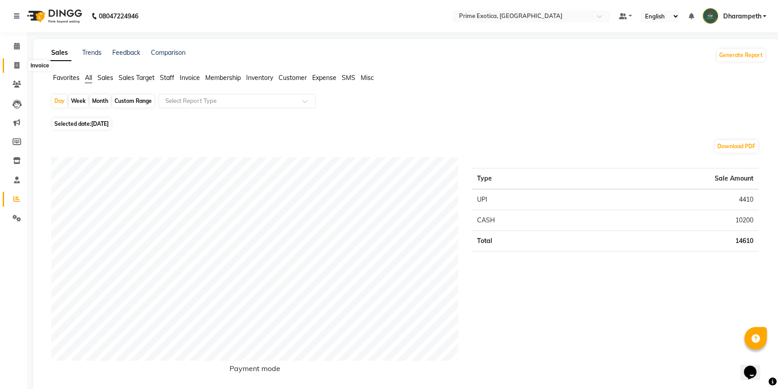
click at [18, 65] on icon at bounding box center [16, 65] width 5 height 7
select select "5380"
select select "service"
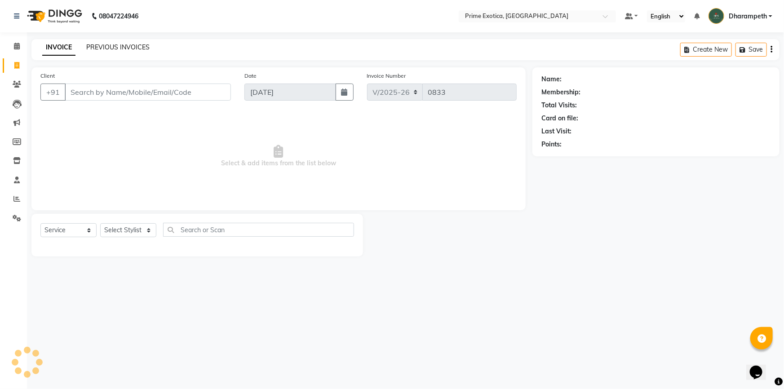
click at [125, 49] on link "PREVIOUS INVOICES" at bounding box center [117, 47] width 63 height 8
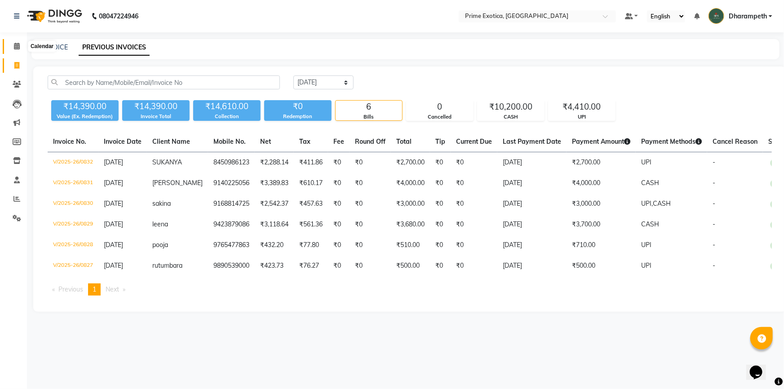
click at [11, 45] on span at bounding box center [17, 46] width 16 height 10
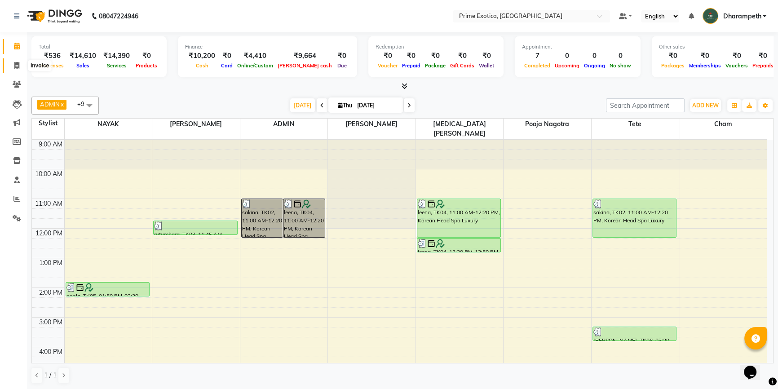
click at [20, 62] on span at bounding box center [17, 66] width 16 height 10
select select "5380"
select select "service"
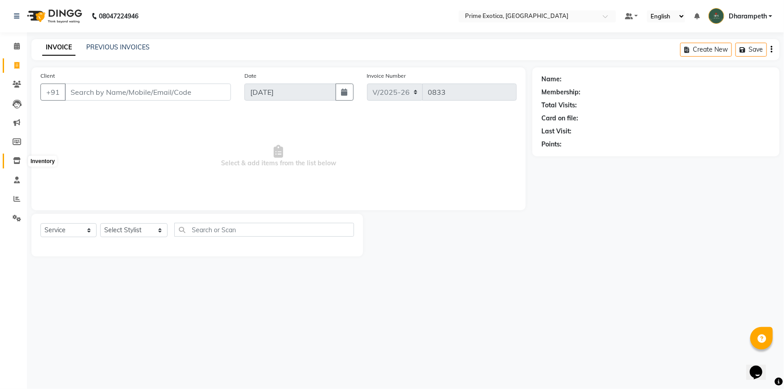
click at [18, 163] on icon at bounding box center [17, 160] width 8 height 7
select select
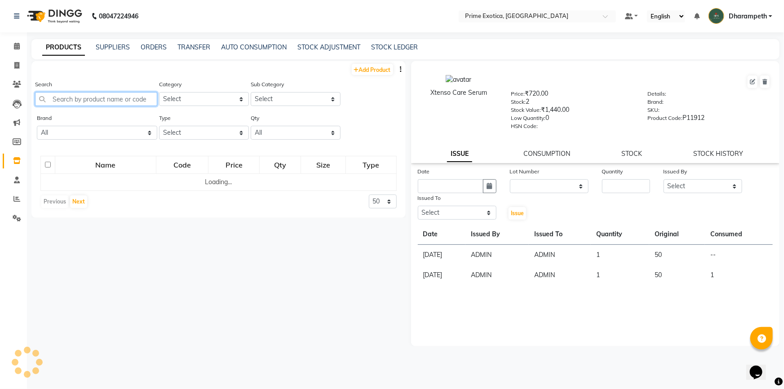
click at [108, 99] on input "text" at bounding box center [96, 99] width 122 height 14
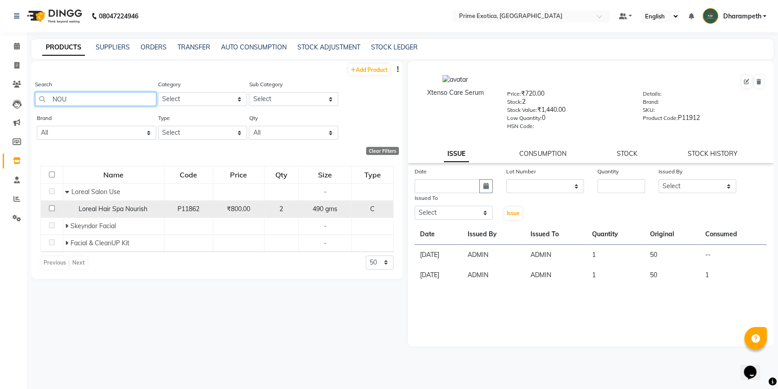
type input "NOU"
click at [53, 208] on input "checkbox" at bounding box center [52, 208] width 6 height 6
checkbox input "true"
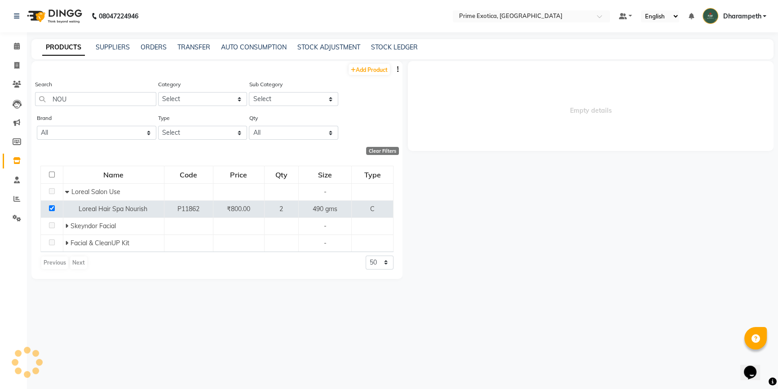
select select
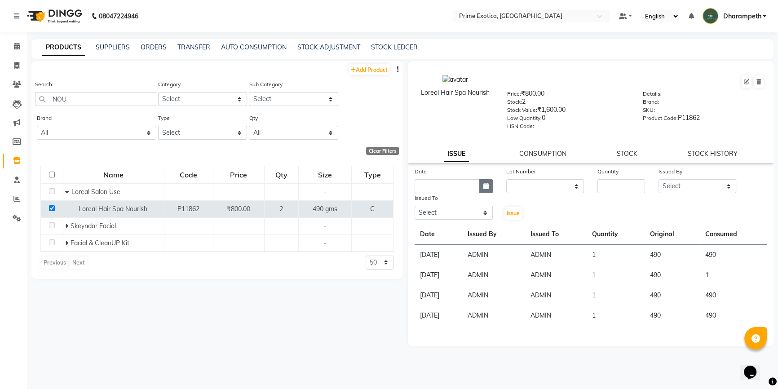
click at [484, 189] on icon "button" at bounding box center [485, 186] width 5 height 6
select select "9"
select select "2025"
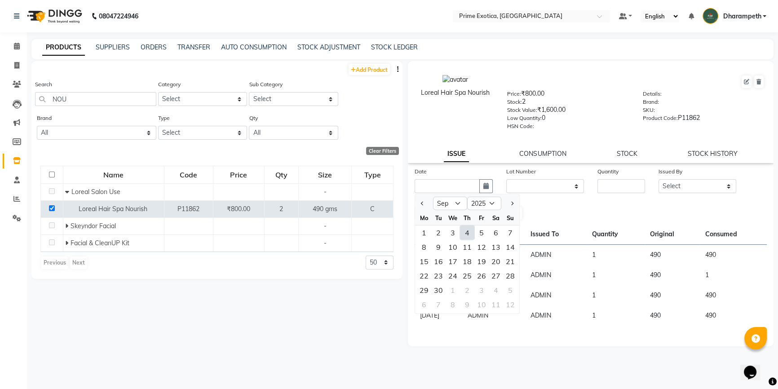
click at [469, 234] on div "4" at bounding box center [467, 233] width 14 height 14
type input "[DATE]"
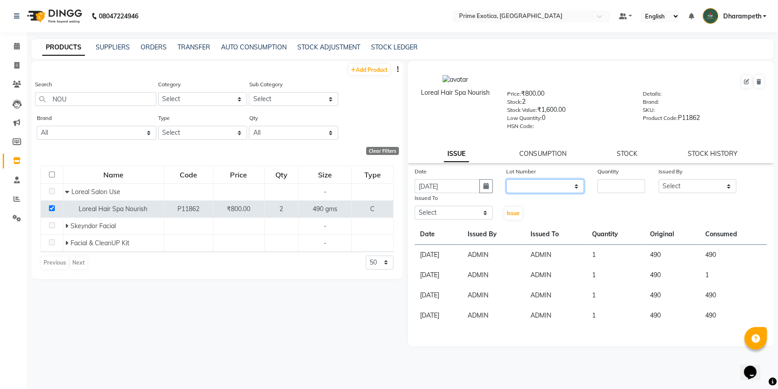
click at [542, 190] on select "None" at bounding box center [545, 186] width 78 height 14
select select "0: null"
click at [506, 181] on select "None" at bounding box center [545, 186] width 78 height 14
click at [629, 185] on input "number" at bounding box center [622, 186] width 48 height 14
type input "1"
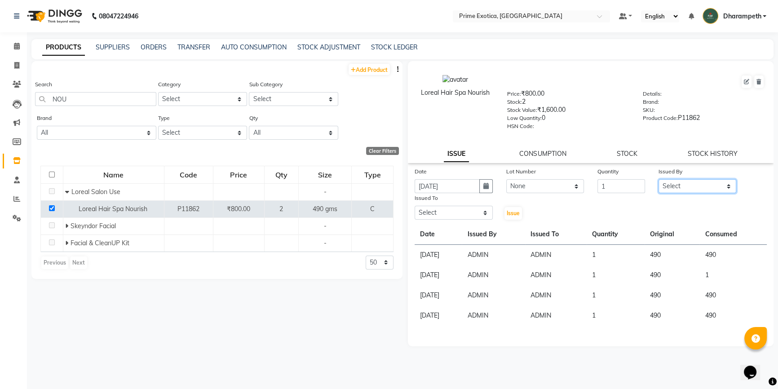
click at [679, 192] on select "Select Abhijet ADMIN ANGELA S JOHN cham Darshan Gaikwad Kashish Mukesh Wawre NA…" at bounding box center [698, 186] width 78 height 14
select select "37067"
click at [659, 181] on select "Select Abhijet ADMIN ANGELA S JOHN cham Darshan Gaikwad Kashish Mukesh Wawre NA…" at bounding box center [698, 186] width 78 height 14
drag, startPoint x: 461, startPoint y: 208, endPoint x: 457, endPoint y: 217, distance: 9.9
click at [461, 208] on select "Select Abhijet ADMIN ANGELA S JOHN cham Darshan Gaikwad Kashish Mukesh Wawre NA…" at bounding box center [454, 213] width 78 height 14
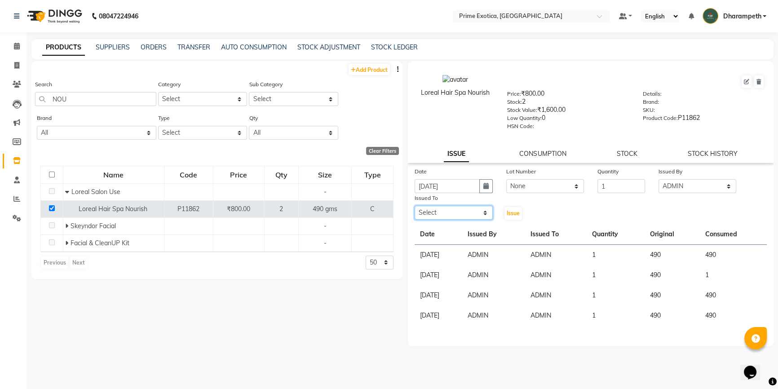
select select "37067"
click at [415, 208] on select "Select Abhijet ADMIN ANGELA S JOHN cham Darshan Gaikwad Kashish Mukesh Wawre NA…" at bounding box center [454, 213] width 78 height 14
click at [519, 216] on span "Issue" at bounding box center [513, 213] width 13 height 7
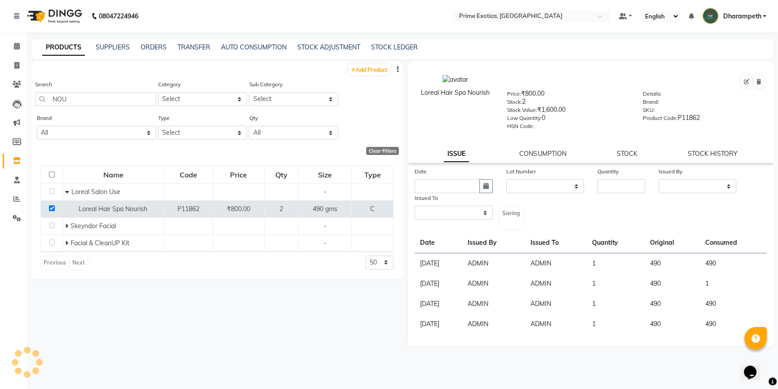
select select
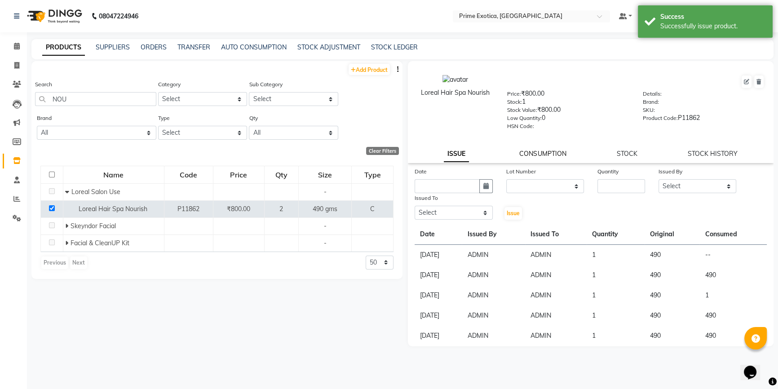
click at [534, 155] on link "CONSUMPTION" at bounding box center [542, 154] width 47 height 8
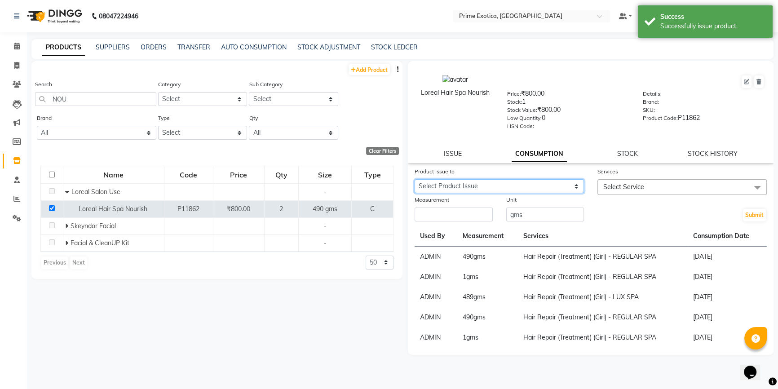
click at [538, 187] on select "Select Product Issue 2025-09-04, Issued to: ADMIN, Balance: 490 2025-04-04, Iss…" at bounding box center [499, 186] width 169 height 14
select select "1204905"
click at [415, 181] on select "Select Product Issue 2025-09-04, Issued to: ADMIN, Balance: 490 2025-04-04, Iss…" at bounding box center [499, 186] width 169 height 14
click at [612, 194] on span "Select Service" at bounding box center [682, 187] width 169 height 16
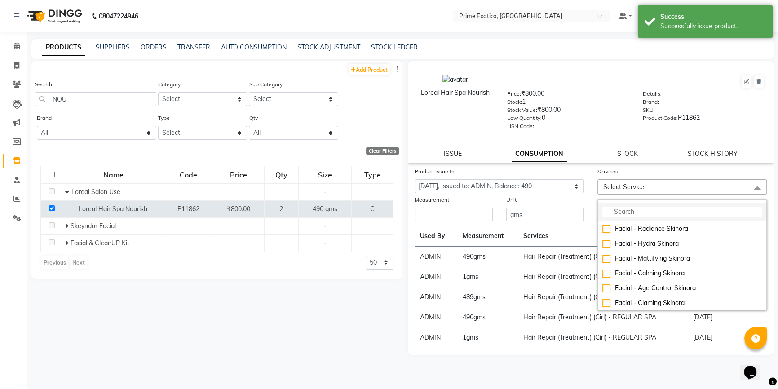
click at [635, 211] on input "multiselect-search" at bounding box center [683, 211] width 160 height 9
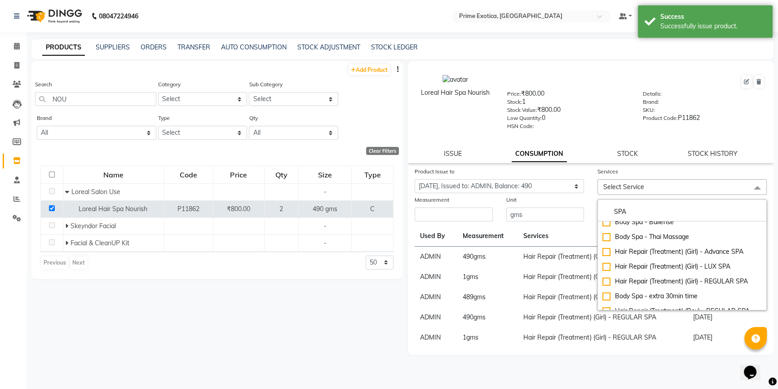
scroll to position [81, 0]
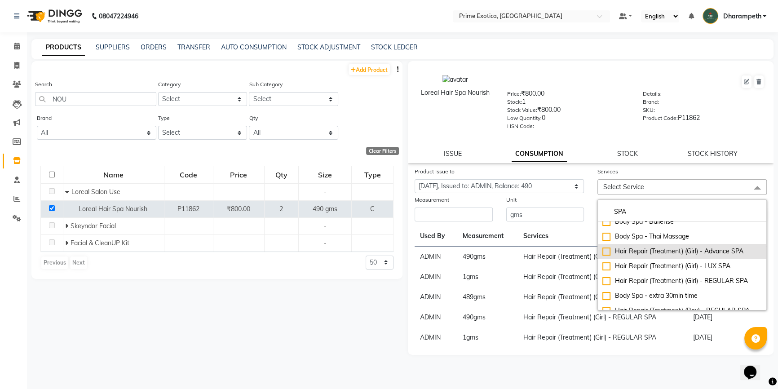
type input "SPA"
click at [612, 251] on div "Hair Repair (Treatment) (Girl) - Advance SPA" at bounding box center [683, 251] width 160 height 9
checkbox input "true"
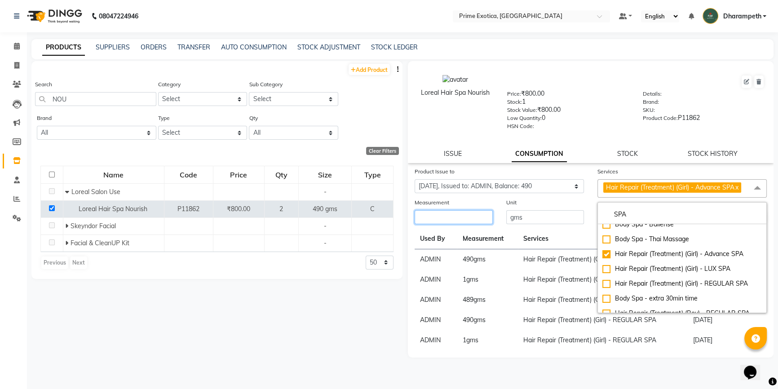
click at [489, 217] on input "number" at bounding box center [454, 217] width 78 height 14
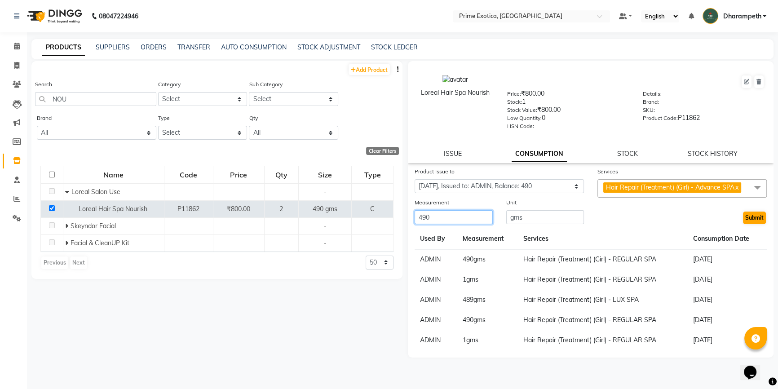
type input "490"
click at [747, 216] on button "Submit" at bounding box center [754, 218] width 23 height 13
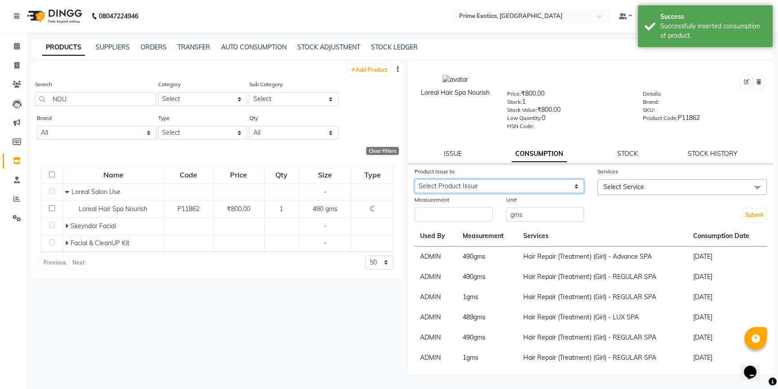
click at [550, 188] on select "Select Product Issue 2025-04-04, Issued to: ADMIN, Balance: 489" at bounding box center [499, 186] width 169 height 14
select select "845957"
click at [415, 181] on select "Select Product Issue 2025-04-04, Issued to: ADMIN, Balance: 489" at bounding box center [499, 186] width 169 height 14
click at [631, 188] on span "Select Service" at bounding box center [623, 187] width 41 height 8
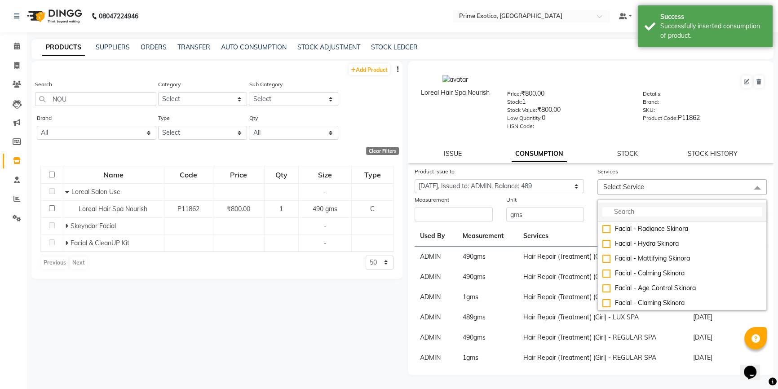
click at [664, 215] on input "multiselect-search" at bounding box center [683, 211] width 160 height 9
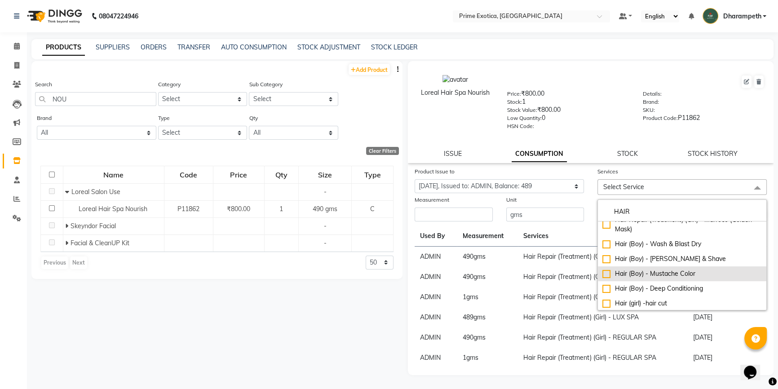
scroll to position [245, 0]
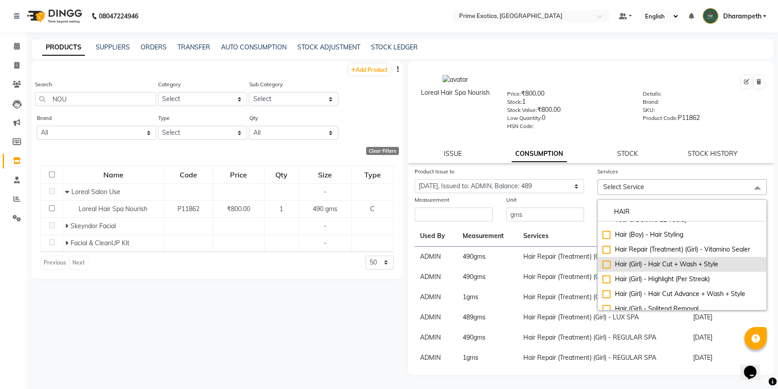
type input "HAIR"
click at [605, 266] on div "Hair (Girl) - Hair Cut + Wash + Style" at bounding box center [683, 264] width 160 height 9
checkbox input "true"
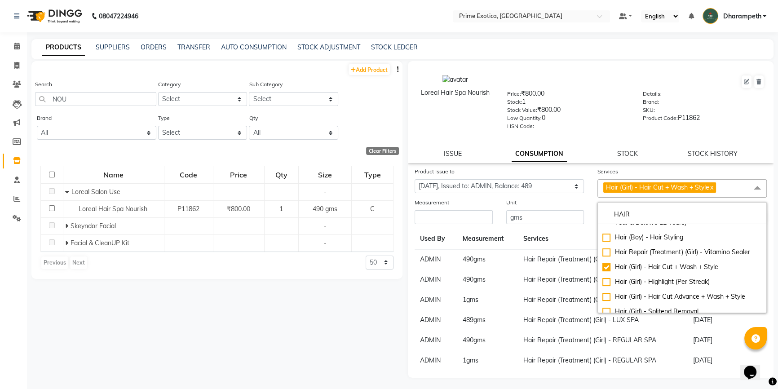
click at [498, 224] on div "Measurement" at bounding box center [454, 211] width 92 height 27
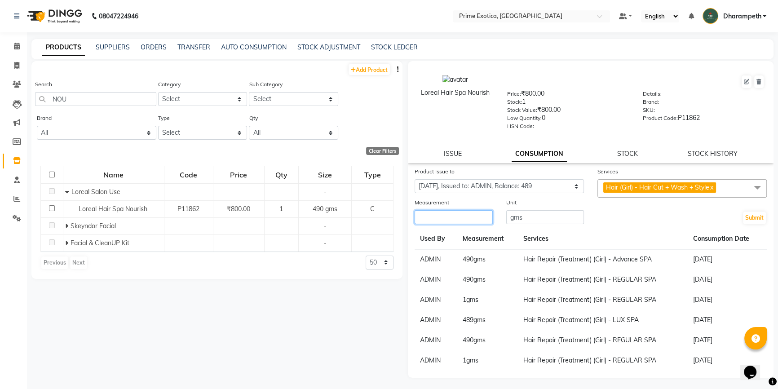
click at [434, 218] on input "number" at bounding box center [454, 217] width 78 height 14
type input "489"
click at [758, 225] on div "Submit" at bounding box center [682, 211] width 183 height 27
click at [763, 221] on button "Submit" at bounding box center [754, 218] width 23 height 13
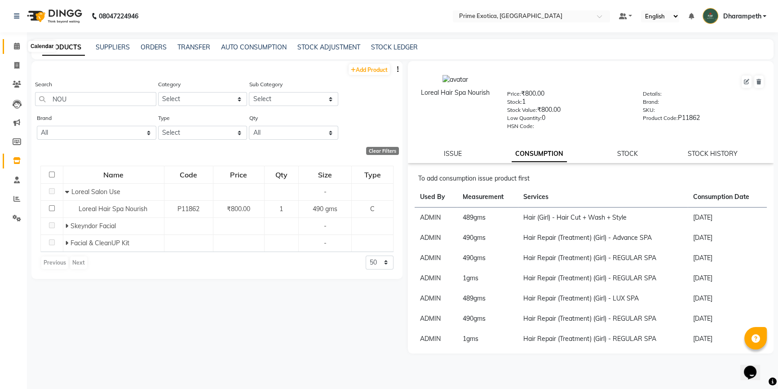
click at [14, 47] on icon at bounding box center [17, 46] width 6 height 7
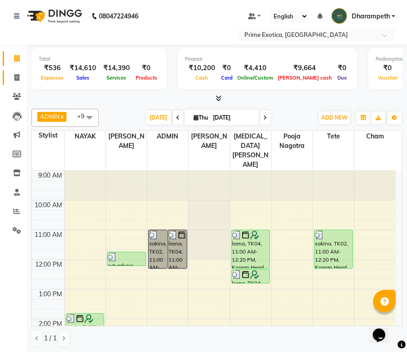
click at [14, 77] on icon at bounding box center [16, 77] width 5 height 7
select select "service"
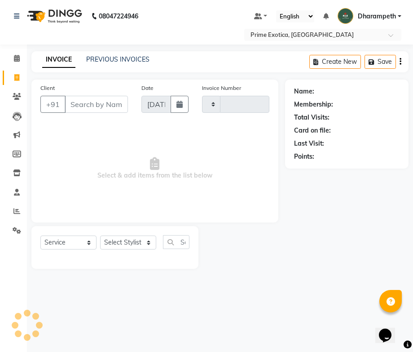
type input "0833"
select select "5380"
click at [13, 58] on span at bounding box center [17, 58] width 16 height 10
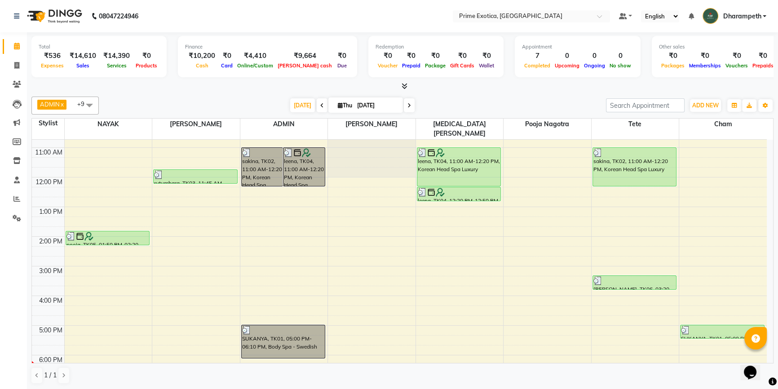
scroll to position [81, 0]
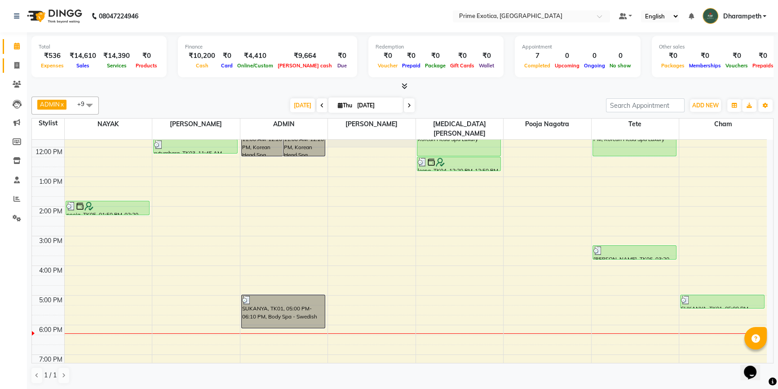
click at [18, 71] on link "Invoice" at bounding box center [14, 65] width 22 height 15
select select "service"
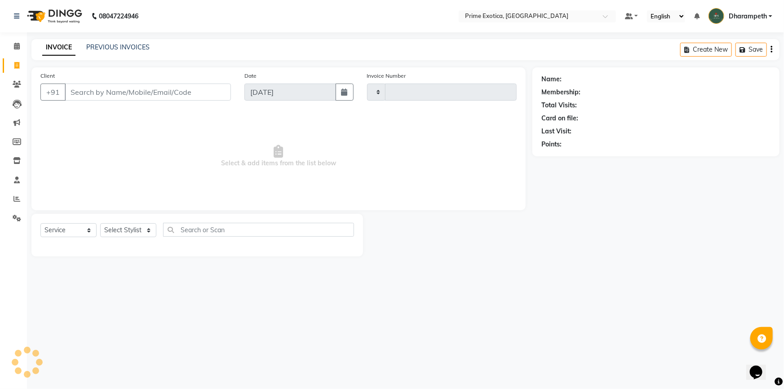
type input "0833"
select select "5380"
click at [107, 45] on link "PREVIOUS INVOICES" at bounding box center [117, 47] width 63 height 8
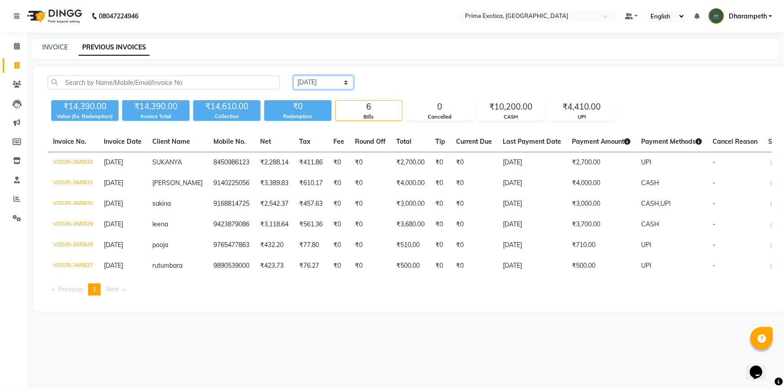
click at [347, 87] on select "Today Yesterday Custom Range" at bounding box center [323, 82] width 60 height 14
click at [293, 75] on select "Today Yesterday Custom Range" at bounding box center [323, 82] width 60 height 14
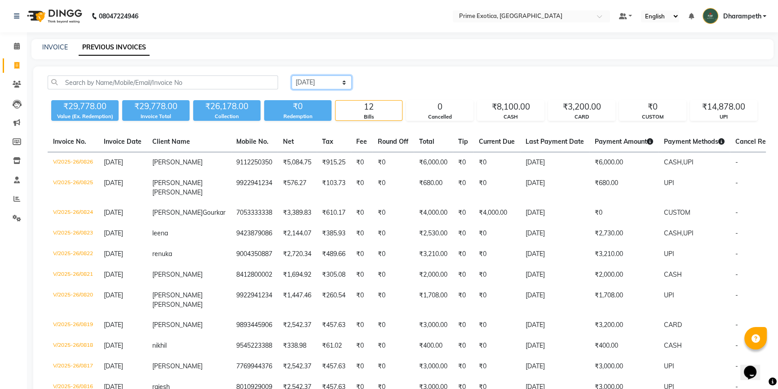
click at [327, 79] on select "Today Yesterday Custom Range" at bounding box center [322, 82] width 60 height 14
select select "range"
click at [292, 75] on select "Today Yesterday Custom Range" at bounding box center [322, 82] width 60 height 14
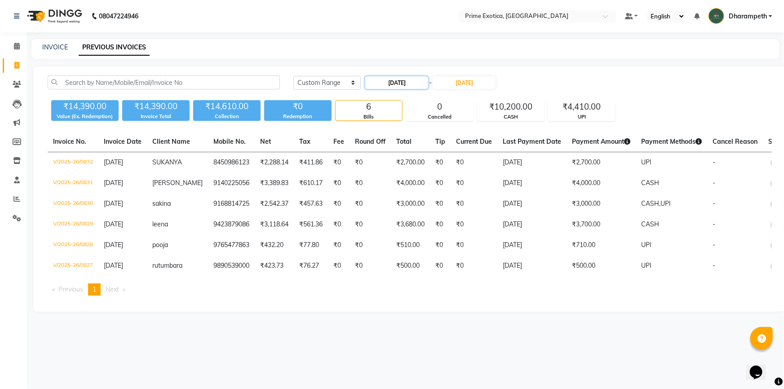
click at [402, 81] on input "[DATE]" at bounding box center [396, 82] width 63 height 13
select select "9"
select select "2025"
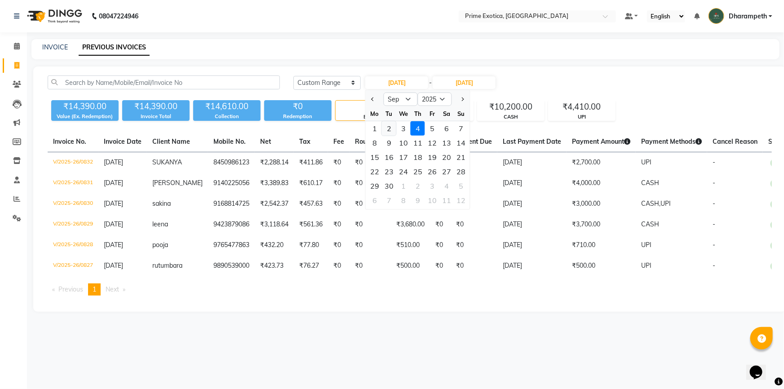
click at [390, 130] on div "2" at bounding box center [389, 128] width 14 height 14
type input "02-09-2025"
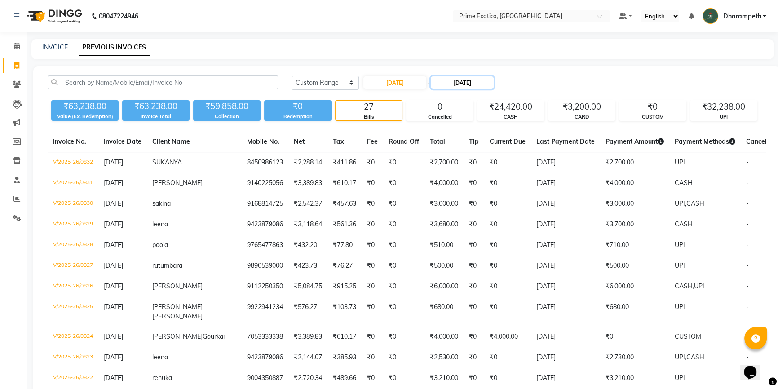
click at [460, 79] on input "[DATE]" at bounding box center [462, 82] width 63 height 13
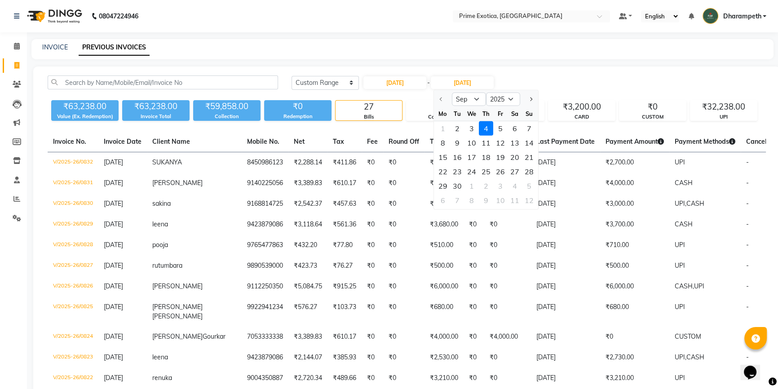
click at [441, 97] on div at bounding box center [443, 99] width 18 height 14
click at [441, 101] on div at bounding box center [443, 99] width 18 height 14
click at [438, 99] on div at bounding box center [443, 99] width 18 height 14
click at [458, 125] on div "2" at bounding box center [457, 128] width 14 height 14
type input "02-09-2025"
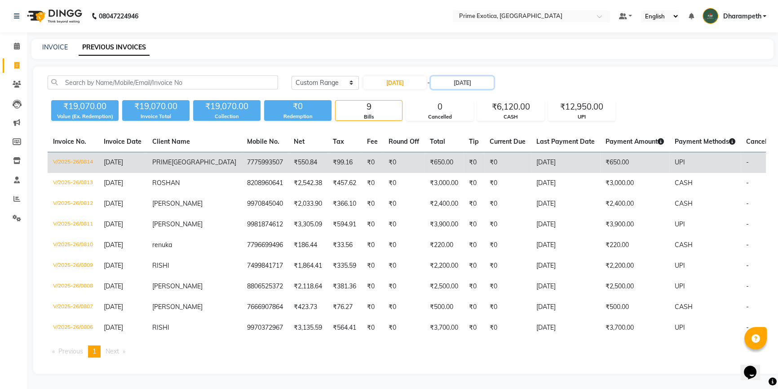
scroll to position [32, 0]
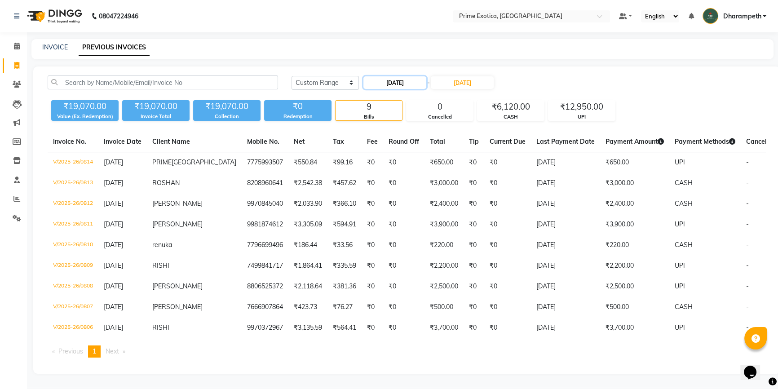
click at [388, 76] on input "02-09-2025" at bounding box center [395, 82] width 63 height 13
select select "9"
select select "2025"
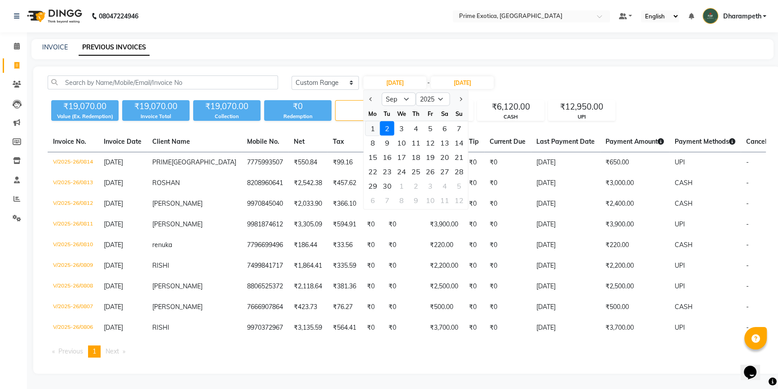
click at [373, 121] on div "1" at bounding box center [373, 128] width 14 height 14
type input "01-09-2025"
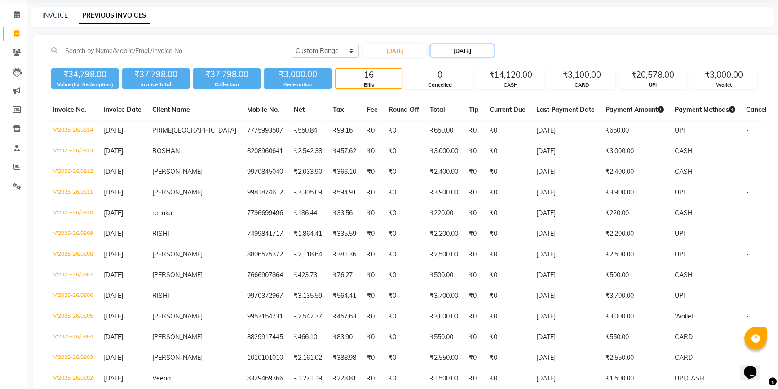
click at [447, 51] on input "02-09-2025" at bounding box center [462, 50] width 63 height 13
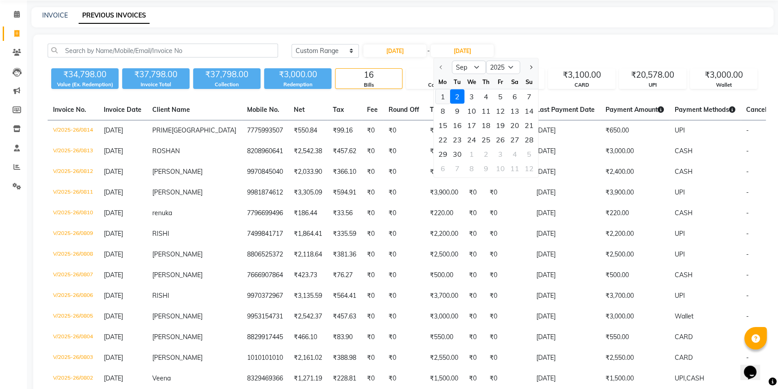
click at [441, 95] on div "1" at bounding box center [443, 96] width 14 height 14
type input "01-09-2025"
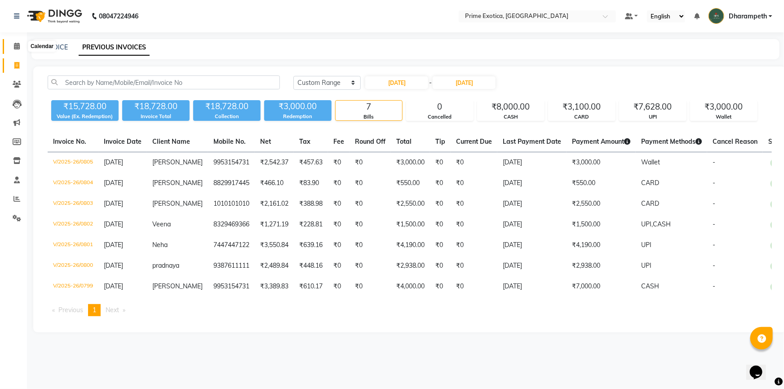
click at [13, 44] on span at bounding box center [17, 46] width 16 height 10
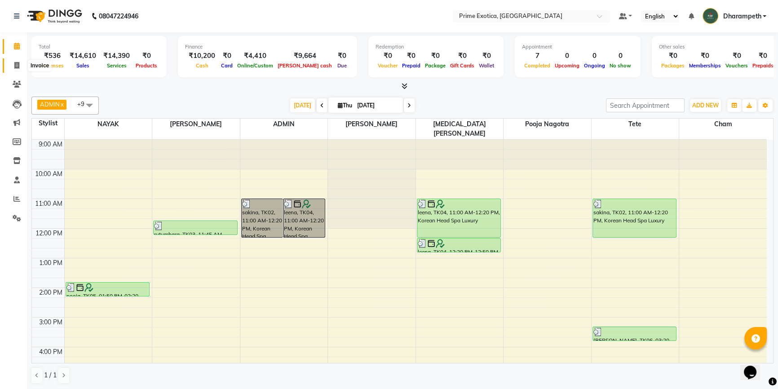
click at [16, 66] on icon at bounding box center [16, 65] width 5 height 7
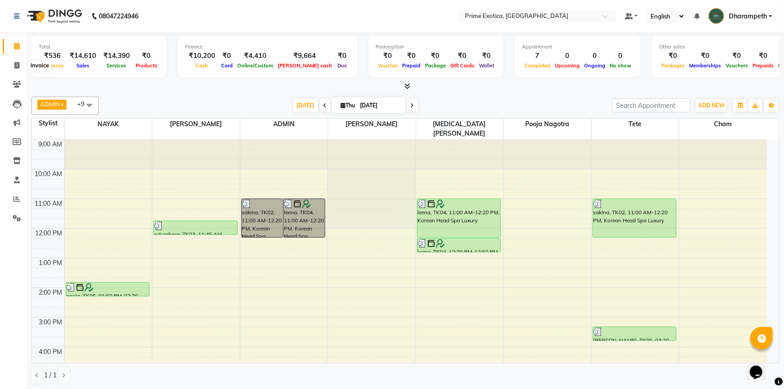
select select "5380"
select select "service"
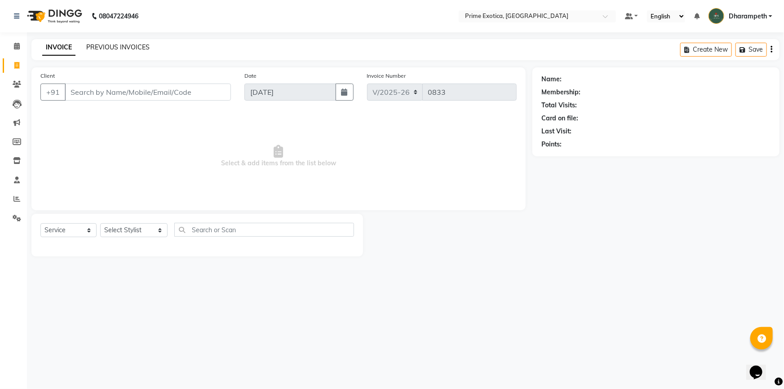
click at [113, 45] on link "PREVIOUS INVOICES" at bounding box center [117, 47] width 63 height 8
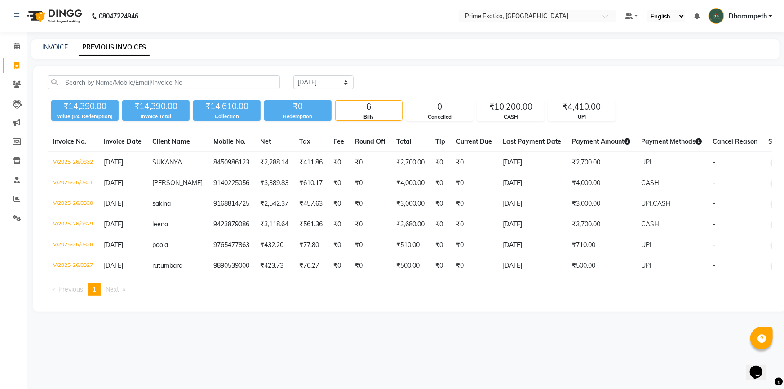
click at [327, 73] on div "Today Yesterday Custom Range ₹14,390.00 Value (Ex. Redemption) ₹14,390.00 Invoi…" at bounding box center [409, 188] width 753 height 245
click at [329, 80] on select "Today Yesterday Custom Range" at bounding box center [323, 82] width 60 height 14
click at [293, 75] on select "Today Yesterday Custom Range" at bounding box center [323, 82] width 60 height 14
click at [18, 199] on icon at bounding box center [16, 198] width 7 height 7
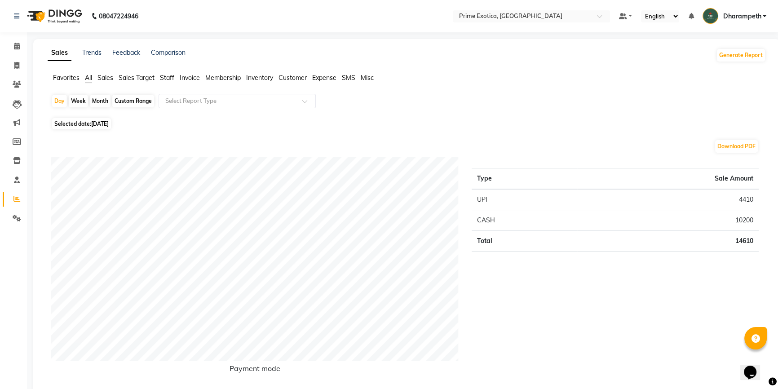
click at [98, 98] on div "Month" at bounding box center [100, 101] width 21 height 13
select select "9"
select select "2025"
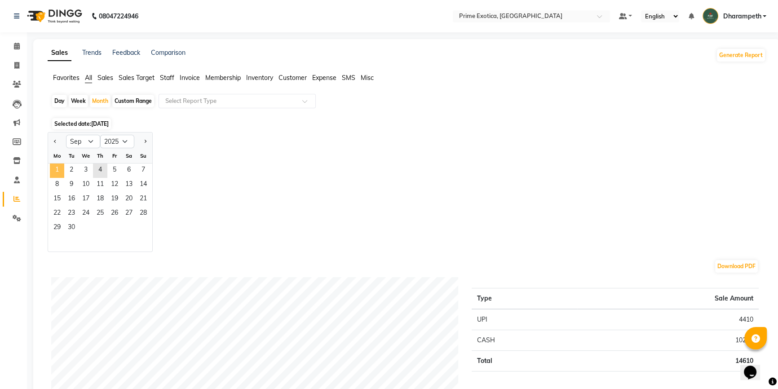
click at [58, 169] on span "1" at bounding box center [57, 171] width 14 height 14
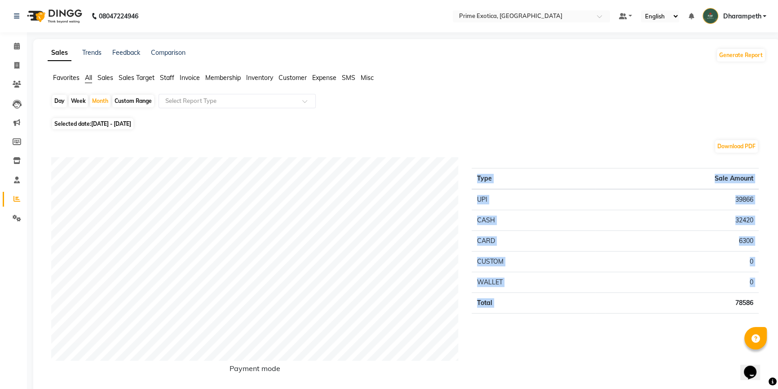
drag, startPoint x: 731, startPoint y: 301, endPoint x: 775, endPoint y: 312, distance: 44.5
click at [14, 62] on icon at bounding box center [16, 65] width 5 height 7
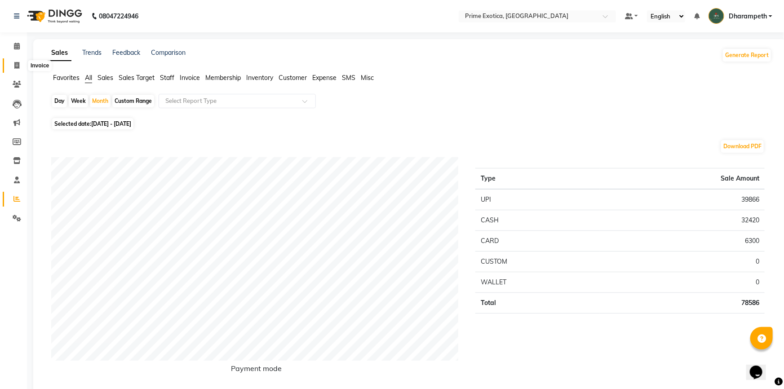
select select "5380"
select select "service"
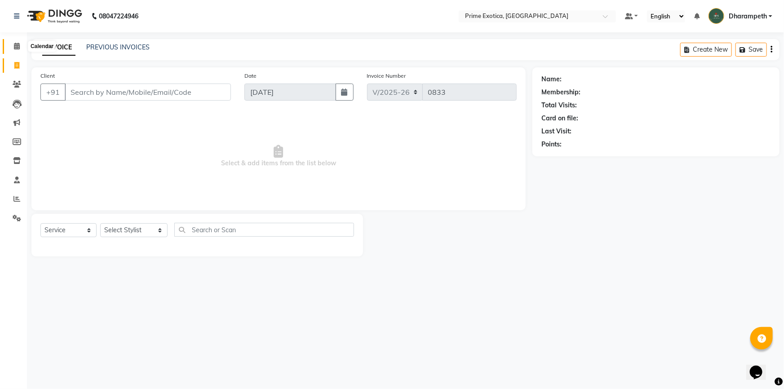
click at [17, 49] on icon at bounding box center [17, 46] width 6 height 7
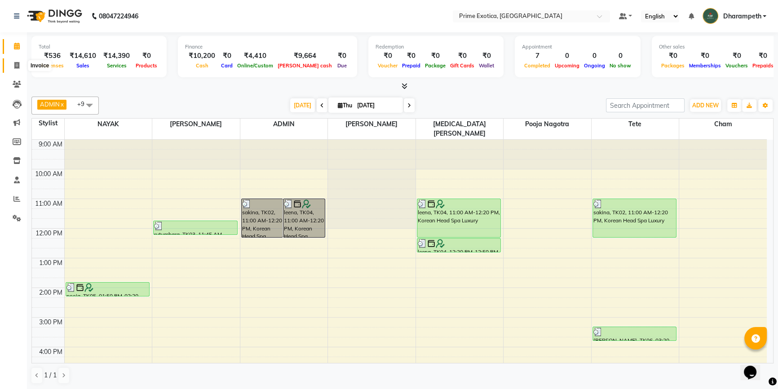
click at [15, 69] on span at bounding box center [17, 66] width 16 height 10
select select "service"
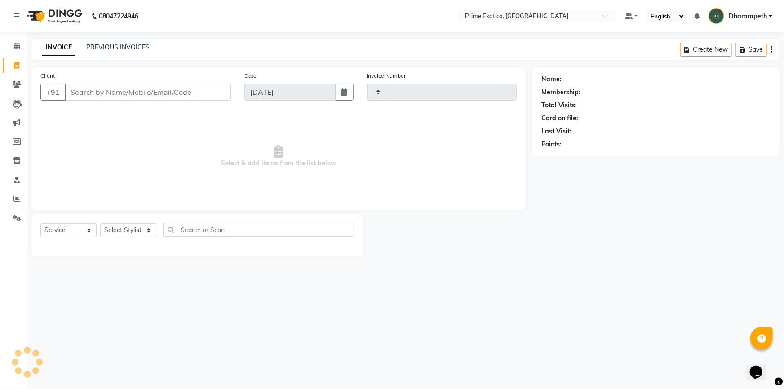
type input "0833"
select select "5380"
click at [74, 89] on input "Client" at bounding box center [148, 92] width 166 height 17
click at [95, 98] on input "Client" at bounding box center [148, 92] width 166 height 17
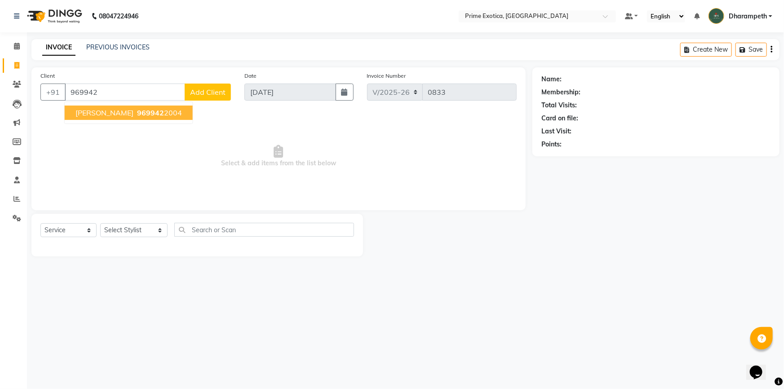
click at [137, 110] on span "969942" at bounding box center [150, 112] width 27 height 9
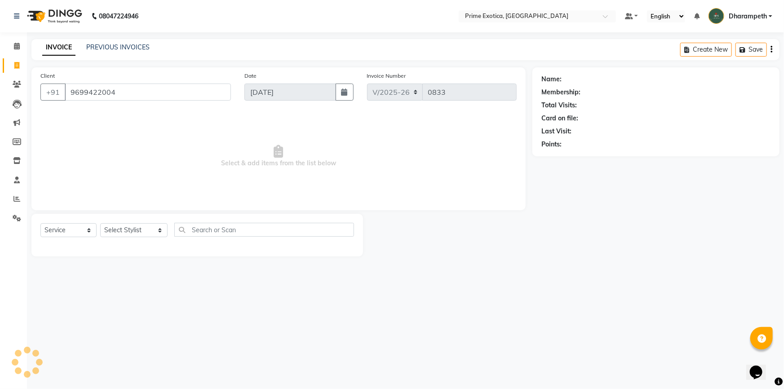
type input "9699422004"
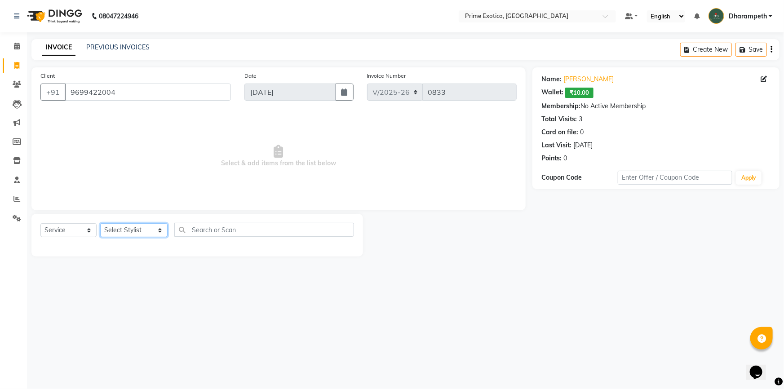
click at [121, 234] on select "Select Stylist Abhijet ADMIN ANGELA S JOHN cham Darshan Gaikwad Kashish Mukesh …" at bounding box center [133, 230] width 67 height 14
select select "80928"
click at [100, 223] on select "Select Stylist Abhijet ADMIN ANGELA S JOHN cham Darshan Gaikwad Kashish Mukesh …" at bounding box center [133, 230] width 67 height 14
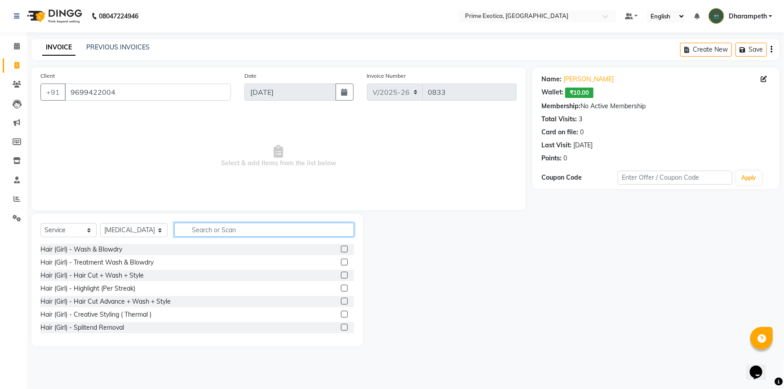
click at [189, 228] on input "text" at bounding box center [264, 230] width 180 height 14
type input "WASH"
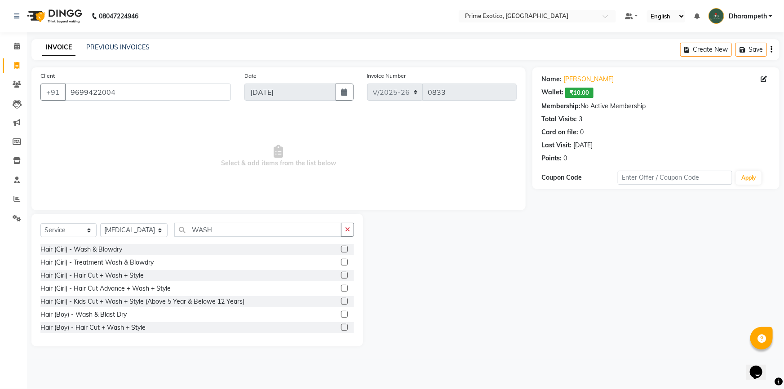
click at [341, 247] on label at bounding box center [344, 249] width 7 height 7
click at [341, 247] on input "checkbox" at bounding box center [344, 250] width 6 height 6
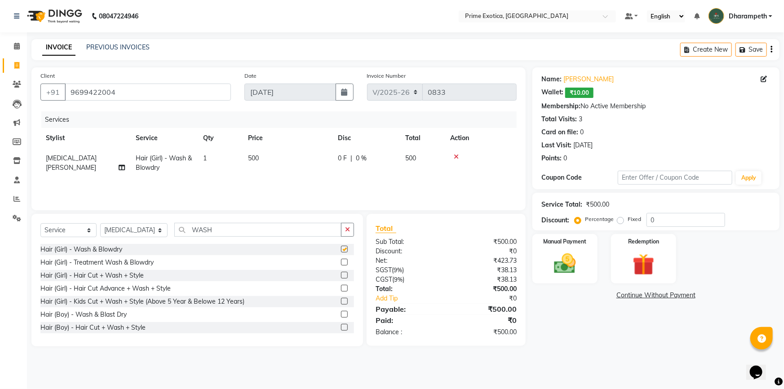
checkbox input "false"
click at [261, 173] on td "500" at bounding box center [288, 163] width 90 height 30
select select "80928"
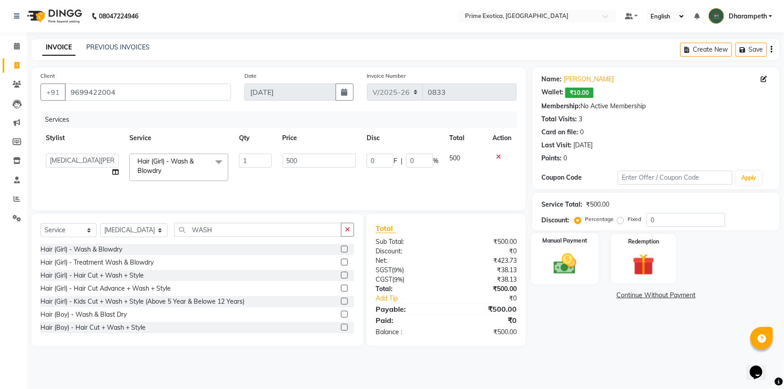
click at [570, 256] on img at bounding box center [565, 264] width 37 height 26
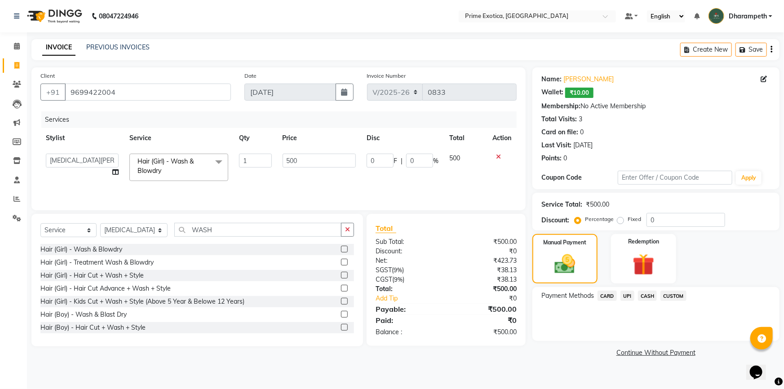
click at [647, 297] on span "CASH" at bounding box center [647, 296] width 19 height 10
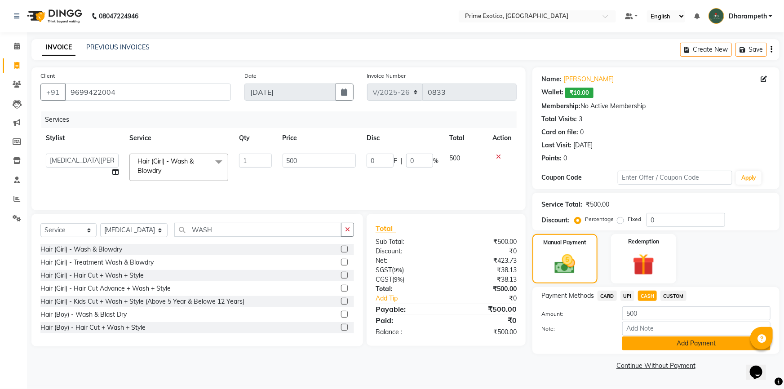
click at [662, 339] on button "Add Payment" at bounding box center [696, 344] width 148 height 14
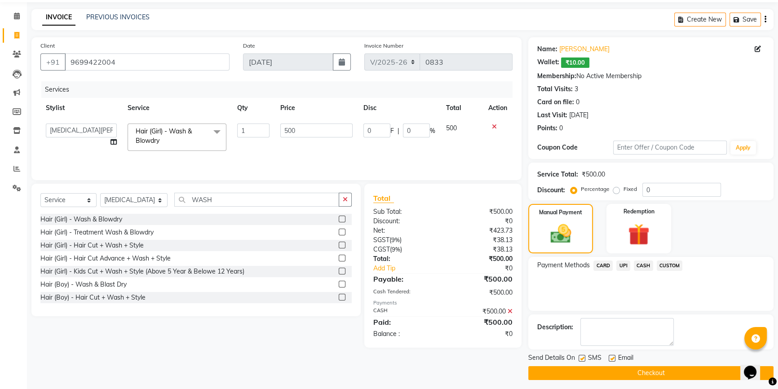
scroll to position [34, 0]
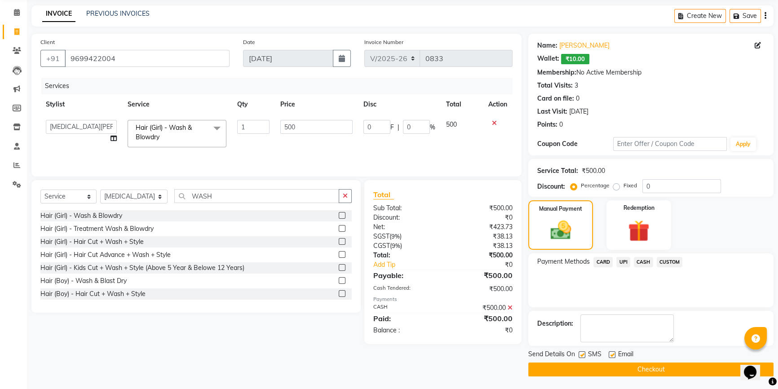
click at [674, 372] on button "Checkout" at bounding box center [650, 370] width 245 height 14
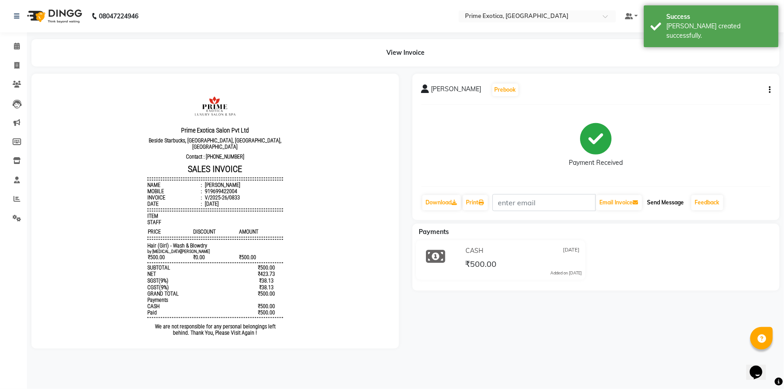
click at [669, 201] on button "Send Message" at bounding box center [666, 202] width 44 height 15
click at [702, 206] on link "Feedback" at bounding box center [708, 202] width 32 height 15
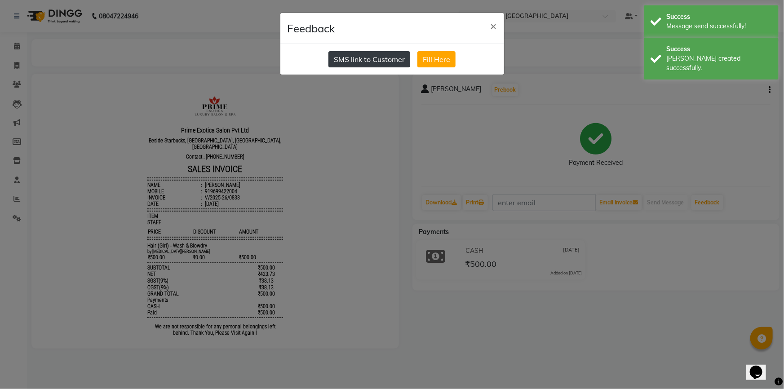
click at [386, 64] on button "SMS link to Customer" at bounding box center [369, 59] width 82 height 16
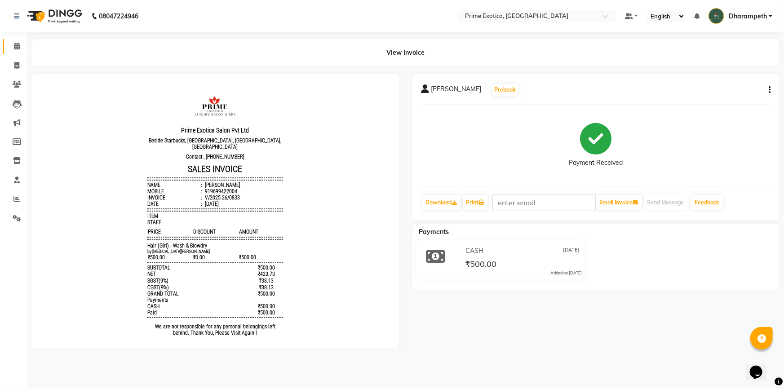
click at [15, 51] on link "Calendar" at bounding box center [14, 46] width 22 height 15
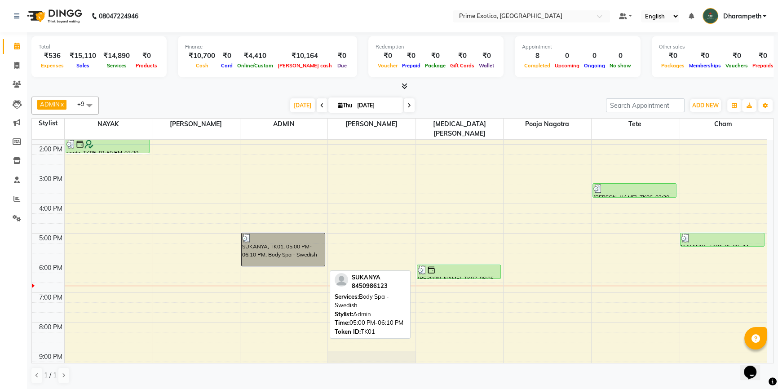
scroll to position [163, 0]
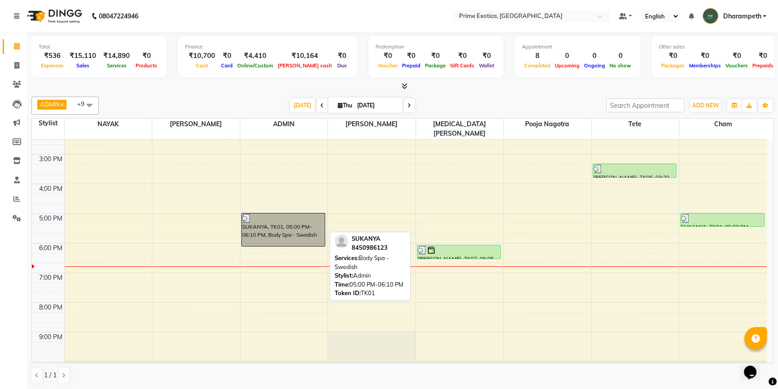
click at [270, 228] on div "SUKANYA, TK01, 05:00 PM-06:10 PM, Body Spa - Swedish" at bounding box center [284, 229] width 84 height 33
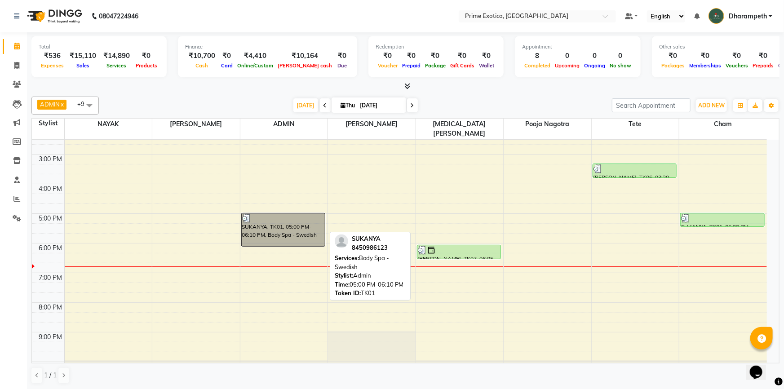
select select "3"
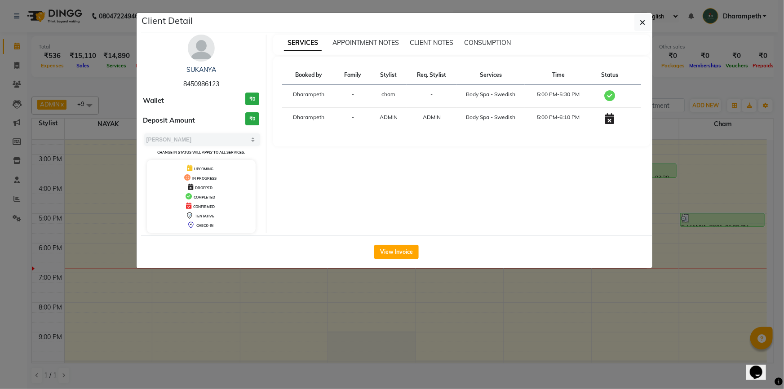
drag, startPoint x: 644, startPoint y: 22, endPoint x: 602, endPoint y: 15, distance: 42.4
click at [644, 22] on icon "button" at bounding box center [642, 22] width 5 height 7
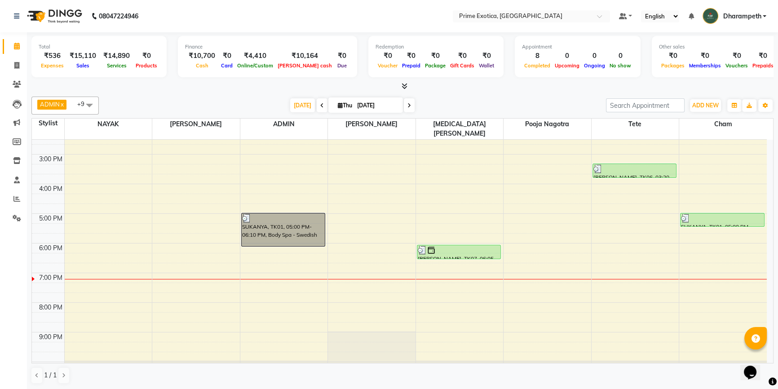
click at [320, 105] on icon at bounding box center [322, 105] width 4 height 5
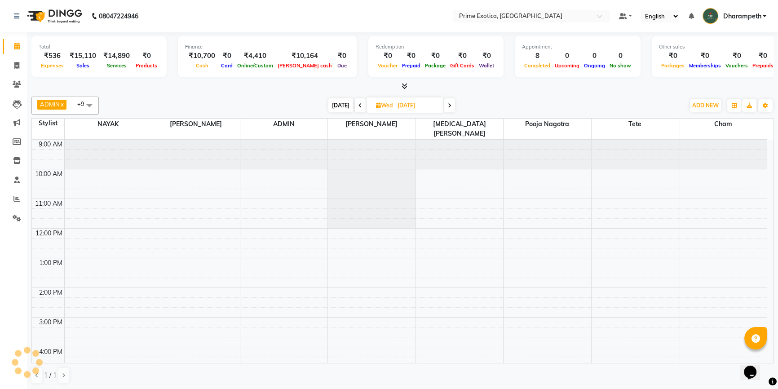
scroll to position [180, 0]
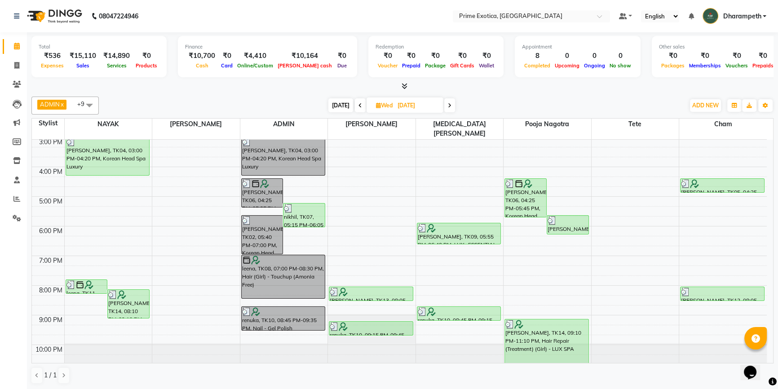
click at [359, 107] on icon at bounding box center [361, 105] width 4 height 5
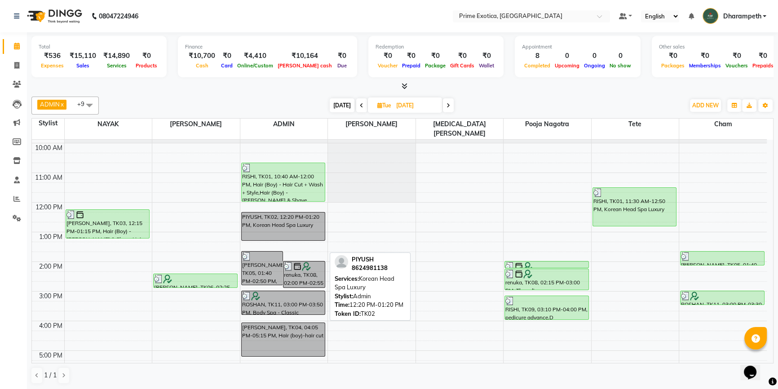
scroll to position [81, 0]
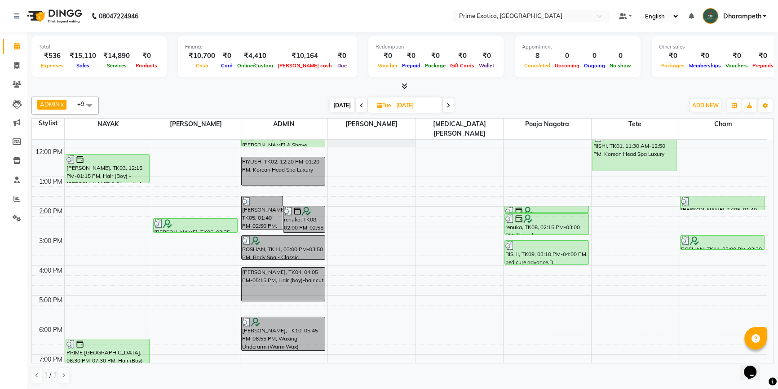
click at [361, 103] on icon at bounding box center [362, 105] width 4 height 5
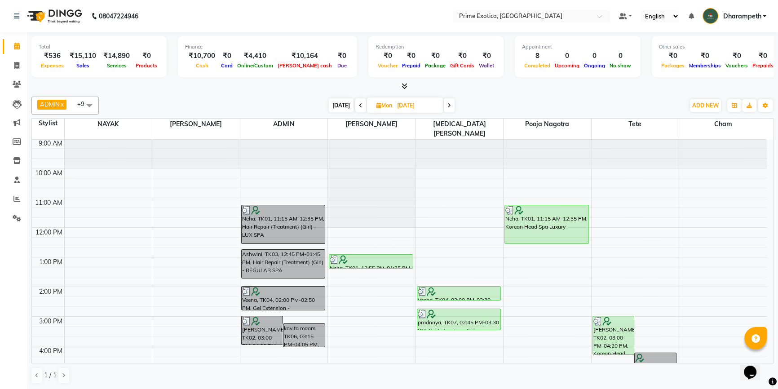
scroll to position [0, 0]
click at [453, 109] on span at bounding box center [449, 105] width 11 height 14
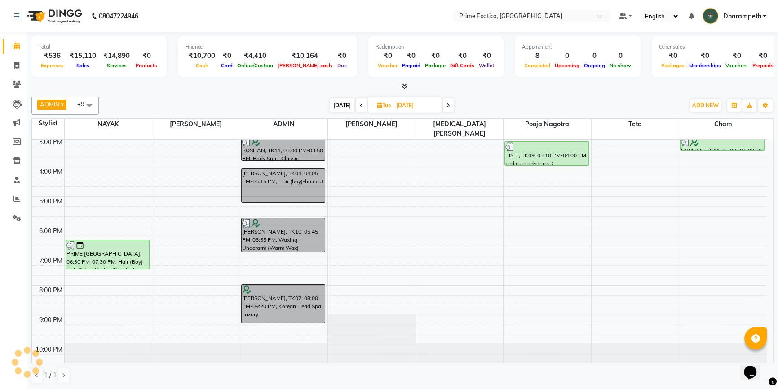
click at [450, 106] on span at bounding box center [448, 105] width 11 height 14
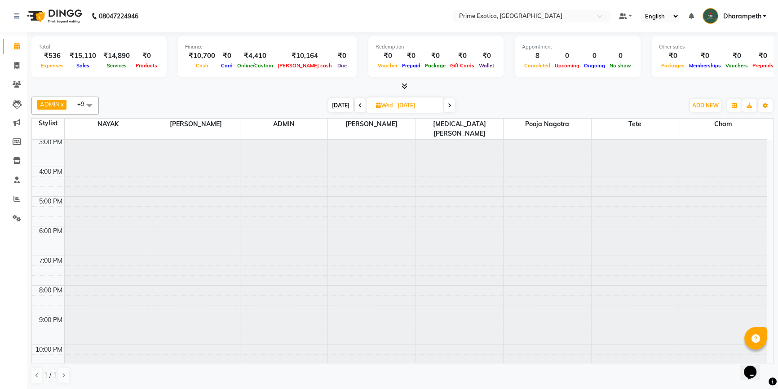
scroll to position [180, 0]
click at [450, 106] on icon at bounding box center [450, 105] width 4 height 5
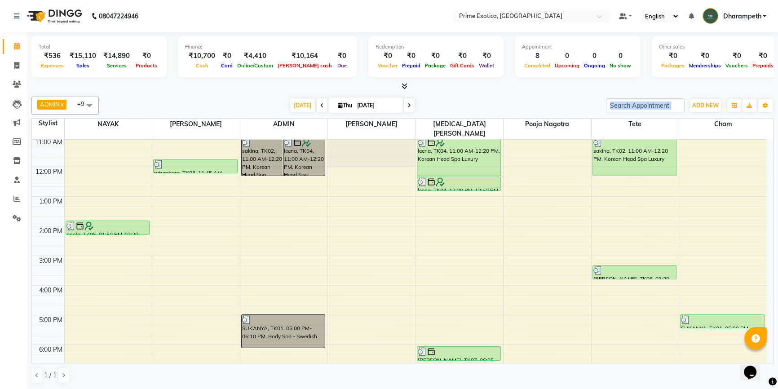
scroll to position [122, 0]
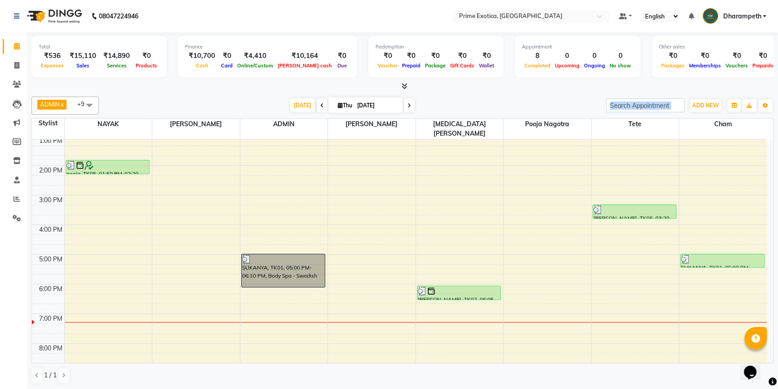
click at [406, 99] on span at bounding box center [409, 105] width 11 height 14
type input "05-09-2025"
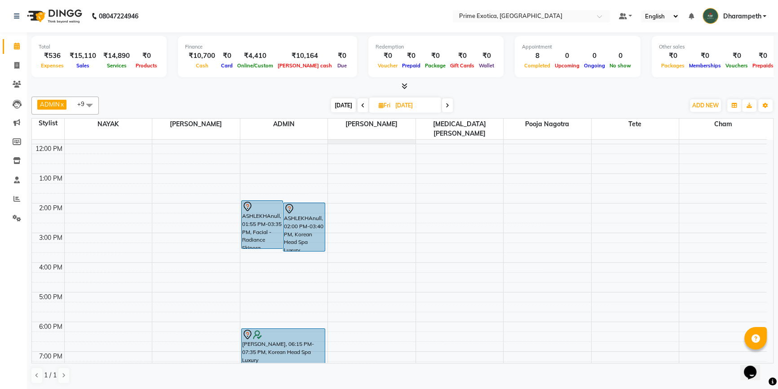
scroll to position [99, 0]
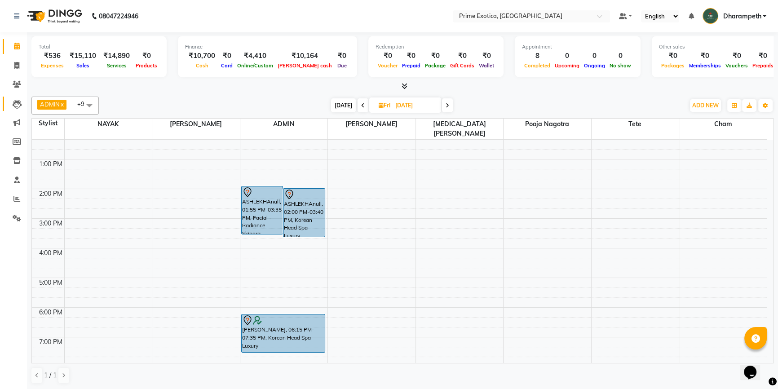
click at [16, 104] on icon at bounding box center [17, 104] width 9 height 9
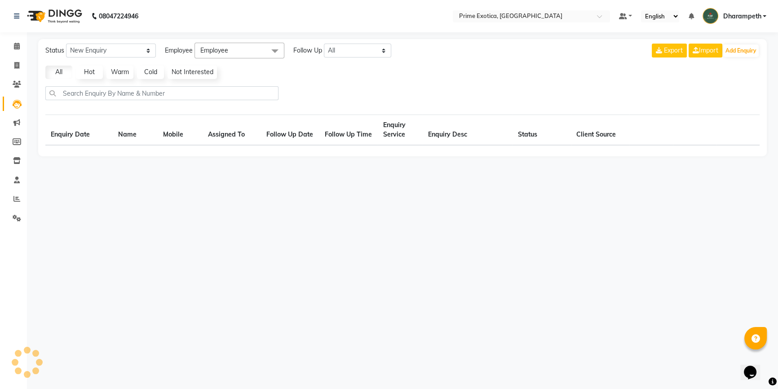
select select "10"
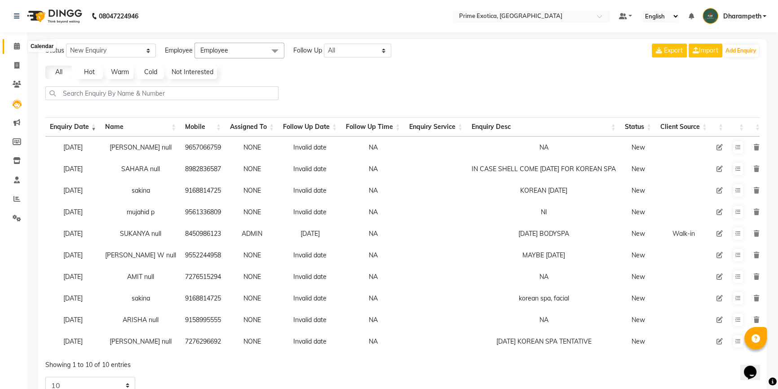
click at [19, 46] on icon at bounding box center [17, 46] width 6 height 7
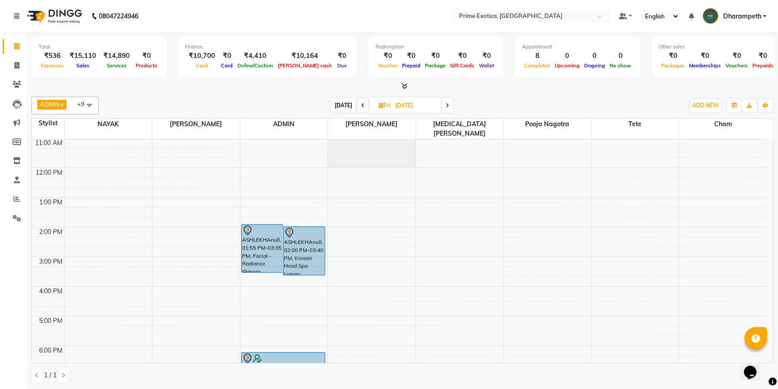
scroll to position [58, 0]
click at [446, 105] on icon at bounding box center [448, 105] width 4 height 5
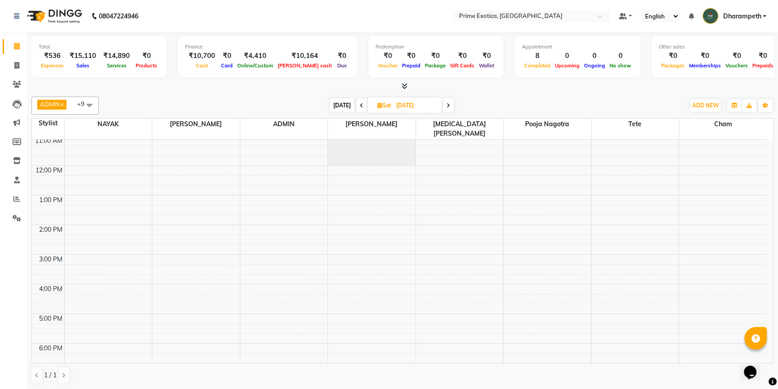
scroll to position [81, 0]
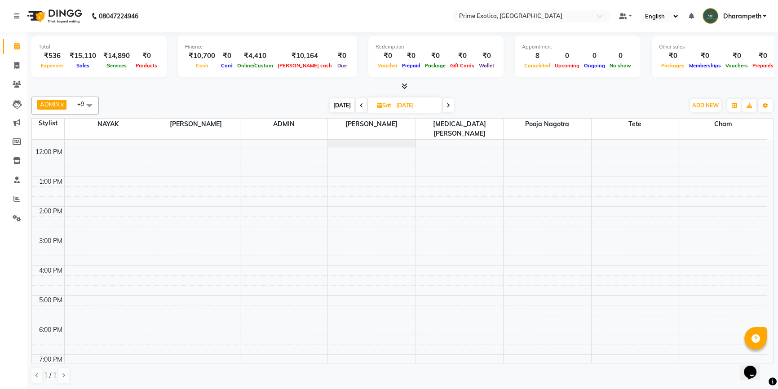
drag, startPoint x: 359, startPoint y: 103, endPoint x: 369, endPoint y: 106, distance: 9.7
click at [360, 103] on icon at bounding box center [362, 105] width 4 height 5
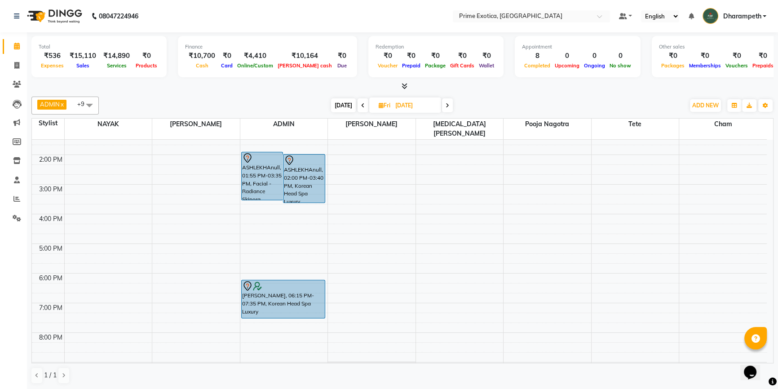
scroll to position [139, 0]
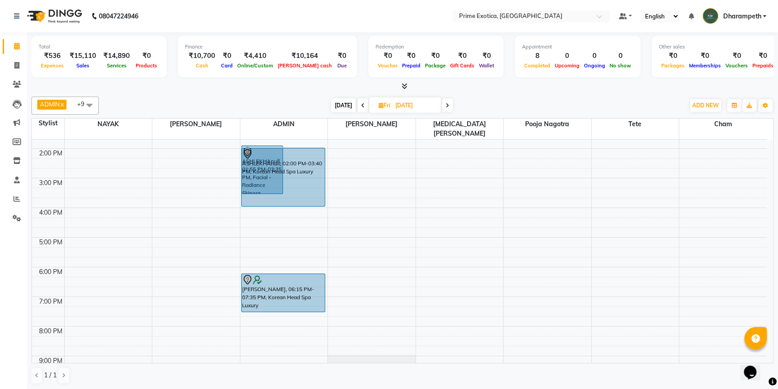
click at [315, 188] on div "ASHLEKHAnull, 01:55 PM-03:35 PM, Facial - Radiance Skinora ASHLEKHAnull, 02:00 …" at bounding box center [284, 207] width 88 height 415
click at [363, 103] on icon at bounding box center [363, 105] width 4 height 5
type input "[DATE]"
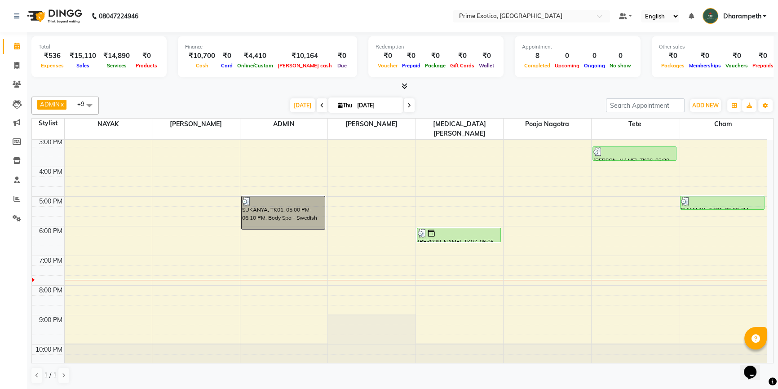
click at [15, 55] on li "Calendar" at bounding box center [13, 46] width 27 height 19
click at [16, 65] on icon at bounding box center [16, 65] width 5 height 7
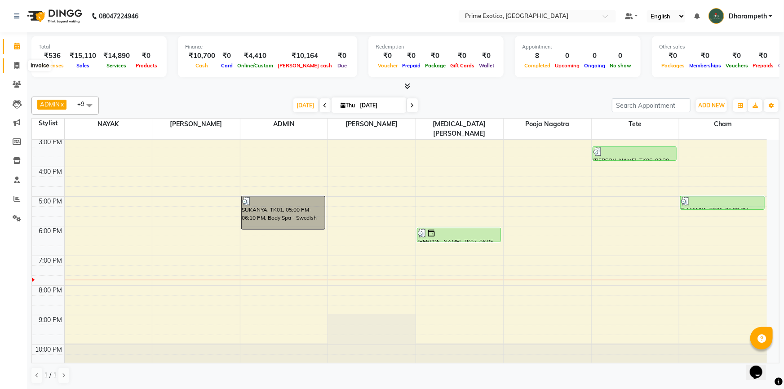
select select "5380"
select select "service"
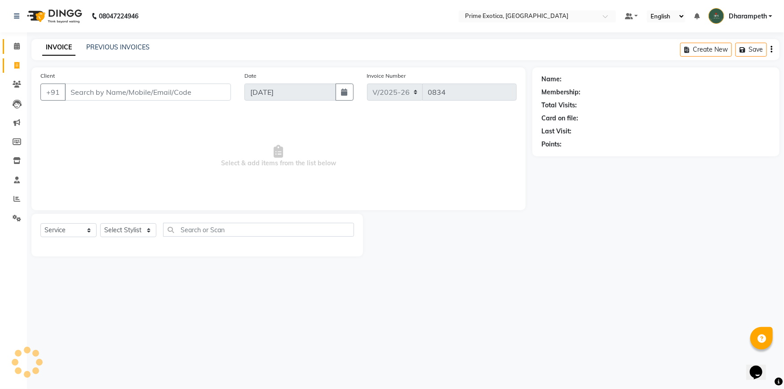
click at [16, 49] on icon at bounding box center [17, 46] width 6 height 7
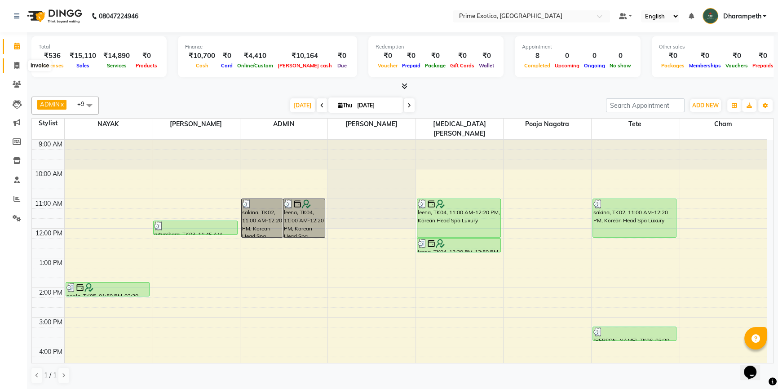
click at [13, 62] on span at bounding box center [17, 66] width 16 height 10
select select "service"
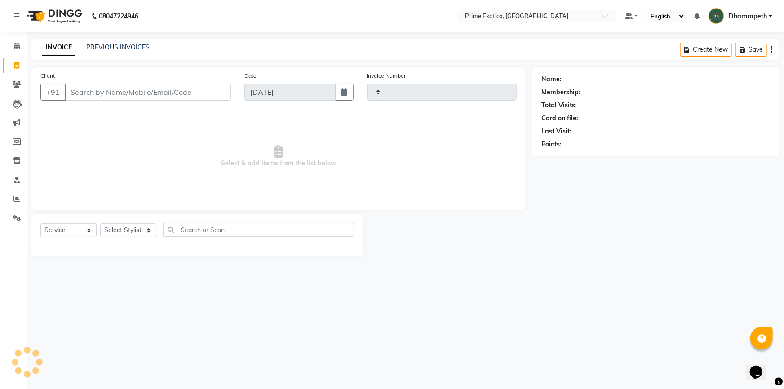
type input "0834"
select select "5380"
click at [14, 156] on span at bounding box center [17, 161] width 16 height 10
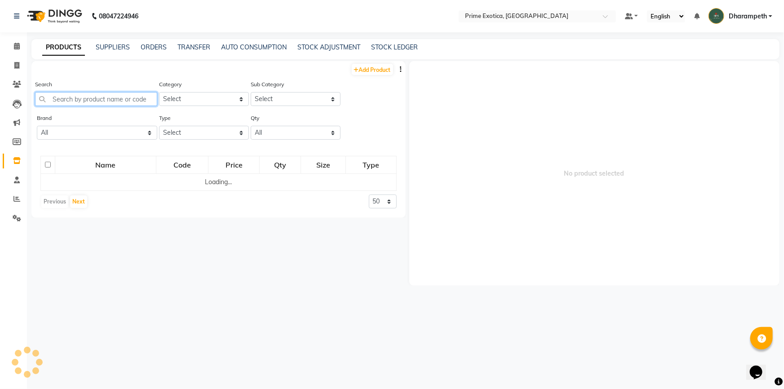
click at [80, 101] on input "text" at bounding box center [96, 99] width 122 height 14
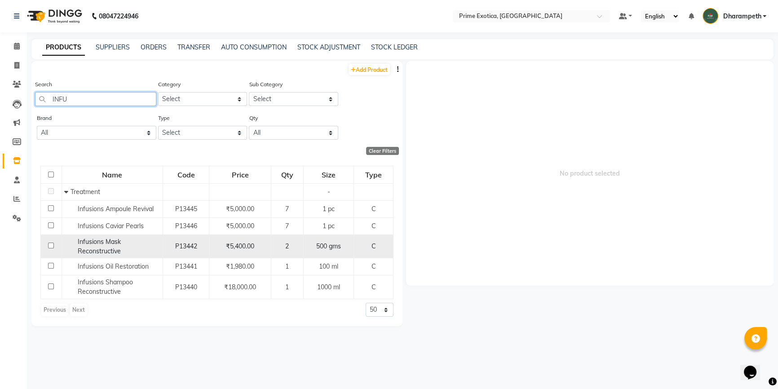
type input "INFU"
click at [50, 247] on input "checkbox" at bounding box center [51, 246] width 6 height 6
checkbox input "true"
select select
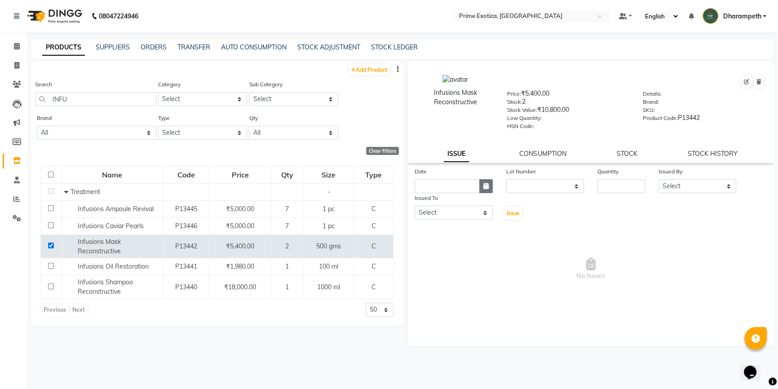
click at [479, 193] on button "button" at bounding box center [485, 186] width 13 height 14
select select "9"
select select "2025"
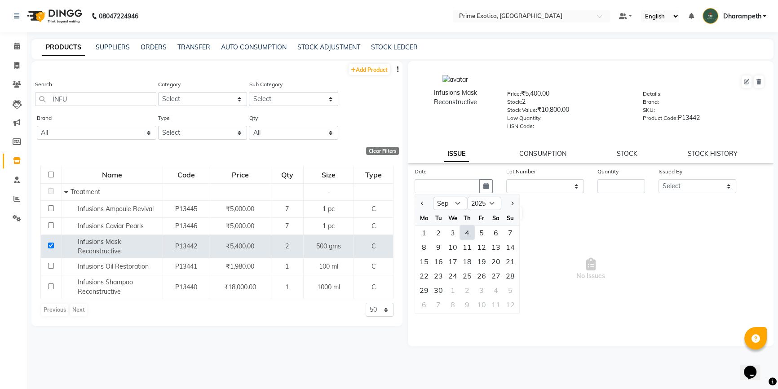
click at [471, 236] on div "4" at bounding box center [467, 233] width 14 height 14
type input "[DATE]"
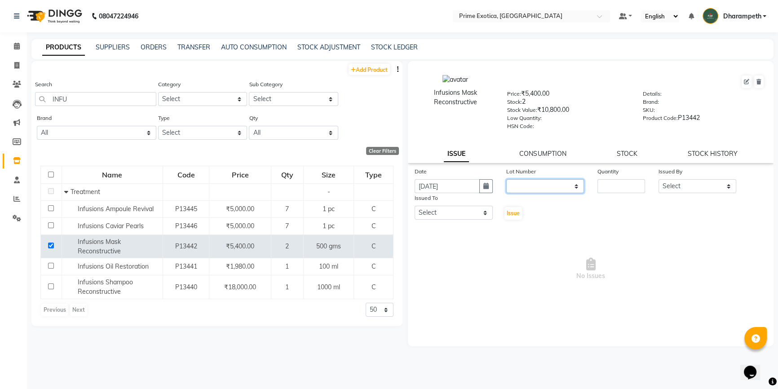
click at [549, 187] on select "None" at bounding box center [545, 186] width 78 height 14
select select "0: null"
click at [506, 181] on select "None" at bounding box center [545, 186] width 78 height 14
click at [630, 189] on input "number" at bounding box center [622, 186] width 48 height 14
type input "1"
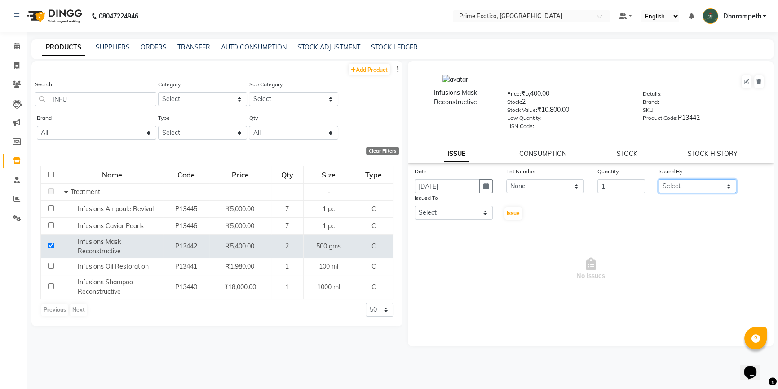
click at [729, 186] on select "Select Abhijet ADMIN ANGELA S JOHN cham Darshan Gaikwad Kashish Mukesh Wawre NA…" at bounding box center [698, 186] width 78 height 14
select select "37067"
click at [659, 181] on select "Select Abhijet ADMIN ANGELA S JOHN cham Darshan Gaikwad Kashish Mukesh Wawre NA…" at bounding box center [698, 186] width 78 height 14
drag, startPoint x: 483, startPoint y: 217, endPoint x: 474, endPoint y: 221, distance: 9.0
click at [483, 217] on select "Select Abhijet ADMIN ANGELA S JOHN cham Darshan Gaikwad Kashish Mukesh Wawre NA…" at bounding box center [454, 213] width 78 height 14
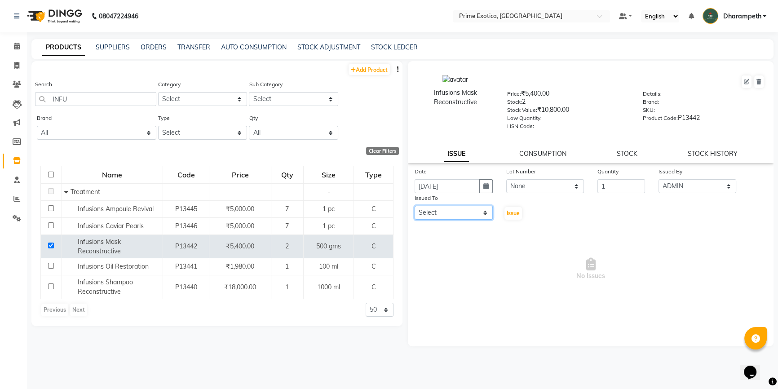
select select "37067"
click at [415, 208] on select "Select Abhijet ADMIN ANGELA S JOHN cham Darshan Gaikwad Kashish Mukesh Wawre NA…" at bounding box center [454, 213] width 78 height 14
click at [517, 215] on span "Issue" at bounding box center [513, 213] width 13 height 7
select select
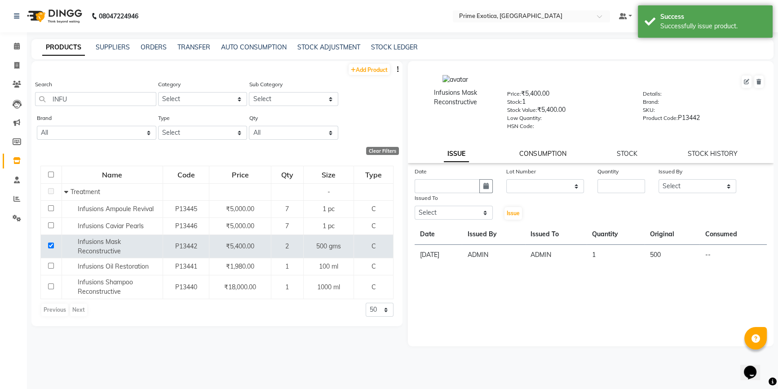
click at [538, 155] on link "CONSUMPTION" at bounding box center [542, 154] width 47 height 8
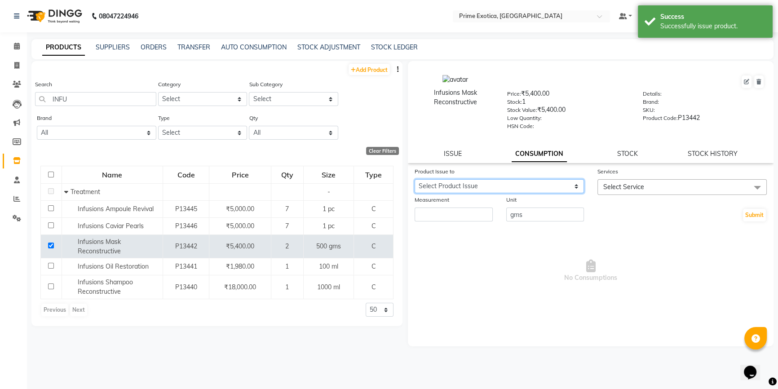
click at [541, 189] on select "Select Product Issue 2025-09-04, Issued to: ADMIN, Balance: 500" at bounding box center [499, 186] width 169 height 14
select select "1205345"
click at [415, 181] on select "Select Product Issue 2025-09-04, Issued to: ADMIN, Balance: 500" at bounding box center [499, 186] width 169 height 14
click at [629, 183] on span "Select Service" at bounding box center [682, 187] width 169 height 16
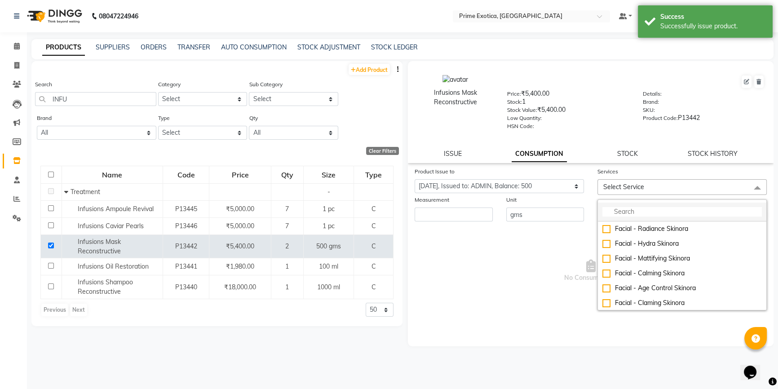
click at [644, 214] on input "multiselect-search" at bounding box center [683, 211] width 160 height 9
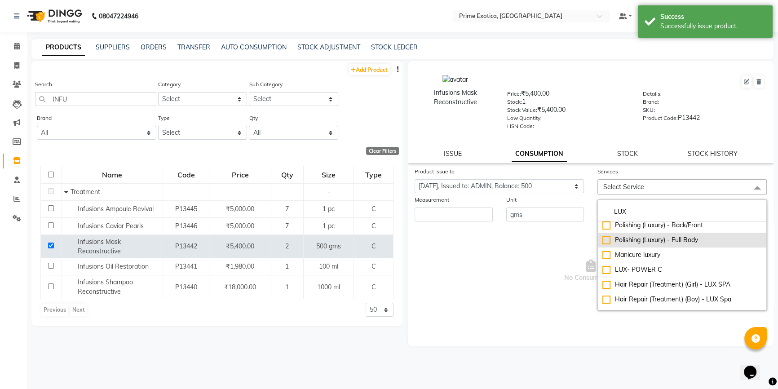
scroll to position [81, 0]
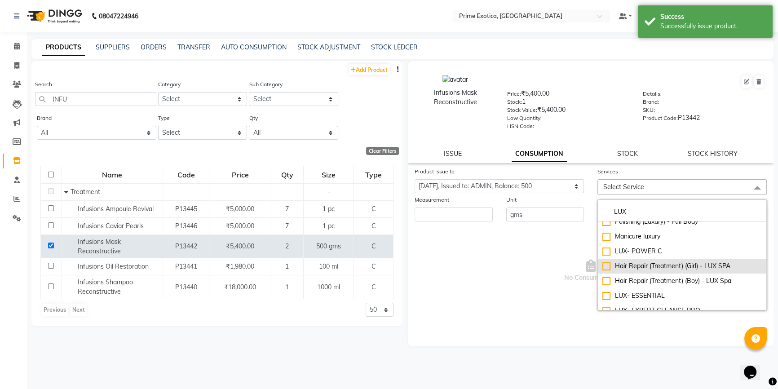
type input "LUX"
click at [661, 265] on div "Hair Repair (Treatment) (Girl) - LUX SPA" at bounding box center [683, 266] width 160 height 9
checkbox input "true"
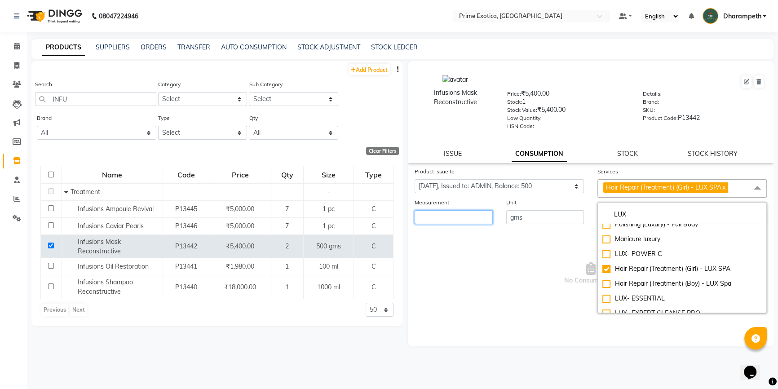
click at [449, 215] on input "number" at bounding box center [454, 217] width 78 height 14
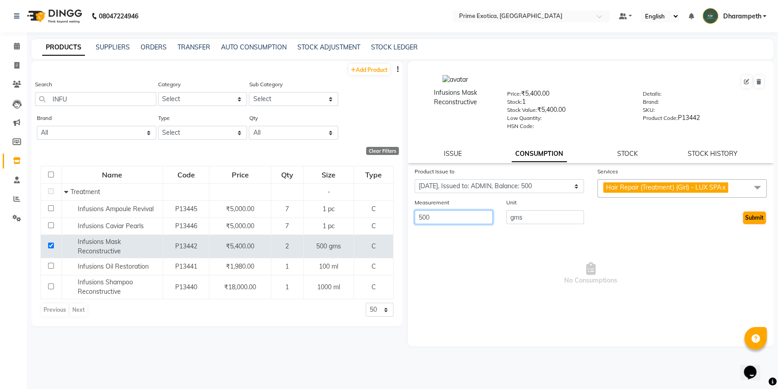
type input "500"
click at [755, 221] on button "Submit" at bounding box center [754, 218] width 23 height 13
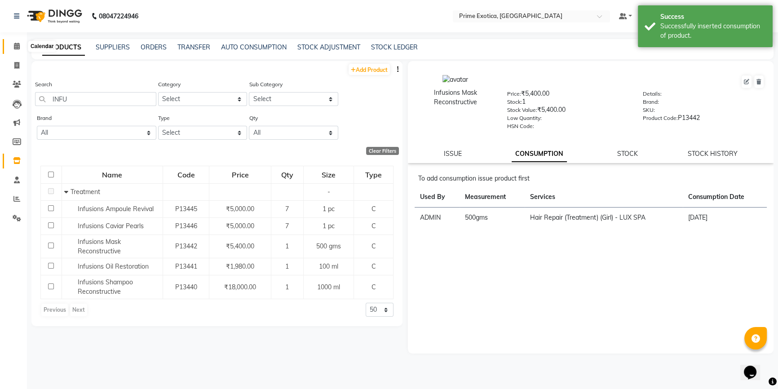
click at [15, 44] on icon at bounding box center [17, 46] width 6 height 7
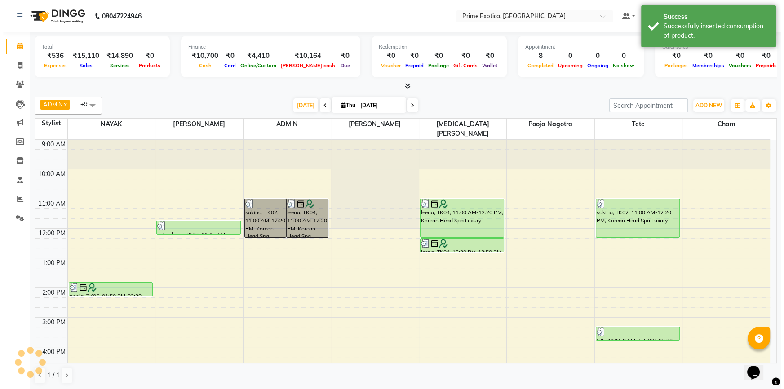
scroll to position [163, 0]
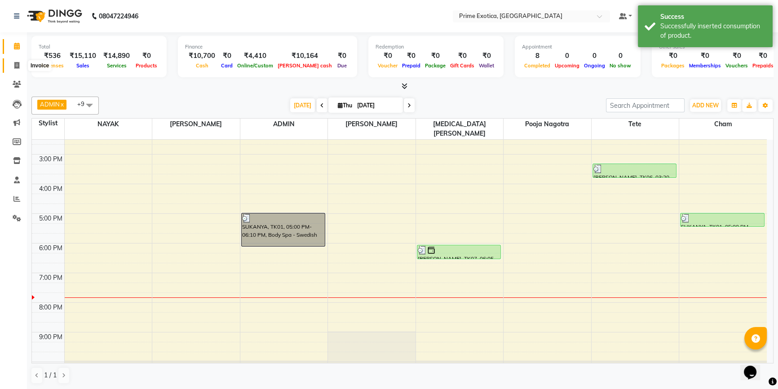
click at [22, 63] on span at bounding box center [17, 66] width 16 height 10
select select "5380"
select select "service"
